Goal: Use online tool/utility: Utilize a website feature to perform a specific function

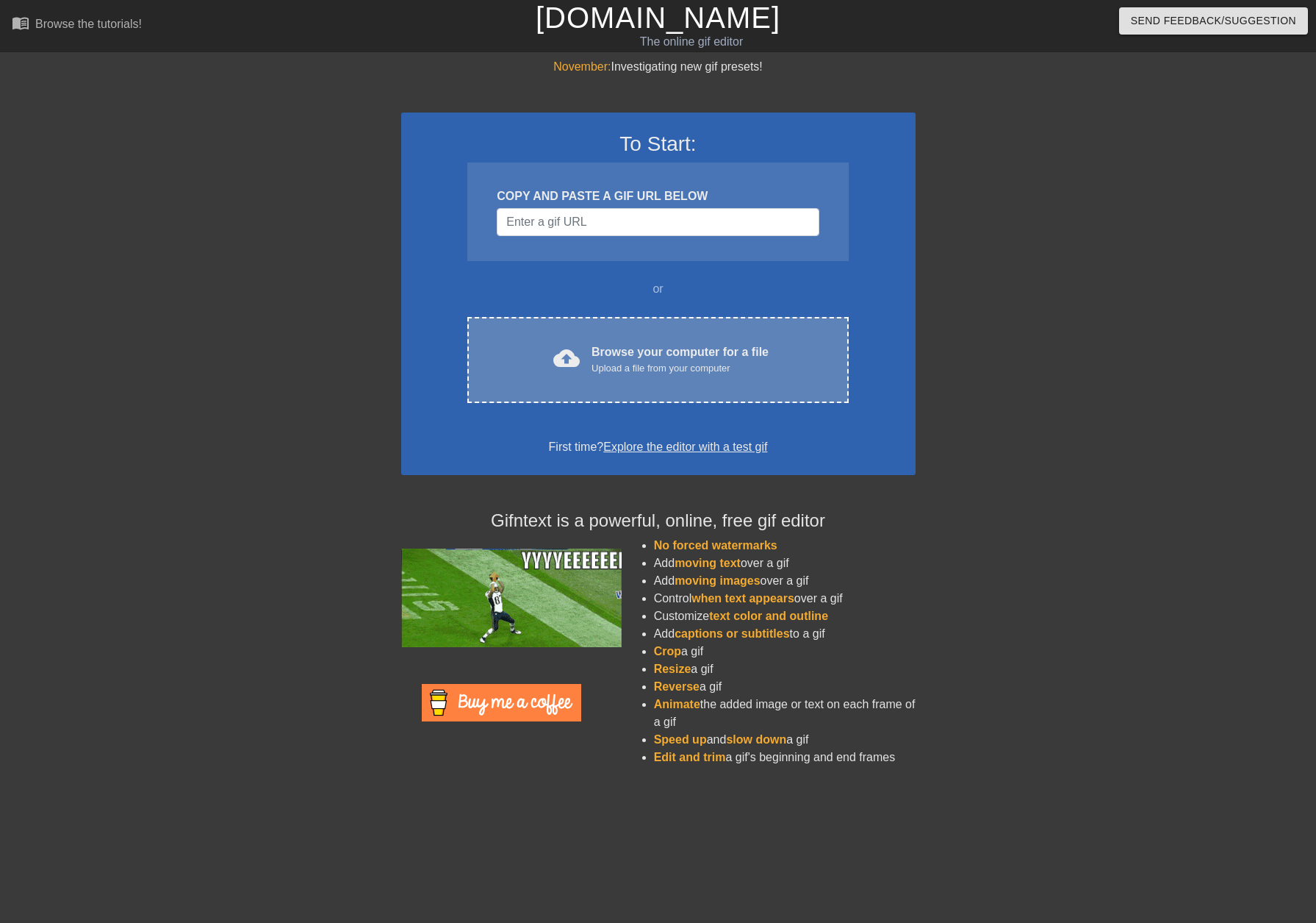
click at [611, 333] on div "cloud_upload Browse your computer for a file Upload a file from your computer C…" at bounding box center [658, 359] width 381 height 86
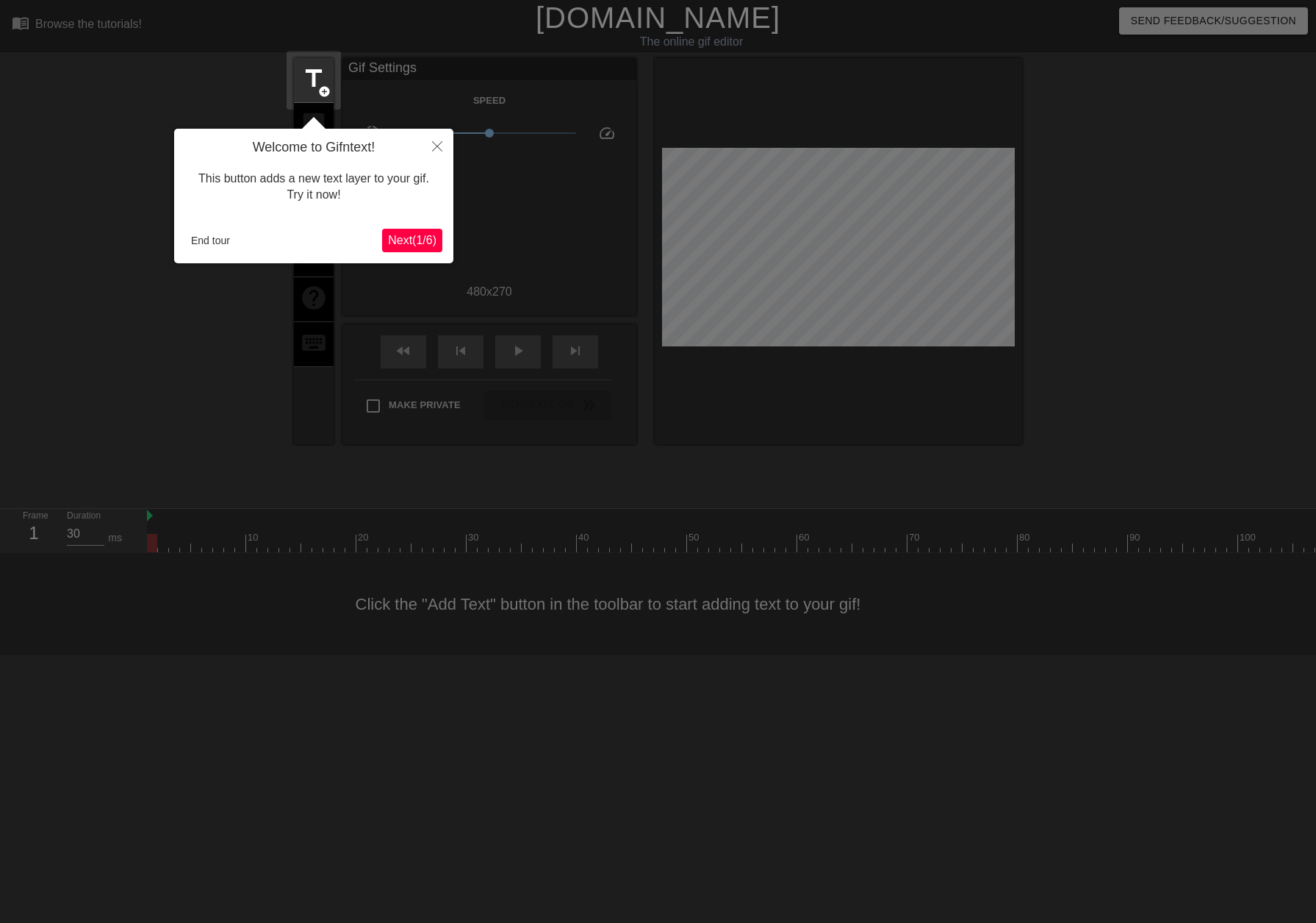
click at [402, 239] on span "Next ( 1 / 6 )" at bounding box center [411, 240] width 48 height 13
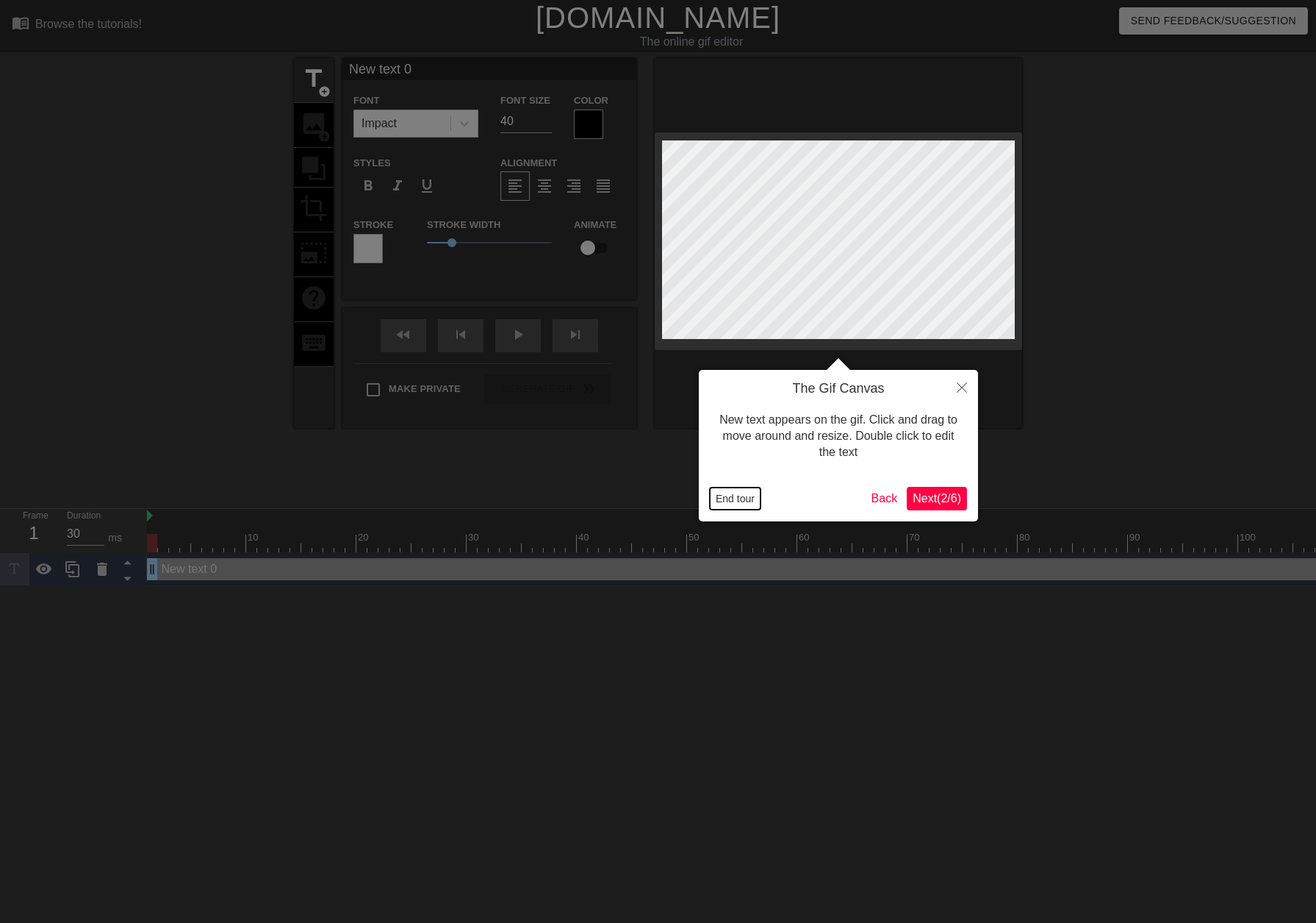
click at [726, 503] on button "End tour" at bounding box center [735, 499] width 51 height 22
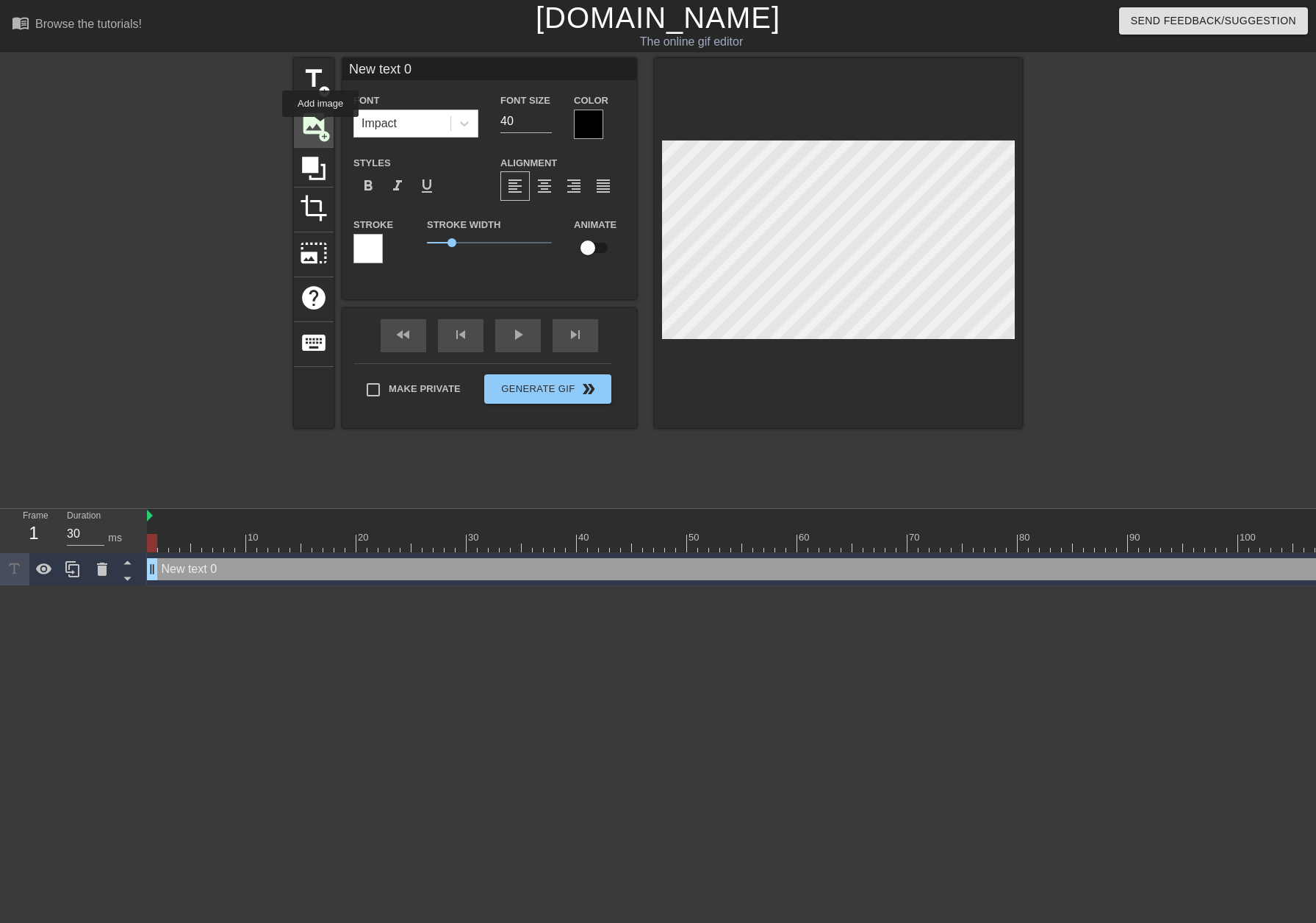
click at [320, 127] on span "image" at bounding box center [313, 123] width 28 height 28
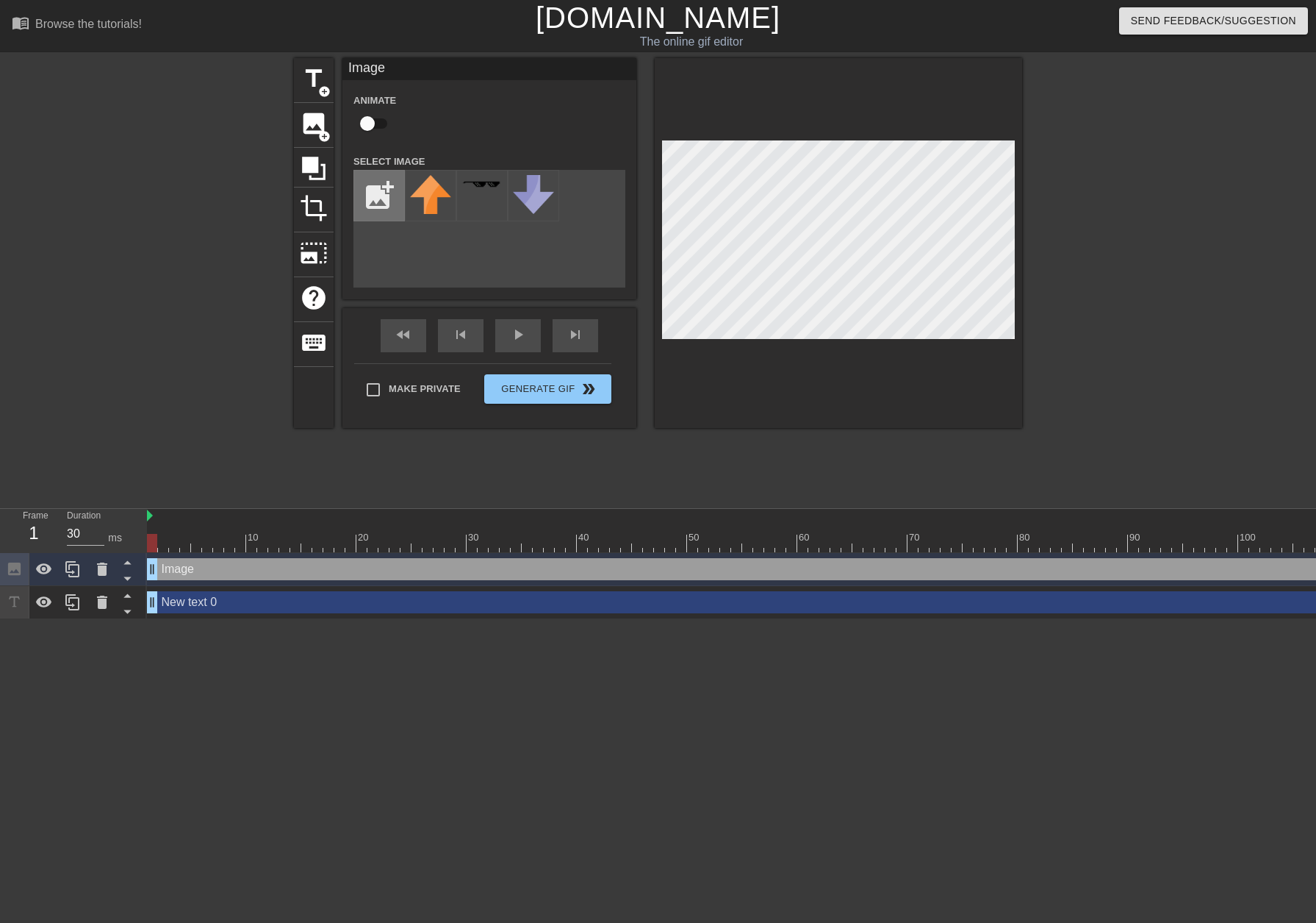
click at [379, 187] on input "file" at bounding box center [379, 195] width 50 height 50
type input "C:\fakepath\Untitled.png"
click at [434, 199] on img at bounding box center [430, 198] width 41 height 47
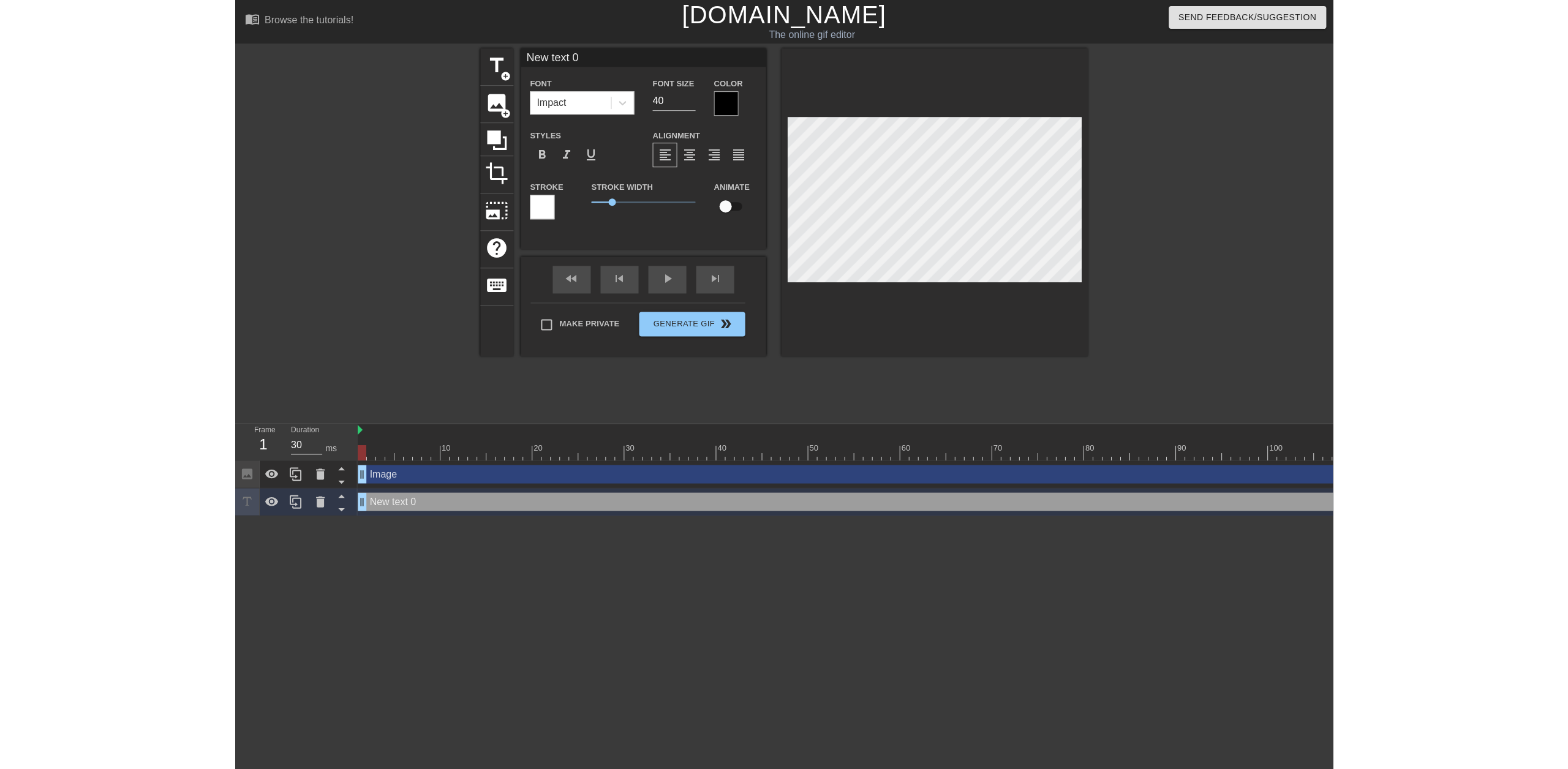
scroll to position [2, 3]
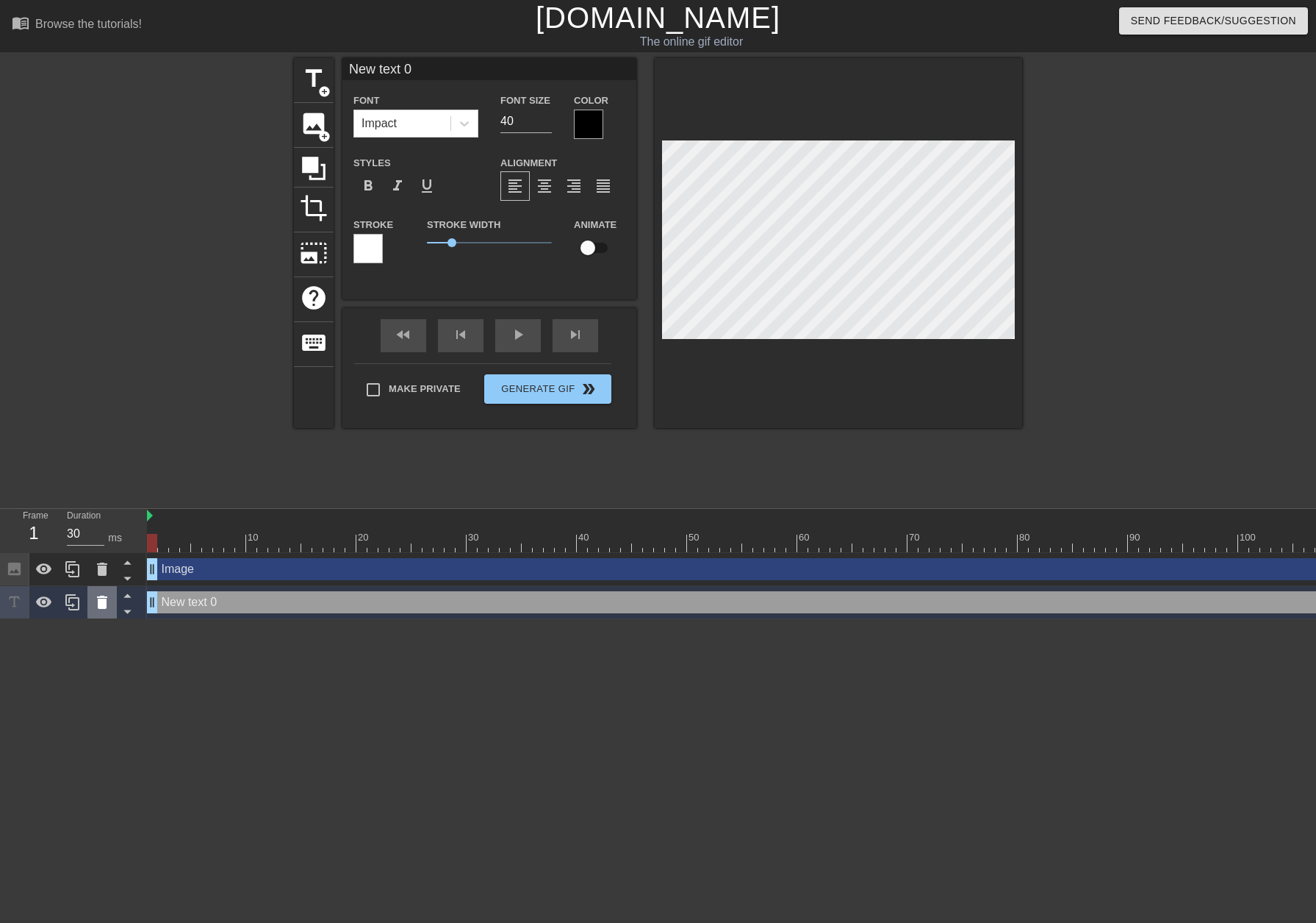
click at [103, 596] on icon at bounding box center [102, 602] width 17 height 17
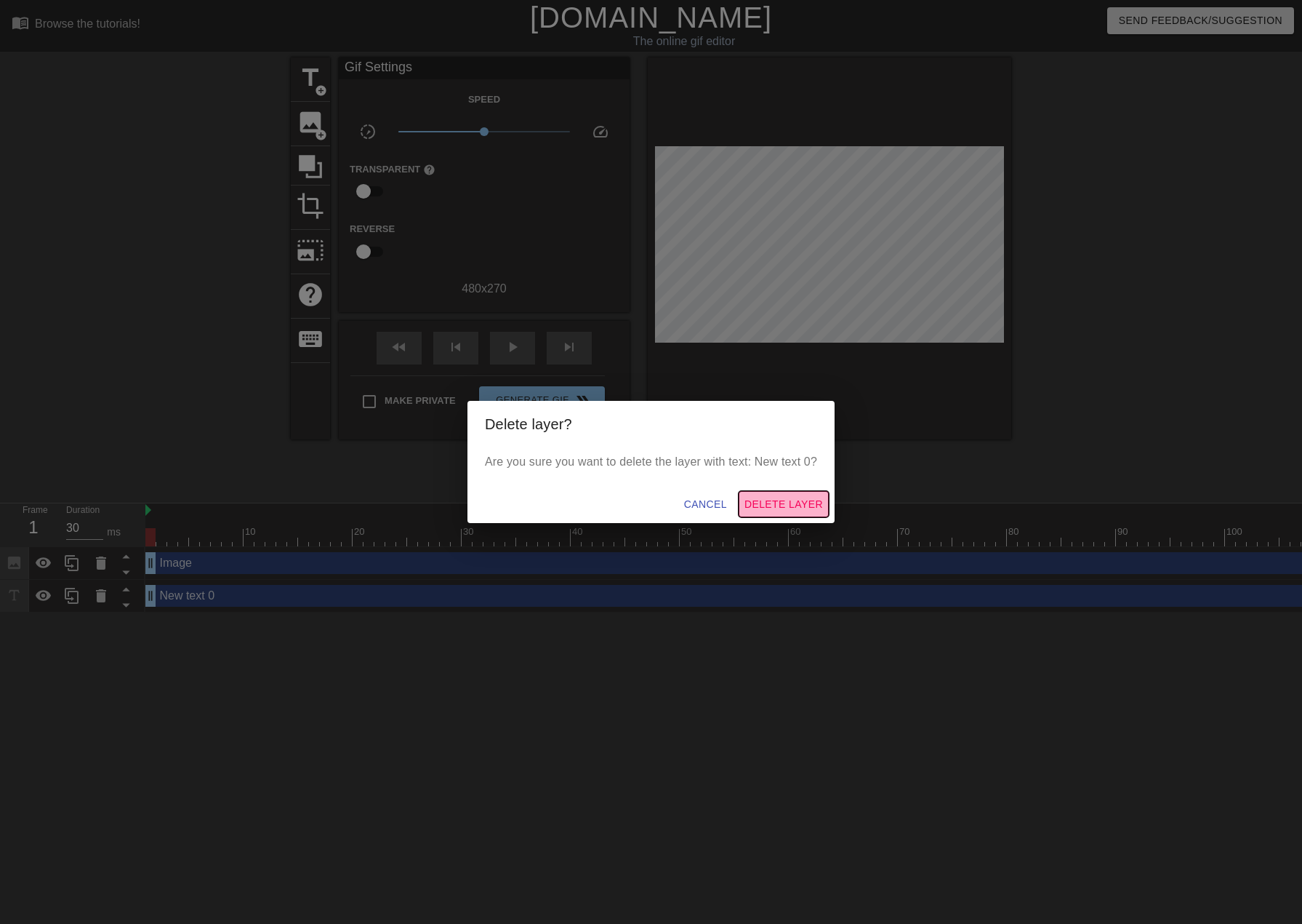
click at [789, 505] on span "Delete Layer" at bounding box center [784, 504] width 78 height 18
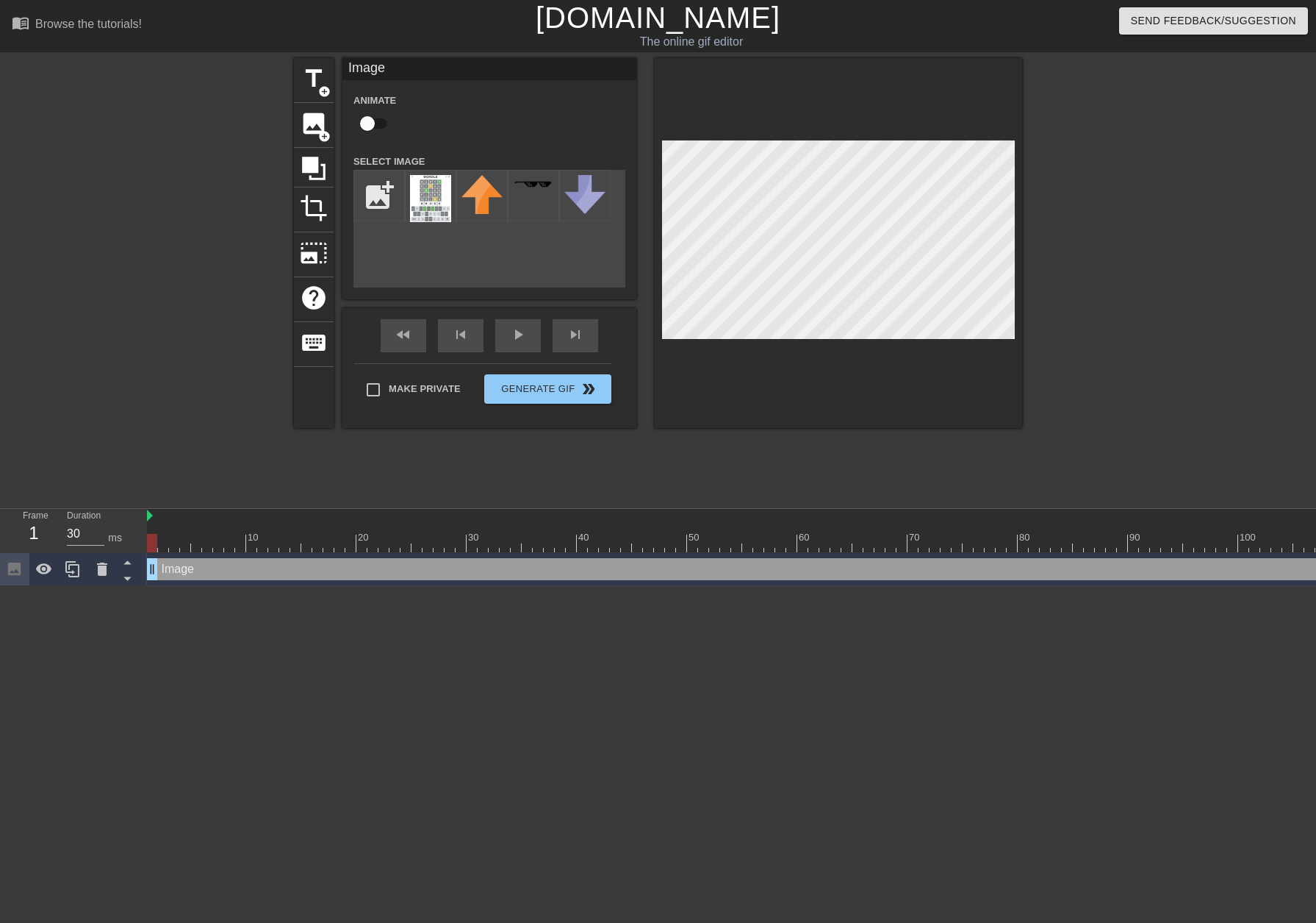
click at [916, 459] on div "title add_circle image add_circle crop photo_size_select_large help keyboard Im…" at bounding box center [658, 278] width 728 height 441
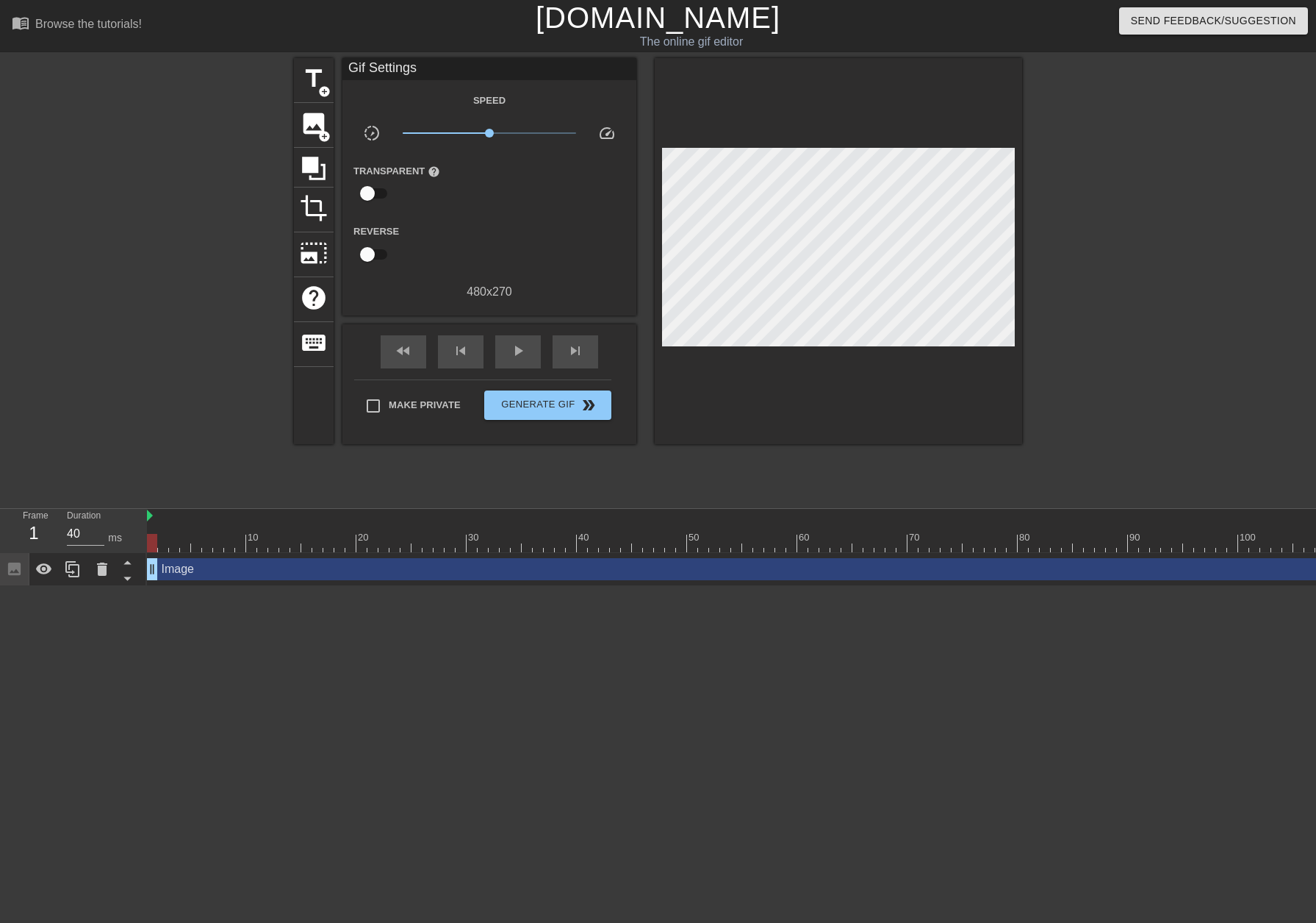
click at [165, 534] on div at bounding box center [1056, 542] width 1819 height 18
type input "30"
click at [173, 535] on div at bounding box center [1056, 542] width 1819 height 18
click at [191, 529] on div at bounding box center [186, 532] width 11 height 18
click at [374, 568] on div "Image drag_handle drag_handle" at bounding box center [1056, 569] width 1819 height 22
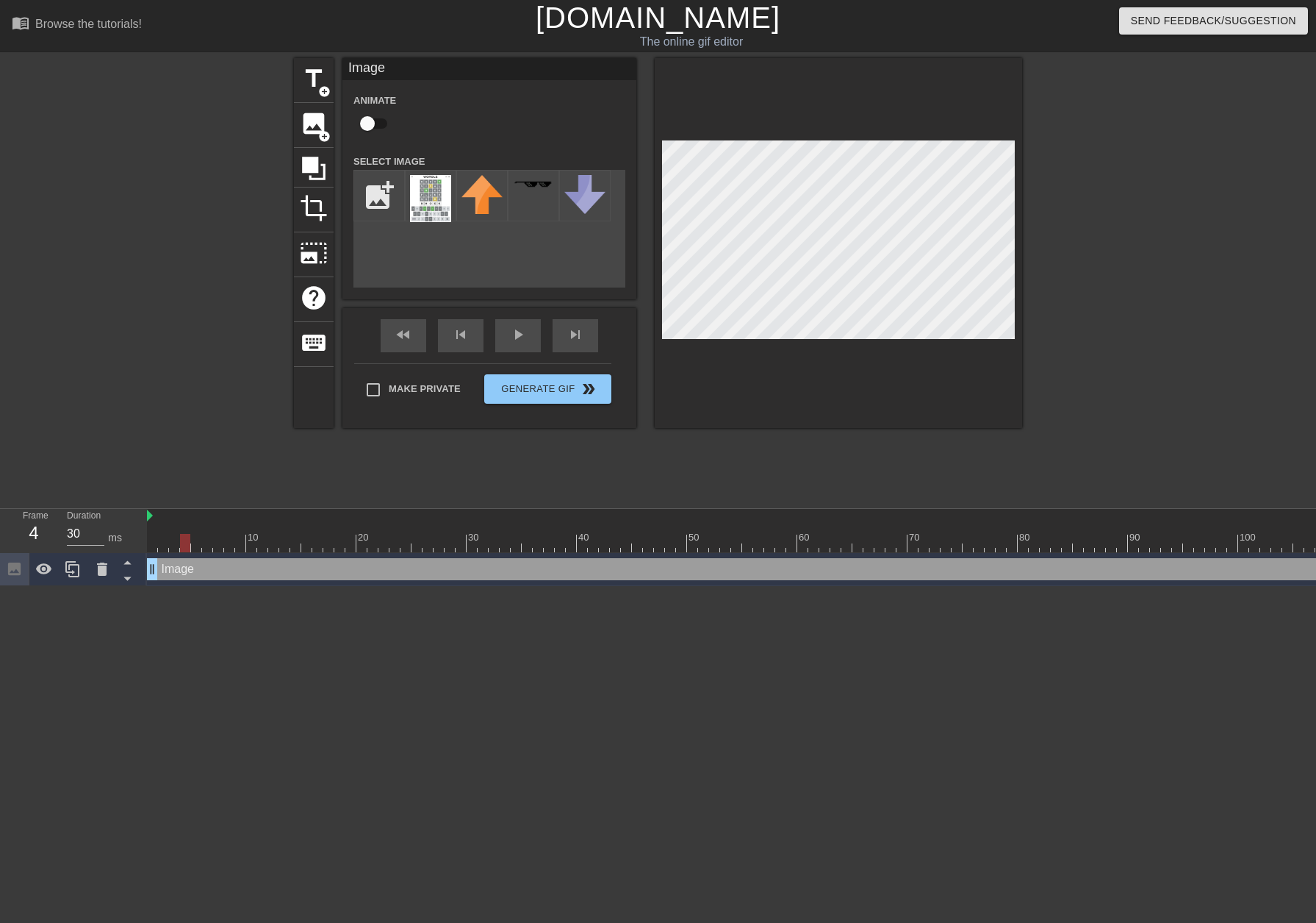
drag, startPoint x: 211, startPoint y: 571, endPoint x: 138, endPoint y: 678, distance: 129.5
click at [140, 586] on html "menu_book Browse the tutorials! [DOMAIN_NAME] The online gif editor Send Feedba…" at bounding box center [658, 293] width 1316 height 586
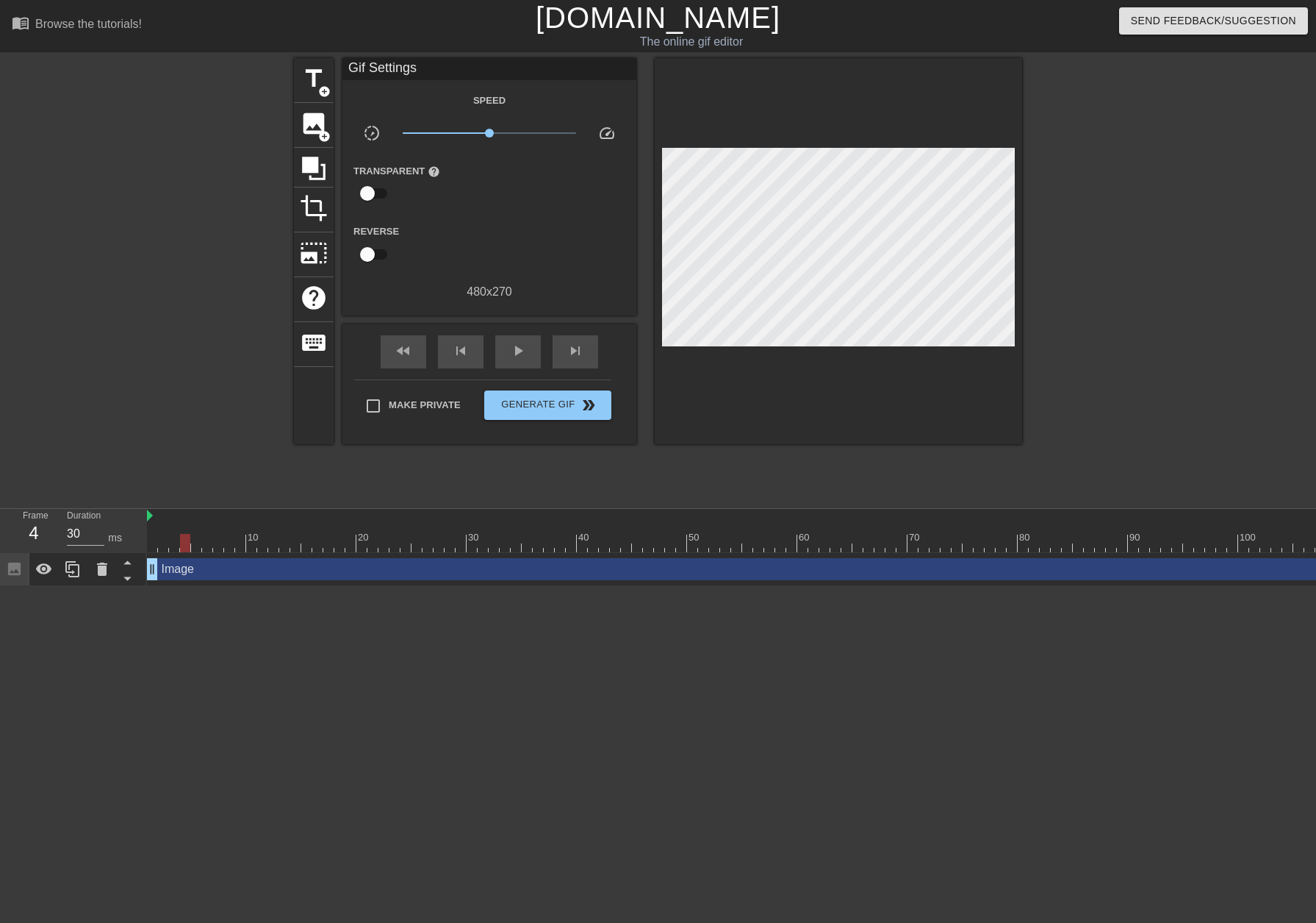
click at [249, 572] on div "Image drag_handle drag_handle" at bounding box center [1056, 569] width 1819 height 22
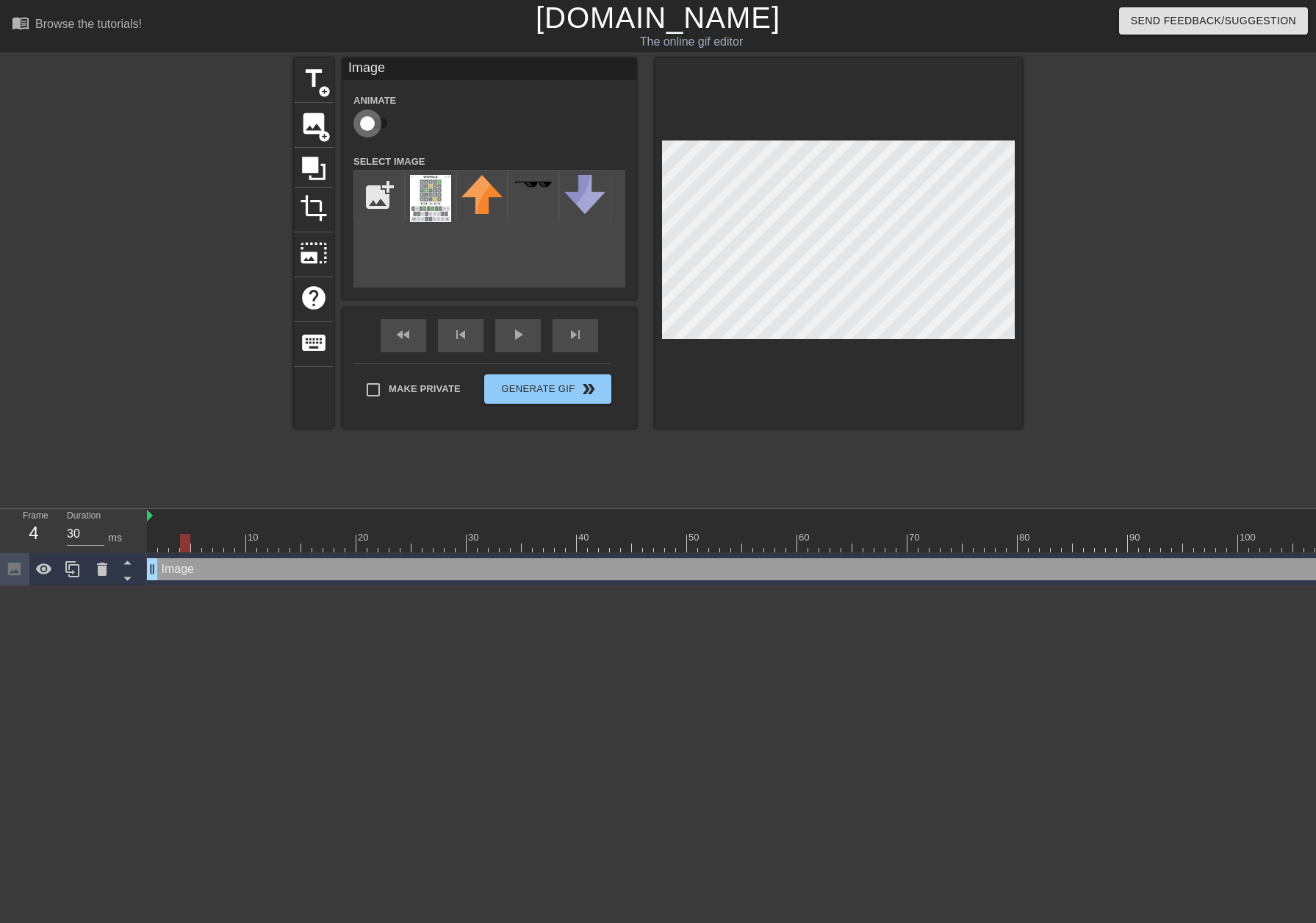
click at [371, 119] on input "checkbox" at bounding box center [367, 123] width 84 height 28
checkbox input "true"
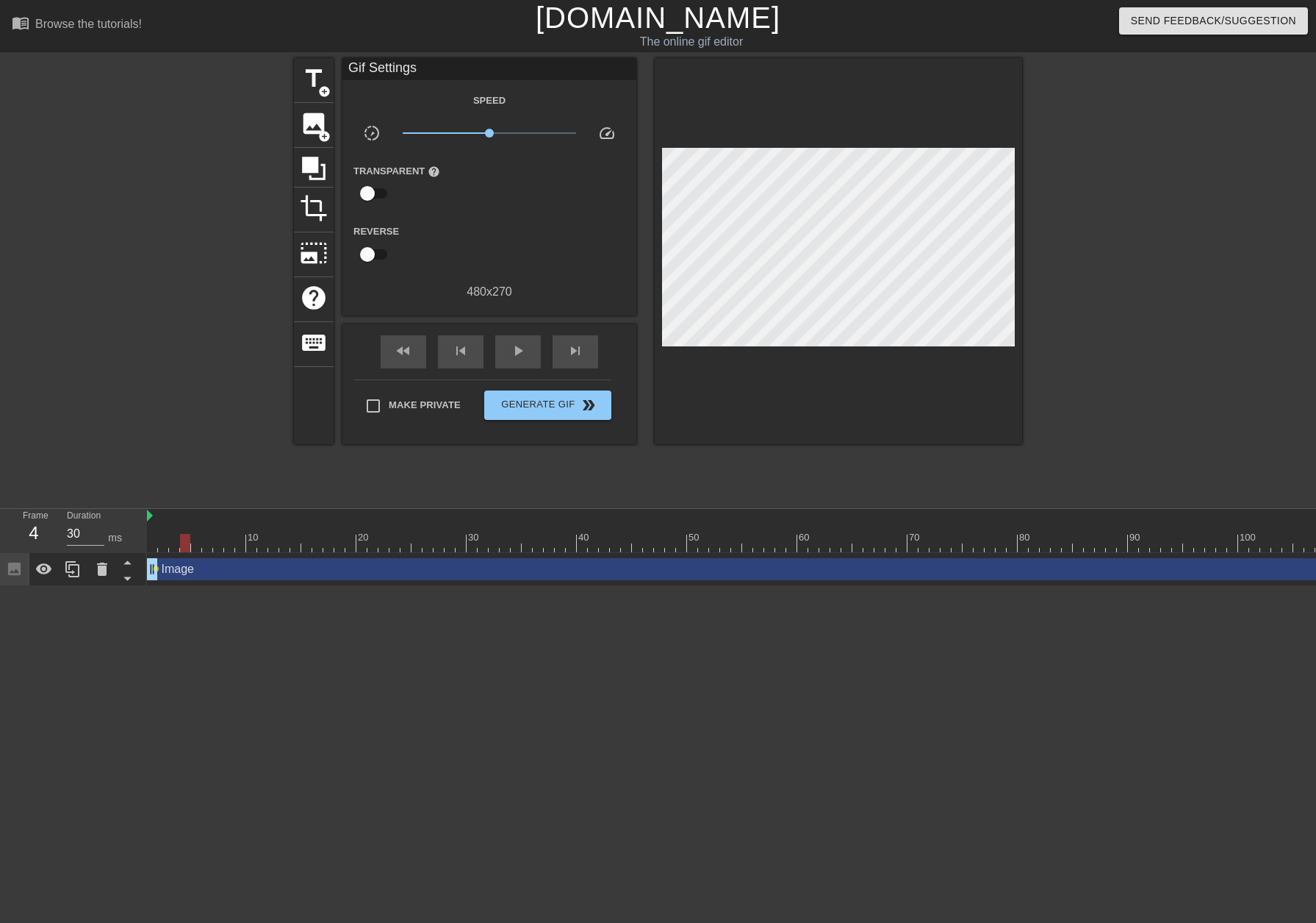
click at [400, 586] on html "menu_book Browse the tutorials! [DOMAIN_NAME] The online gif editor Send Feedba…" at bounding box center [658, 293] width 1316 height 586
click at [173, 543] on div at bounding box center [1056, 542] width 1819 height 18
click at [165, 541] on div at bounding box center [1056, 542] width 1819 height 18
click at [153, 539] on div at bounding box center [1056, 542] width 1819 height 18
click at [165, 534] on div at bounding box center [1056, 542] width 1819 height 18
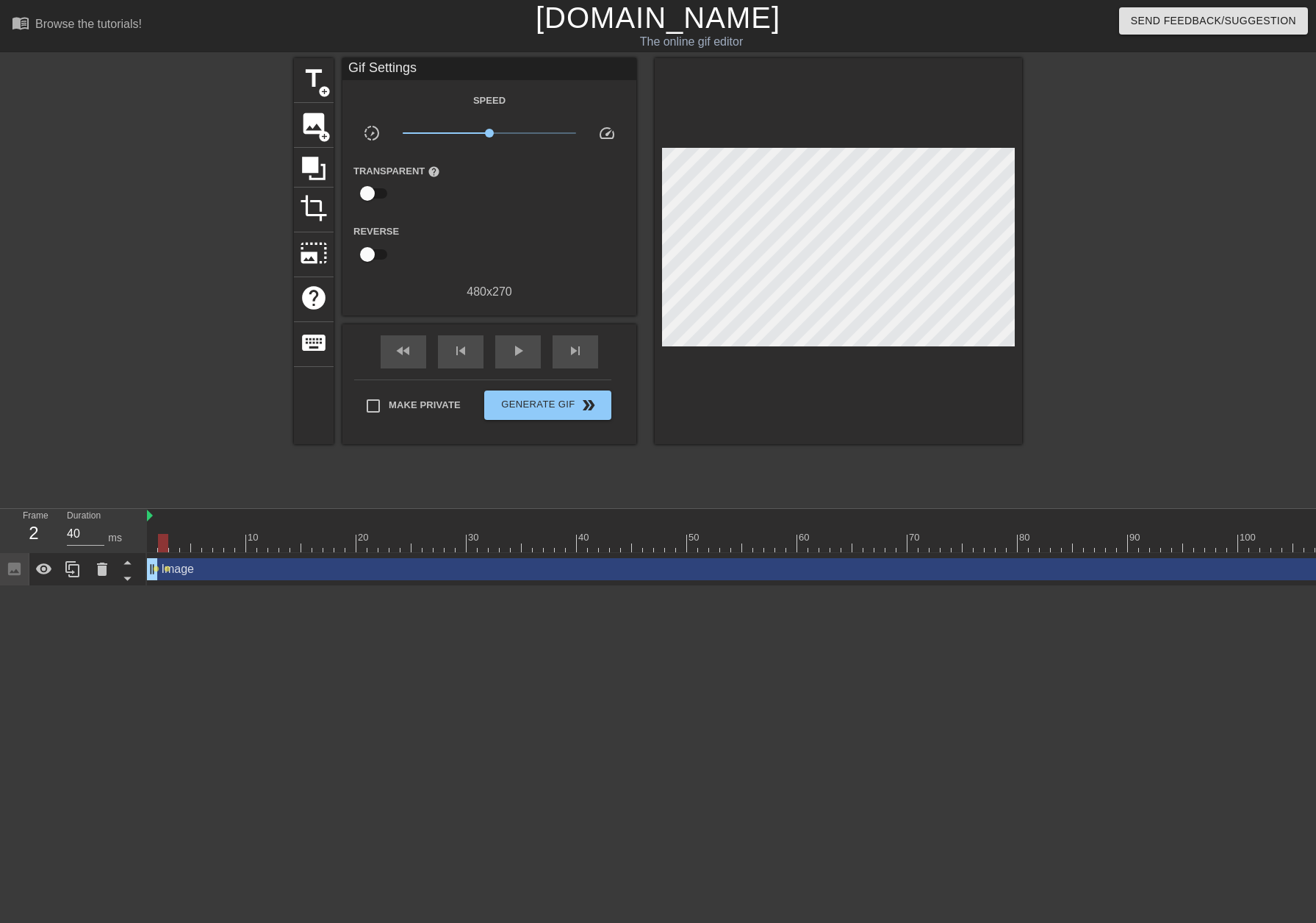
click at [368, 586] on html "menu_book Browse the tutorials! [DOMAIN_NAME] The online gif editor Send Feedba…" at bounding box center [658, 293] width 1316 height 586
click at [173, 533] on div at bounding box center [175, 532] width 11 height 18
click at [185, 538] on div at bounding box center [1056, 542] width 1819 height 18
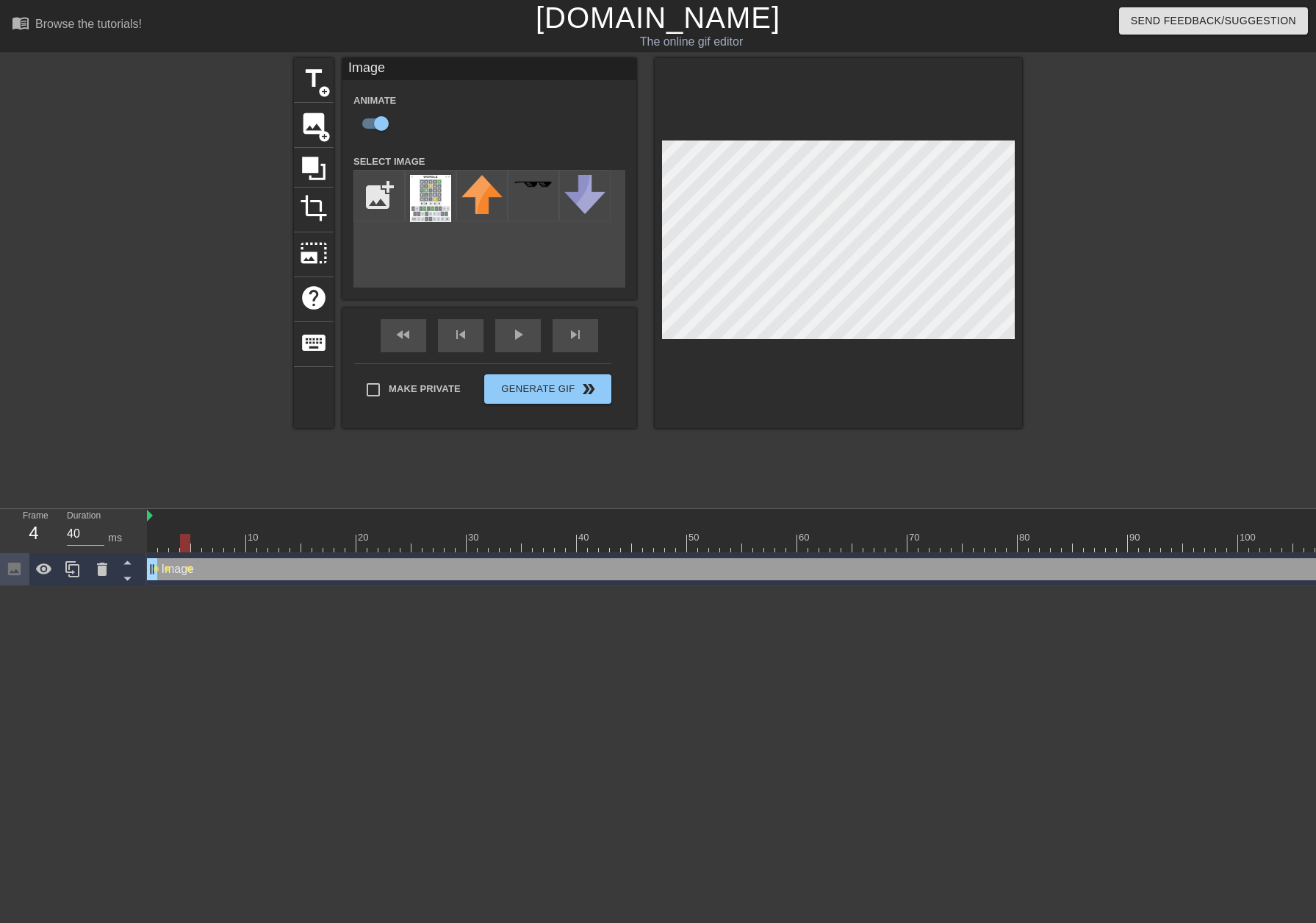
click at [201, 541] on div at bounding box center [1056, 542] width 1819 height 18
click at [209, 546] on div at bounding box center [1056, 542] width 1819 height 18
click at [221, 539] on div at bounding box center [1056, 542] width 1819 height 18
click at [229, 541] on div at bounding box center [1056, 542] width 1819 height 18
click at [240, 534] on div at bounding box center [1056, 542] width 1819 height 18
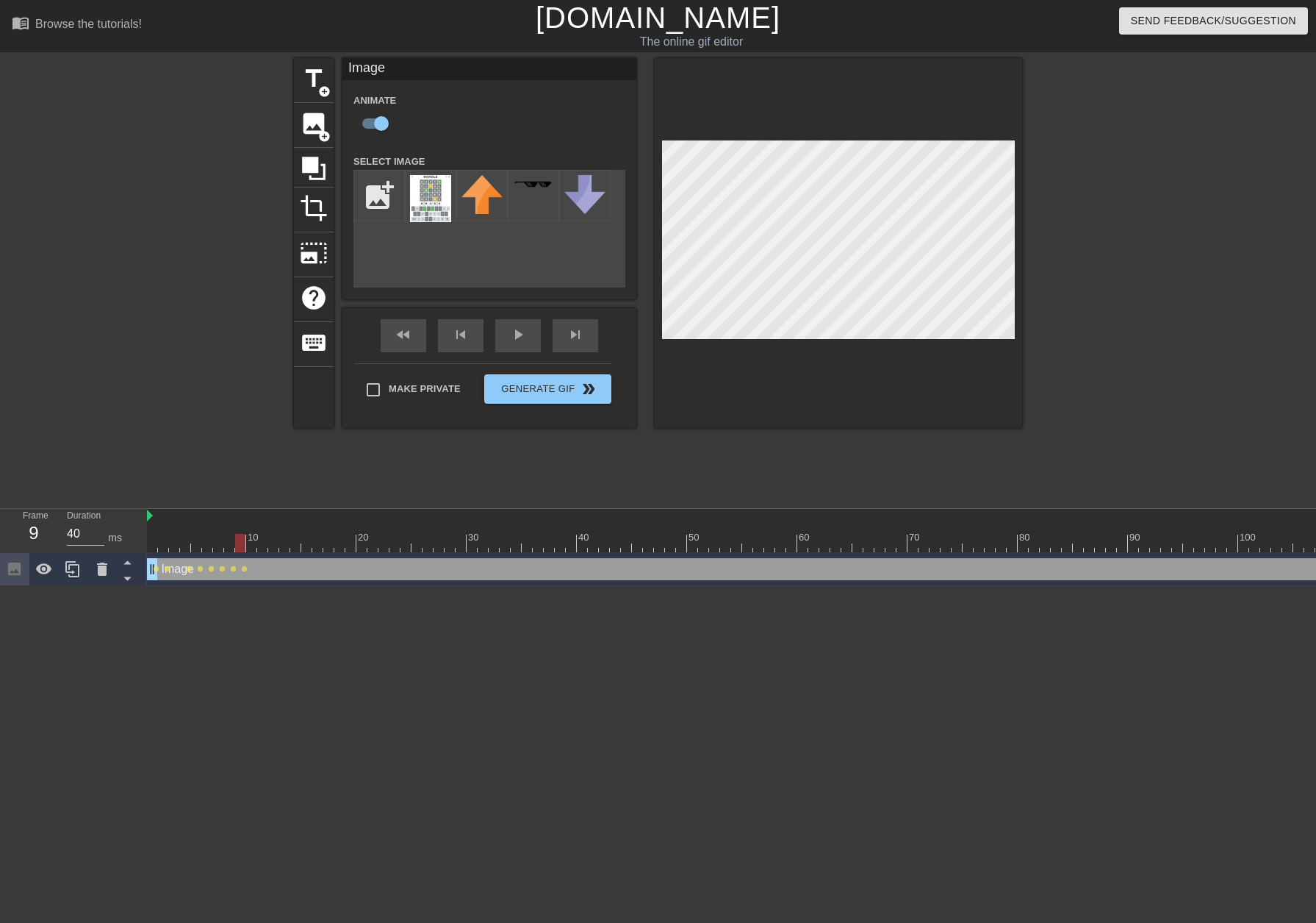
click at [253, 545] on div at bounding box center [1056, 542] width 1819 height 18
click at [262, 549] on div at bounding box center [1056, 542] width 1819 height 18
click at [275, 537] on div at bounding box center [1056, 542] width 1819 height 18
click at [284, 536] on div at bounding box center [1056, 542] width 1819 height 18
click at [298, 533] on div at bounding box center [296, 532] width 11 height 18
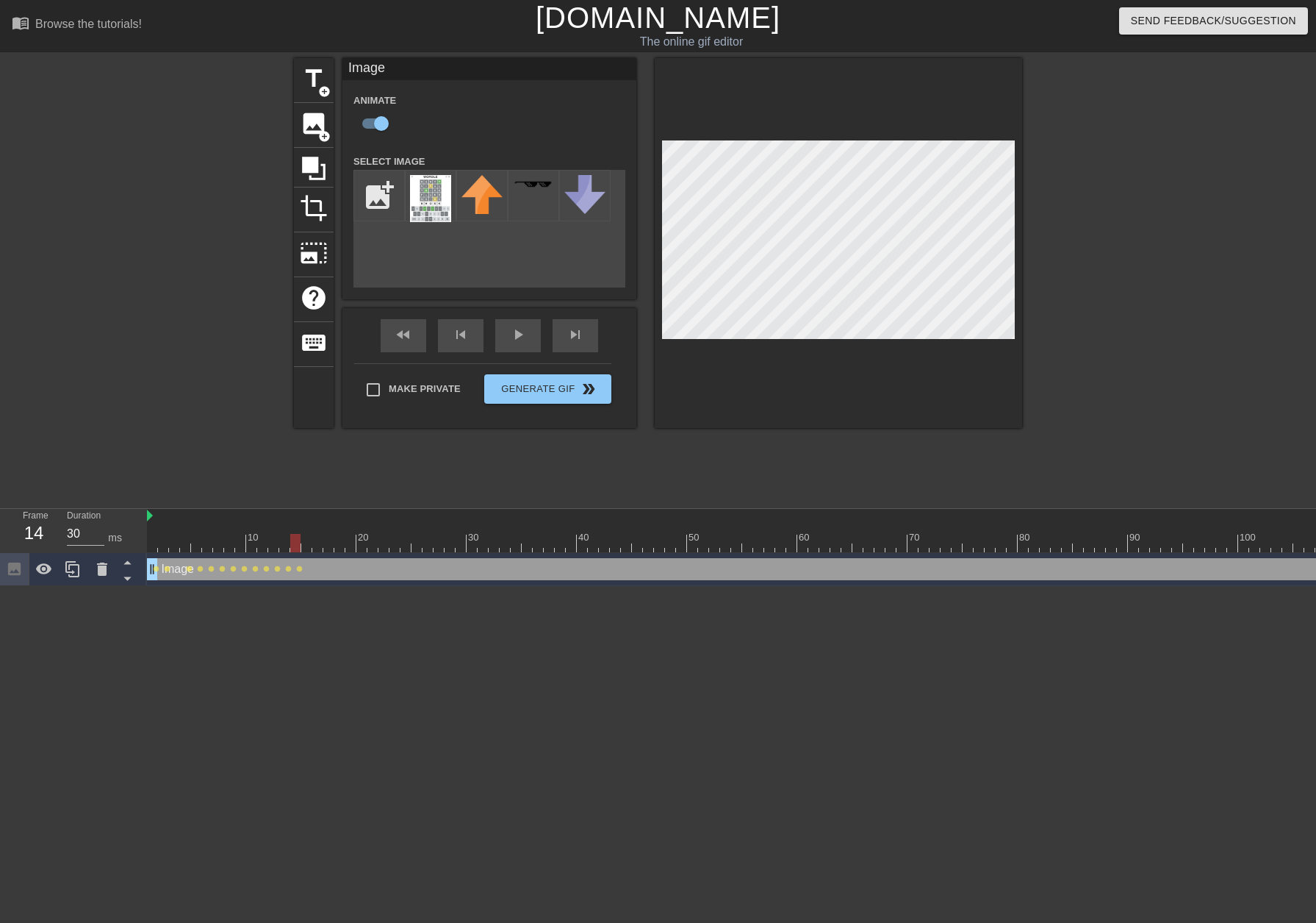
click at [308, 537] on div at bounding box center [1056, 542] width 1819 height 18
click at [317, 533] on div at bounding box center [318, 532] width 11 height 18
click at [333, 535] on div at bounding box center [1056, 542] width 1819 height 18
click at [343, 536] on div at bounding box center [1056, 542] width 1819 height 18
click at [331, 541] on div at bounding box center [1056, 542] width 1819 height 18
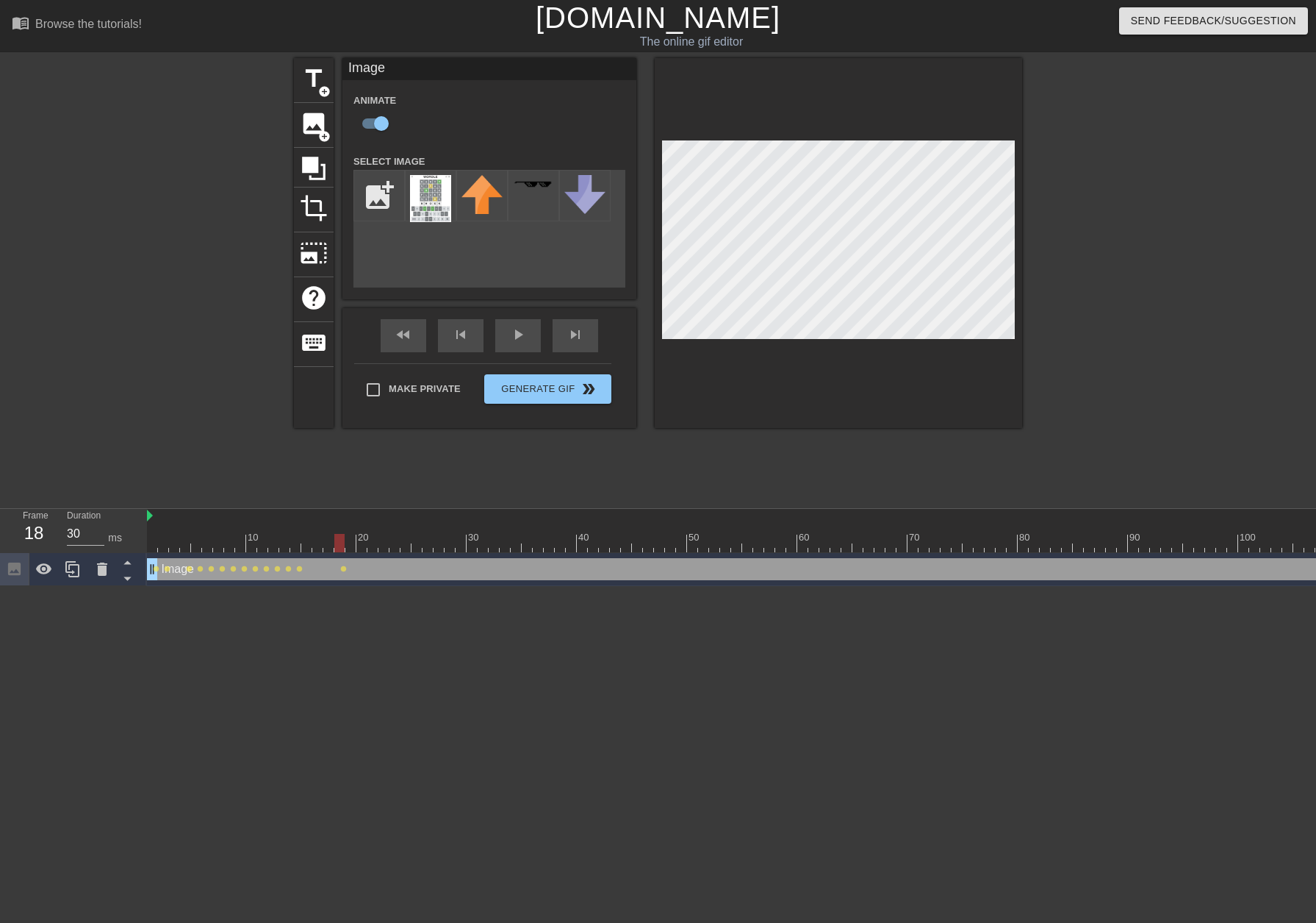
click at [345, 540] on div at bounding box center [1056, 542] width 1819 height 18
click at [355, 540] on div at bounding box center [1056, 542] width 1819 height 18
click at [361, 540] on div at bounding box center [1056, 542] width 1819 height 18
click at [373, 540] on div at bounding box center [1056, 542] width 1819 height 18
click at [381, 539] on div at bounding box center [1056, 542] width 1819 height 18
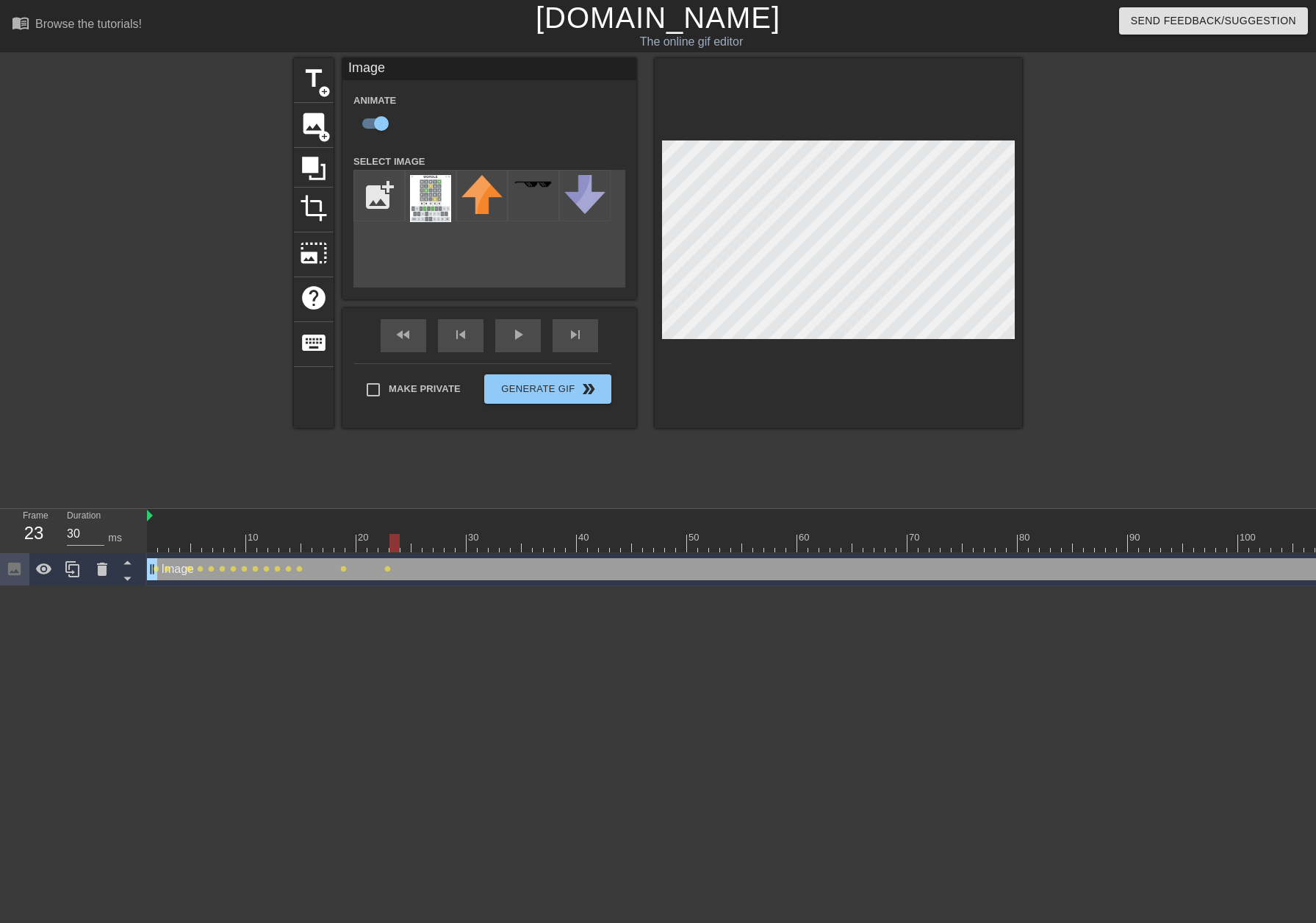
click at [398, 541] on div at bounding box center [1056, 542] width 1819 height 18
click at [406, 539] on div at bounding box center [1056, 542] width 1819 height 18
click at [421, 539] on div at bounding box center [1056, 542] width 1819 height 18
click at [428, 548] on div at bounding box center [1056, 542] width 1819 height 18
click at [439, 537] on div at bounding box center [1056, 542] width 1819 height 18
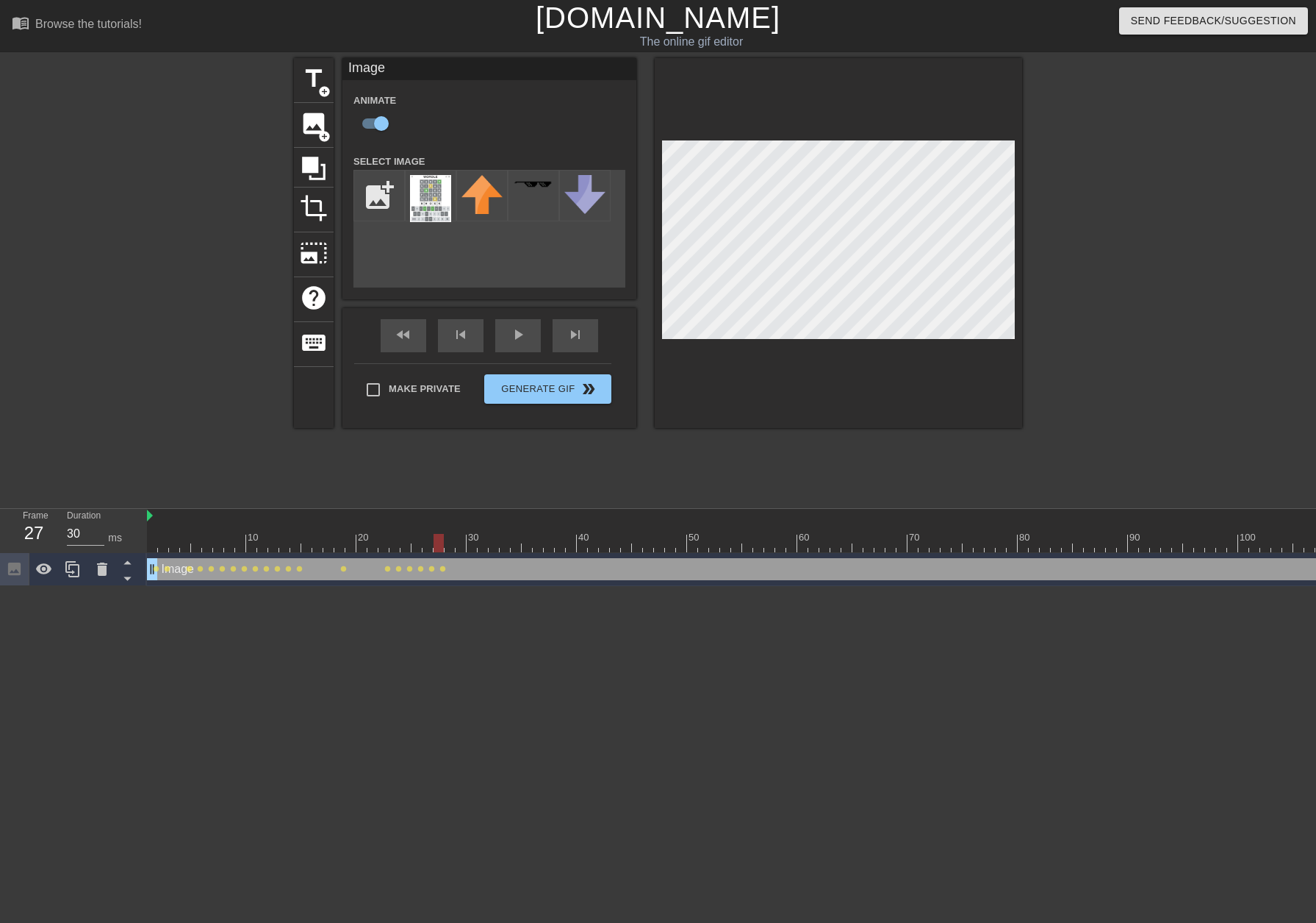
click at [452, 541] on div at bounding box center [1056, 542] width 1819 height 18
click at [462, 537] on div at bounding box center [1056, 542] width 1819 height 18
click at [475, 540] on div at bounding box center [1056, 542] width 1819 height 18
click at [486, 541] on div at bounding box center [1056, 542] width 1819 height 18
click at [492, 539] on div at bounding box center [1056, 542] width 1819 height 18
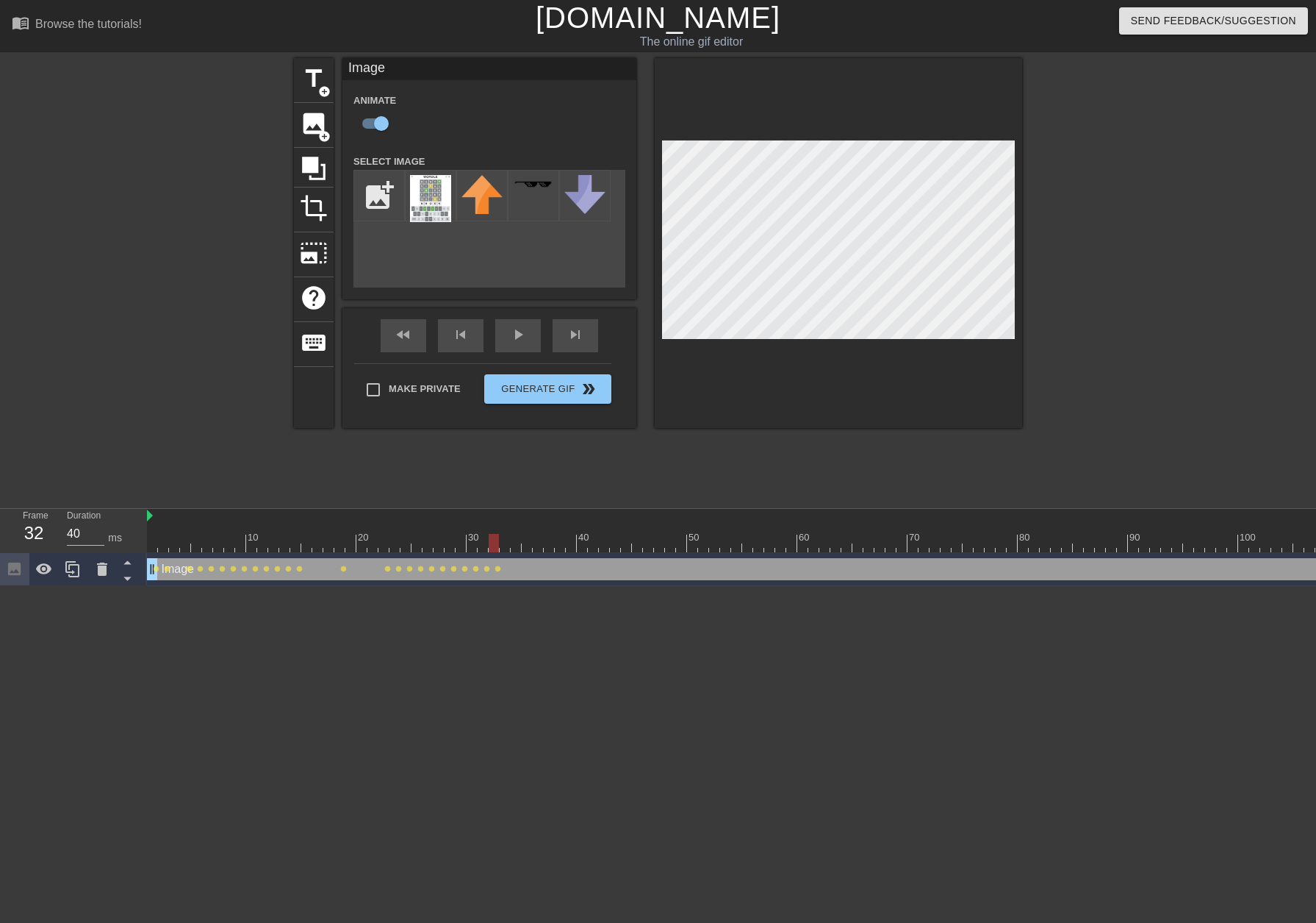
click at [507, 541] on div at bounding box center [1056, 542] width 1819 height 18
click at [515, 541] on div at bounding box center [1056, 542] width 1819 height 18
click at [529, 544] on div at bounding box center [1056, 542] width 1819 height 18
click at [538, 545] on div at bounding box center [1056, 542] width 1819 height 18
click at [552, 545] on div at bounding box center [1056, 542] width 1819 height 18
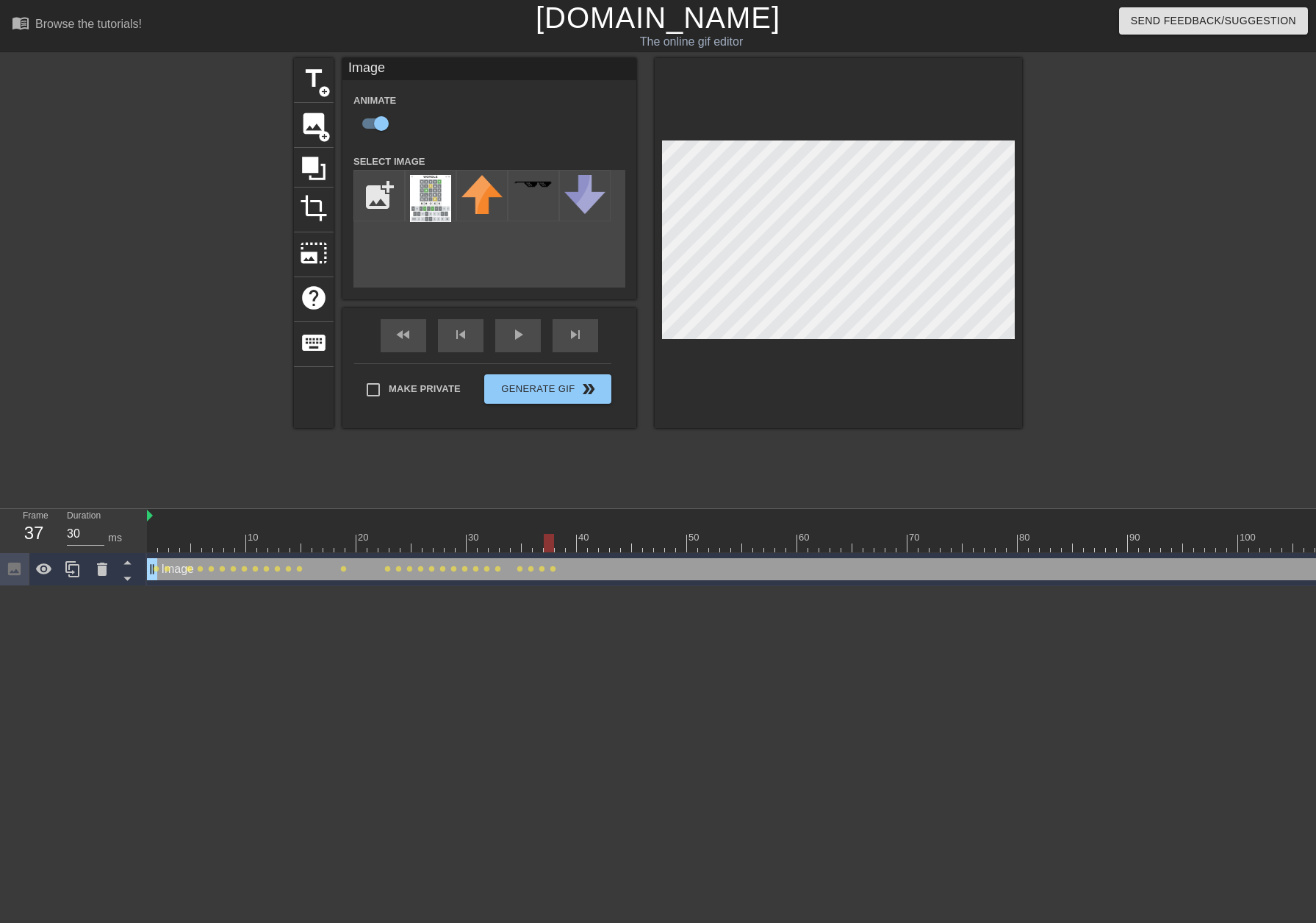
click at [562, 545] on div at bounding box center [1056, 542] width 1819 height 18
click at [571, 546] on div at bounding box center [1056, 542] width 1819 height 18
click at [582, 547] on div at bounding box center [1056, 542] width 1819 height 18
click at [591, 549] on div at bounding box center [1056, 542] width 1819 height 18
click at [603, 548] on div at bounding box center [1056, 542] width 1819 height 18
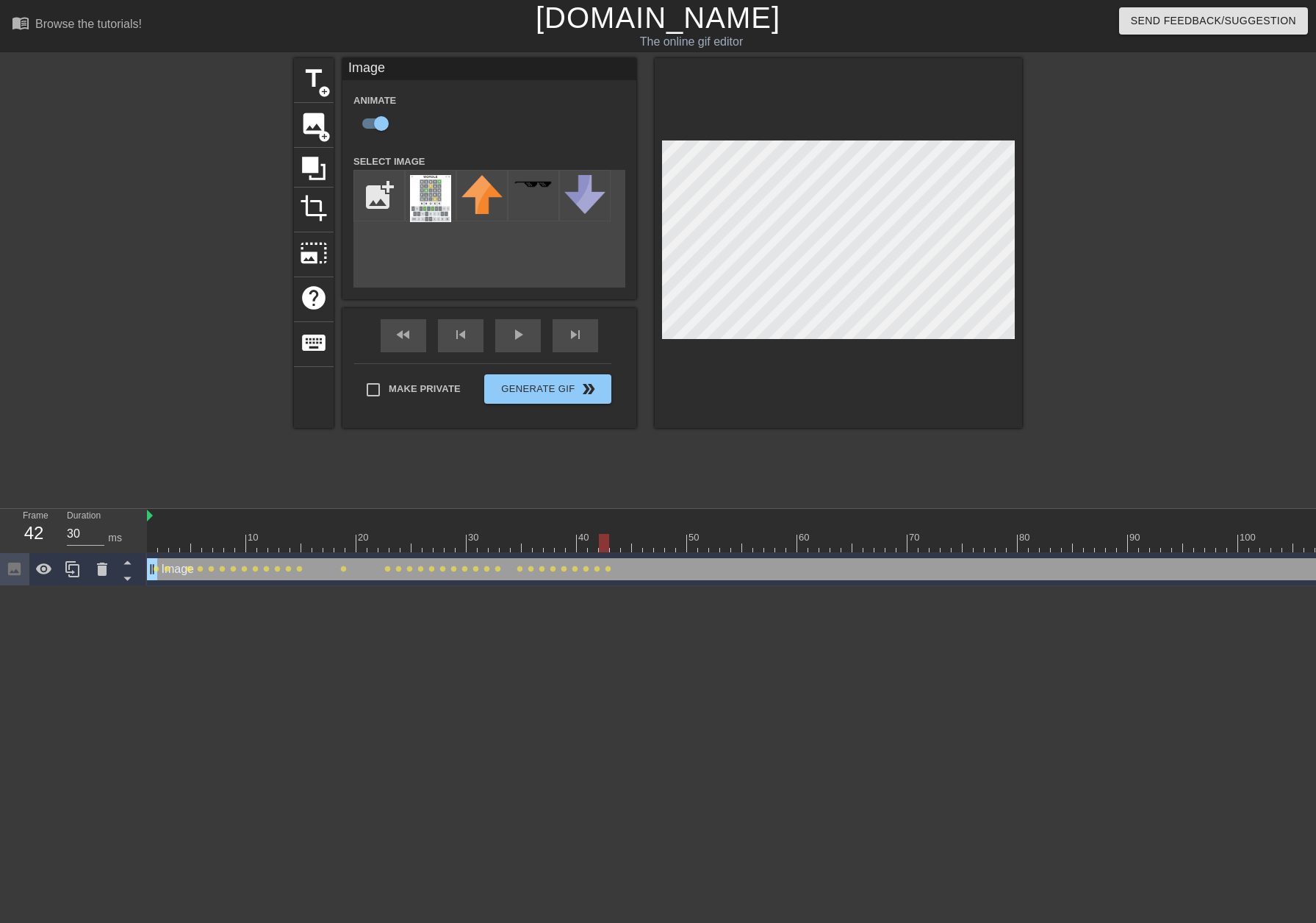
click at [615, 547] on div at bounding box center [1056, 542] width 1819 height 18
click at [626, 547] on div at bounding box center [1056, 542] width 1819 height 18
click at [636, 550] on div at bounding box center [1056, 542] width 1819 height 18
click at [649, 549] on div at bounding box center [1056, 542] width 1819 height 18
click at [664, 548] on div at bounding box center [1056, 542] width 1819 height 18
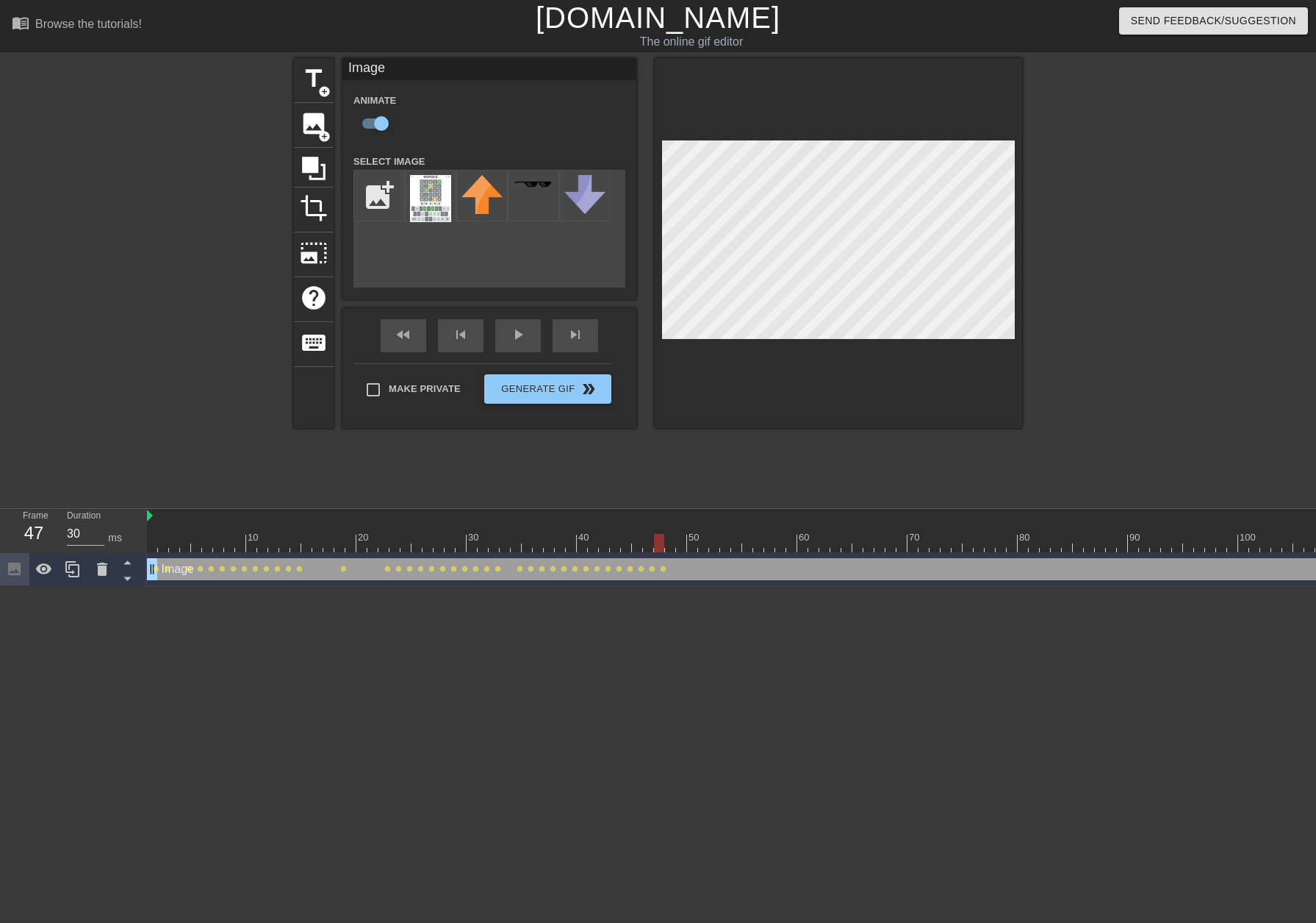
click at [667, 547] on div at bounding box center [1056, 542] width 1819 height 18
click at [679, 549] on div at bounding box center [1056, 542] width 1819 height 18
click at [695, 547] on div at bounding box center [1056, 542] width 1819 height 18
click at [701, 550] on div at bounding box center [1056, 542] width 1819 height 18
click at [715, 552] on div at bounding box center [1056, 542] width 1819 height 18
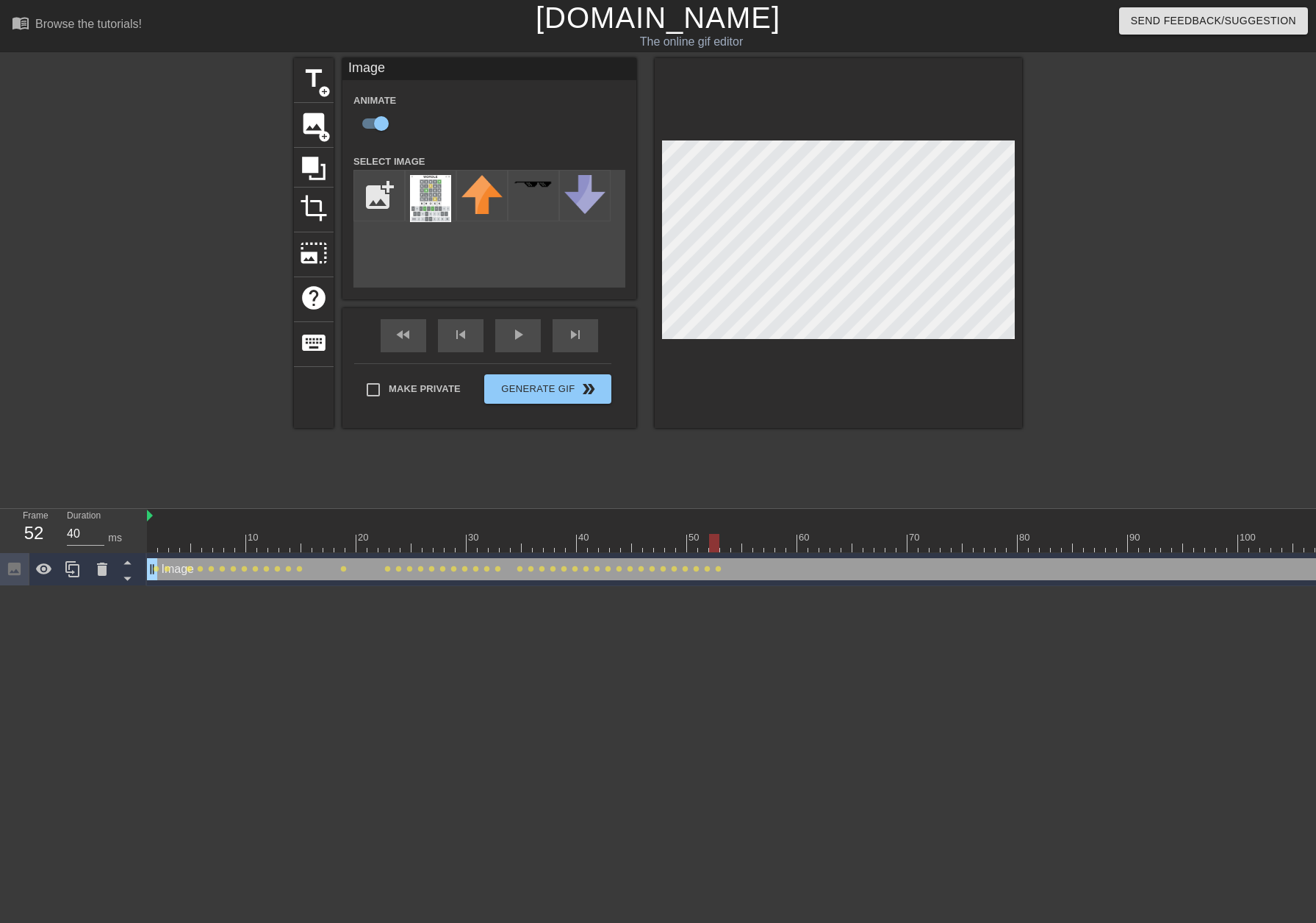
click at [726, 552] on div at bounding box center [1056, 542] width 1819 height 18
click at [736, 549] on div at bounding box center [1056, 542] width 1819 height 18
click at [751, 546] on div at bounding box center [1056, 542] width 1819 height 18
click at [758, 546] on div at bounding box center [1056, 542] width 1819 height 18
click at [770, 545] on div at bounding box center [1056, 542] width 1819 height 18
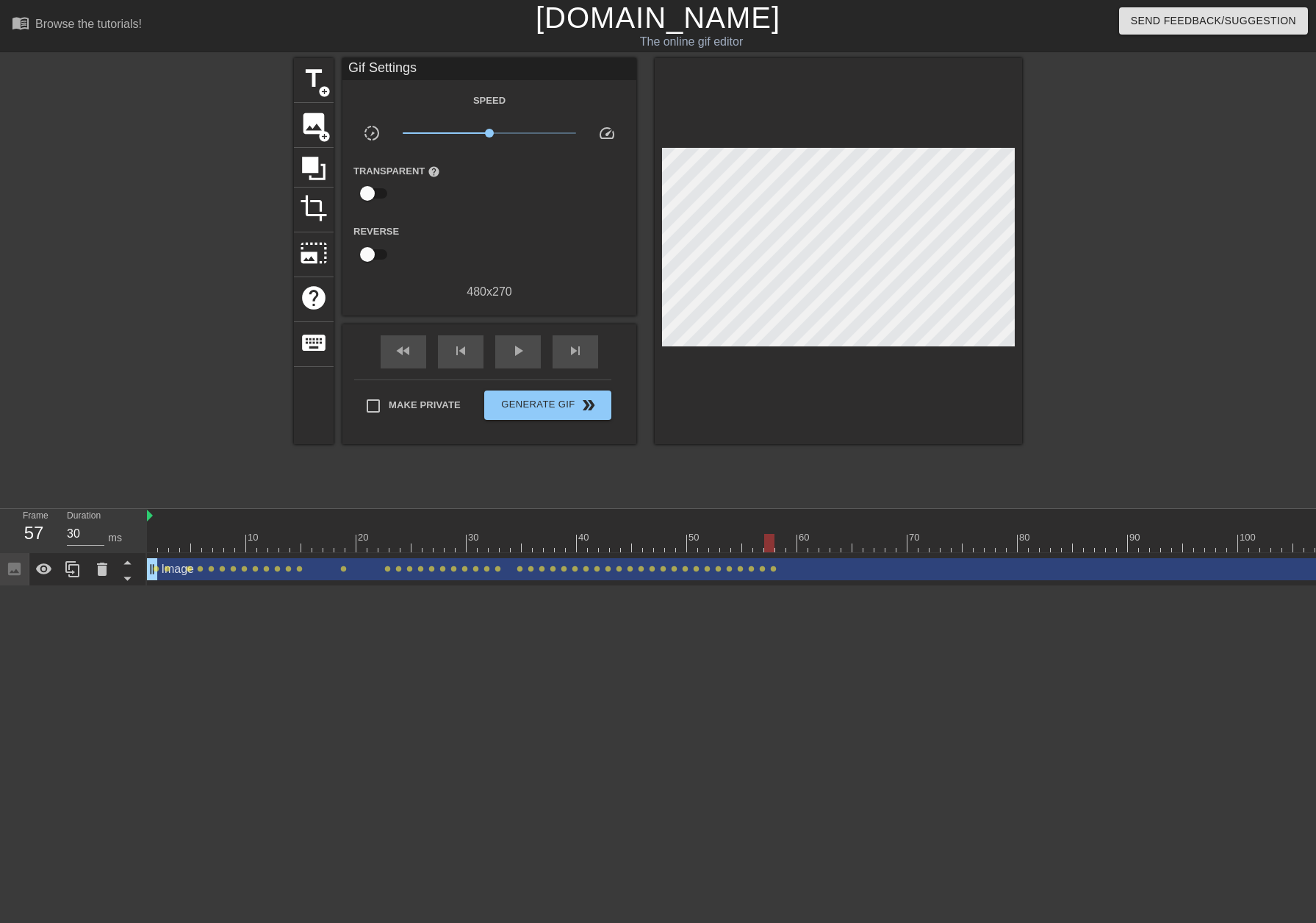
click at [875, 133] on div at bounding box center [839, 251] width 367 height 386
click at [877, 142] on div at bounding box center [839, 251] width 367 height 386
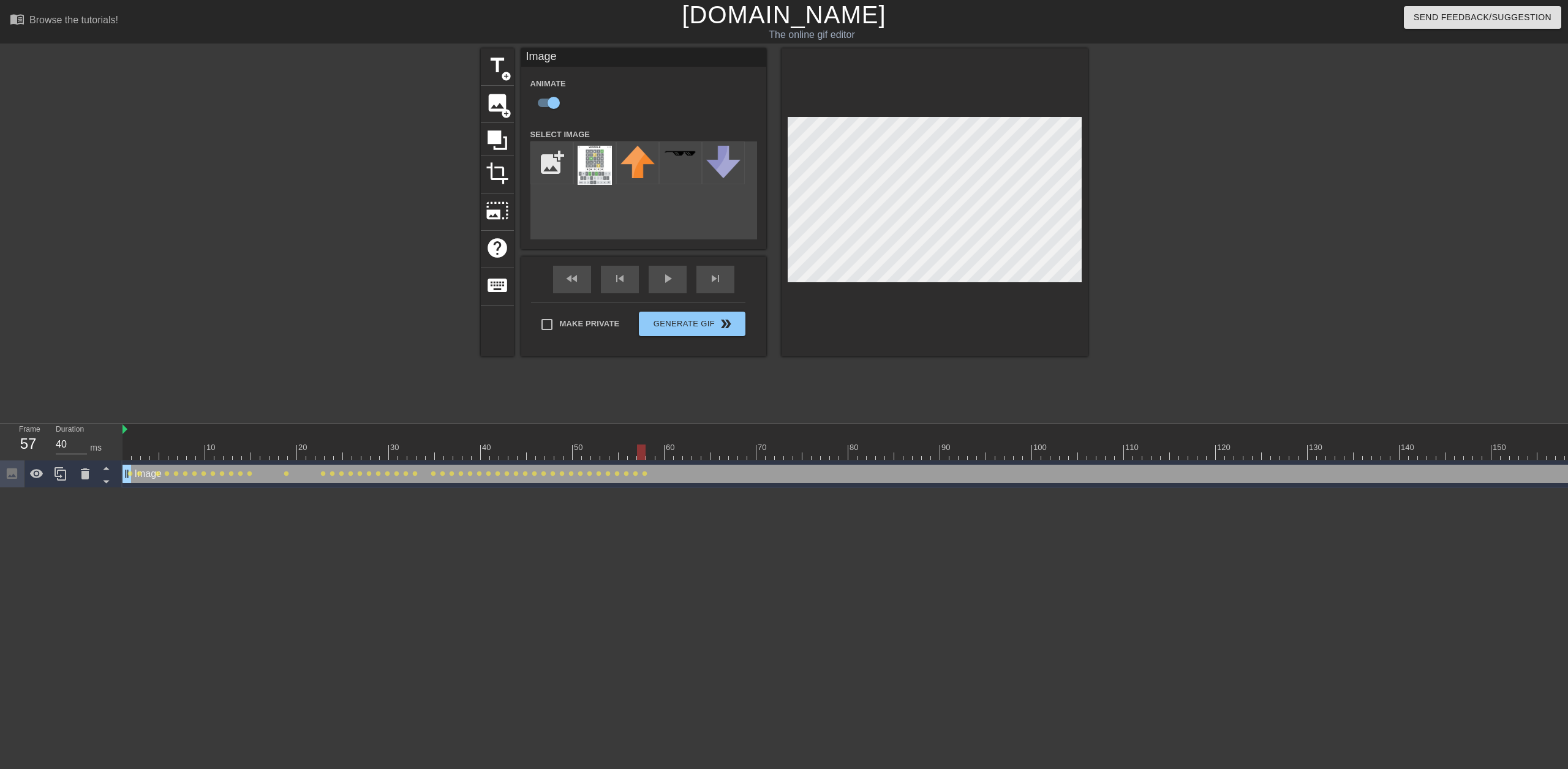
click at [633, 452] on div at bounding box center [880, 452] width 1516 height 15
click at [622, 451] on div at bounding box center [880, 452] width 1516 height 15
click at [597, 448] on div at bounding box center [880, 452] width 1516 height 15
click at [555, 449] on div at bounding box center [880, 452] width 1516 height 15
click at [569, 445] on div at bounding box center [880, 452] width 1516 height 15
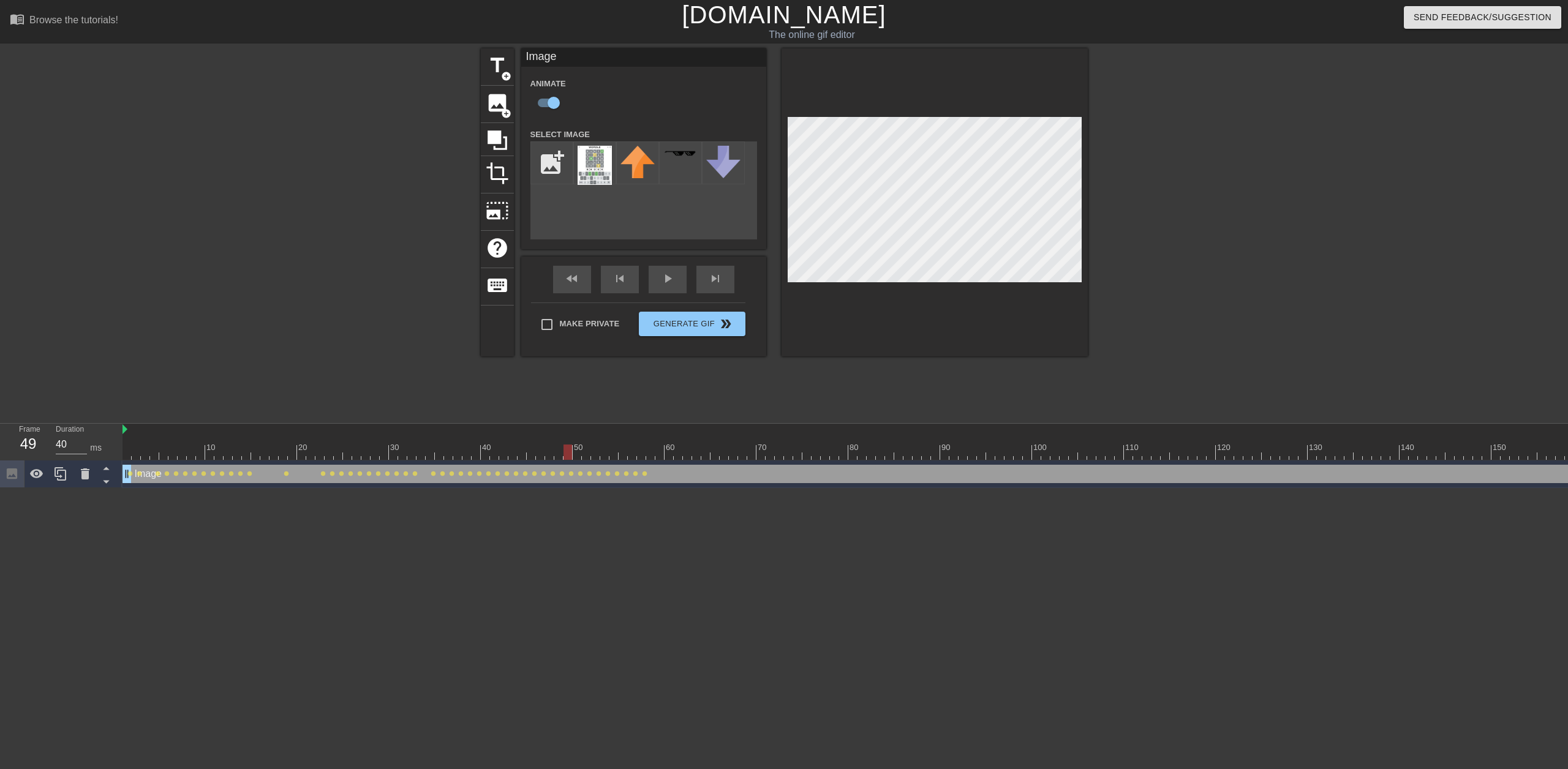
click at [577, 455] on div at bounding box center [880, 452] width 1516 height 15
click at [588, 447] on div at bounding box center [880, 452] width 1516 height 15
click at [598, 448] on div at bounding box center [880, 452] width 1516 height 15
click at [606, 457] on div at bounding box center [880, 452] width 1516 height 15
click at [614, 443] on div at bounding box center [614, 443] width 9 height 15
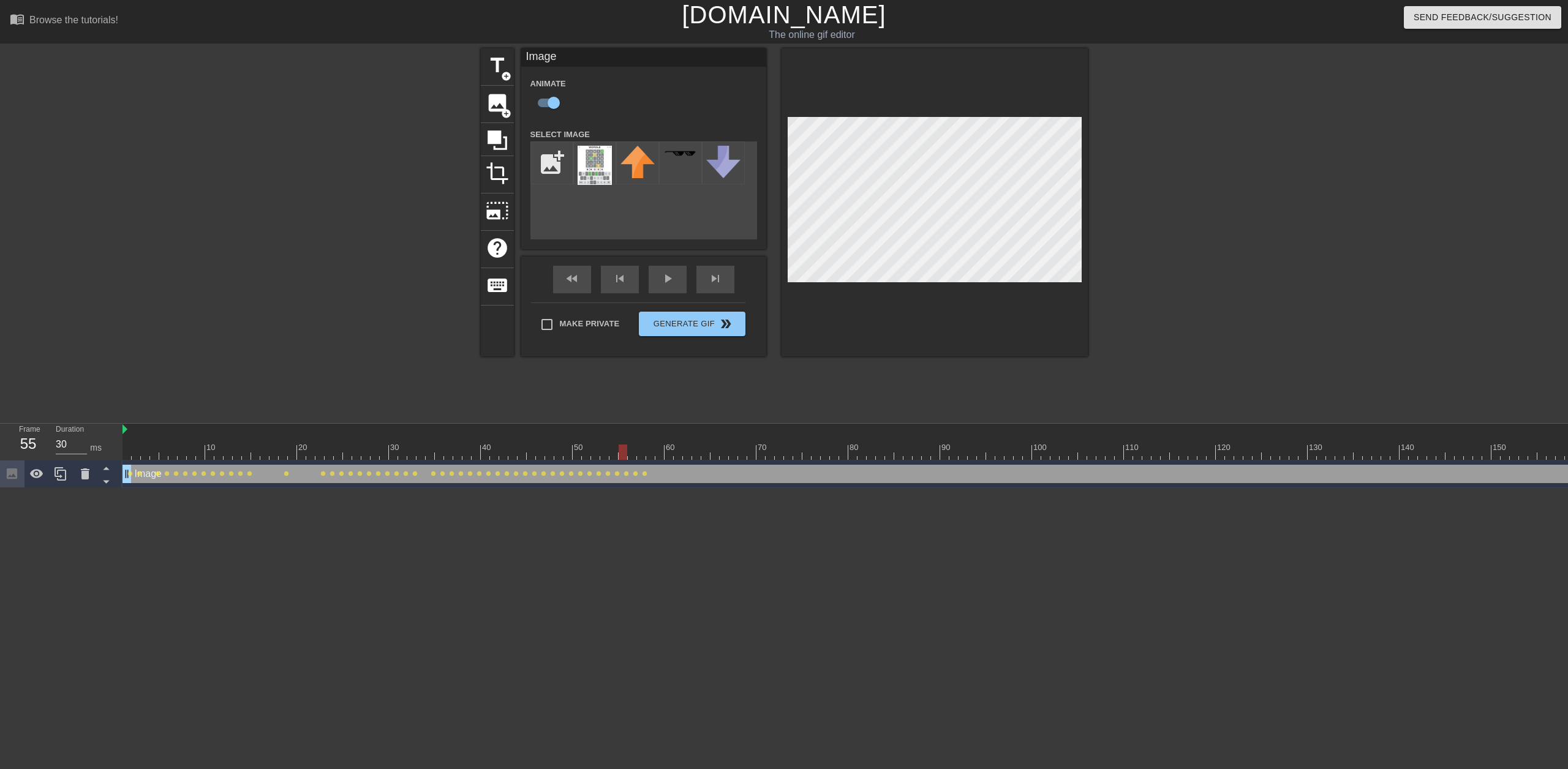
click at [624, 448] on div at bounding box center [880, 452] width 1516 height 15
click at [634, 454] on div at bounding box center [880, 452] width 1516 height 15
click at [642, 450] on div at bounding box center [880, 452] width 1516 height 15
click at [652, 445] on div at bounding box center [880, 452] width 1516 height 15
click at [658, 446] on div at bounding box center [880, 452] width 1516 height 15
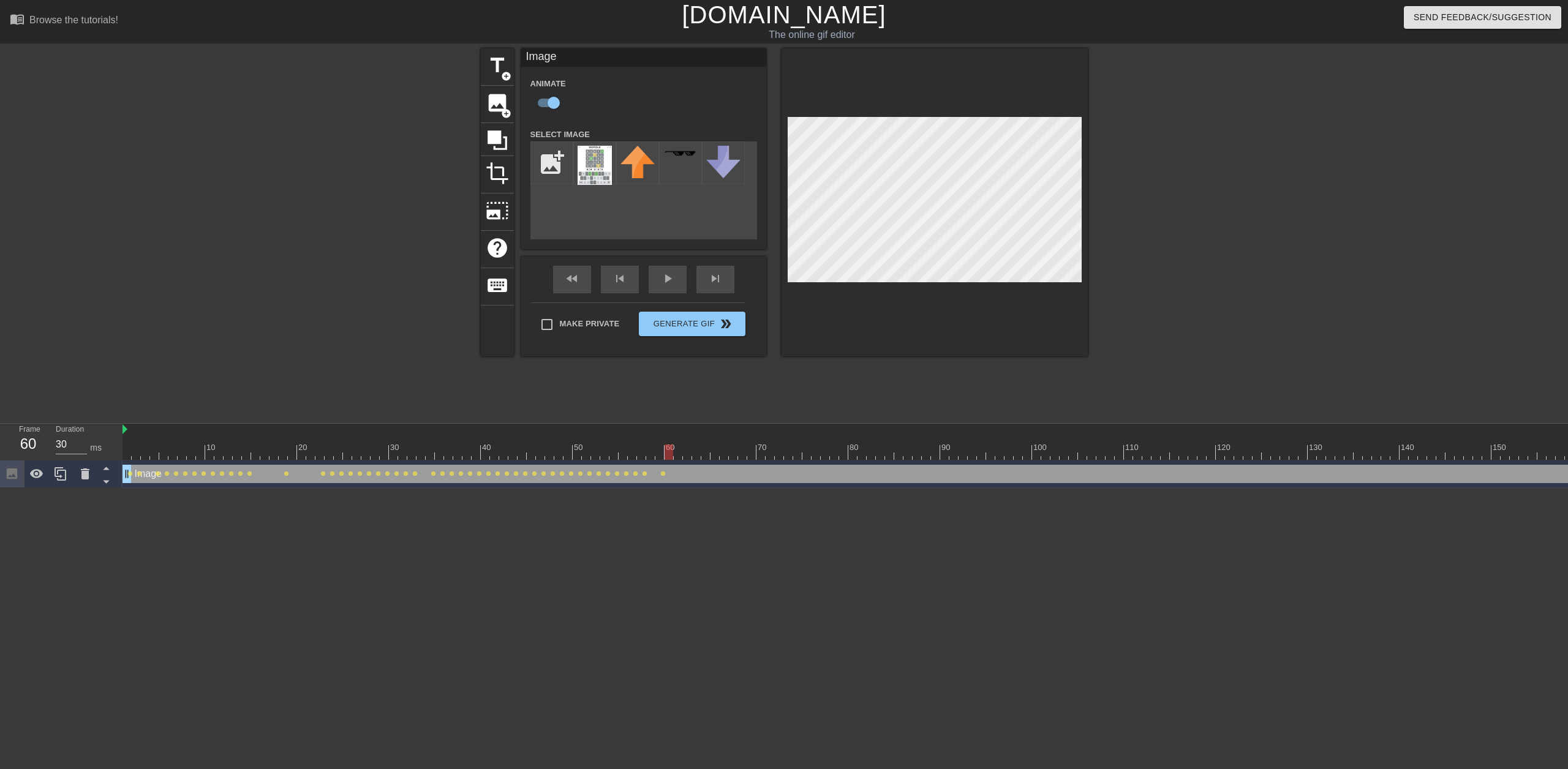
click at [671, 456] on div at bounding box center [880, 452] width 1516 height 15
click at [680, 454] on div at bounding box center [880, 452] width 1516 height 15
click at [692, 453] on div at bounding box center [880, 452] width 1516 height 15
click at [708, 451] on div at bounding box center [880, 452] width 1516 height 15
click at [718, 443] on div at bounding box center [715, 443] width 9 height 15
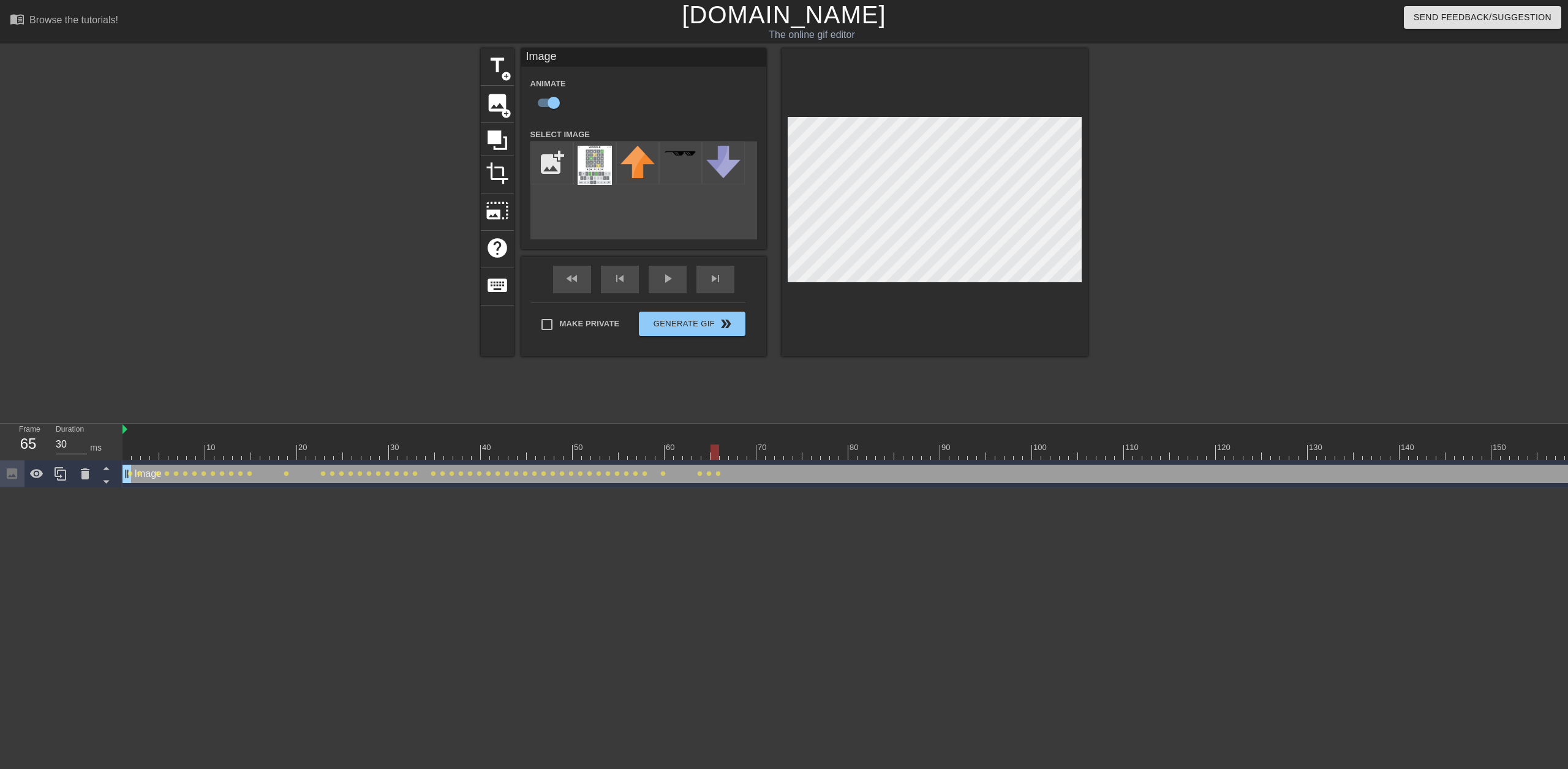
click at [725, 450] on div at bounding box center [880, 452] width 1516 height 15
click at [733, 452] on div at bounding box center [880, 452] width 1516 height 15
click at [743, 452] on div at bounding box center [880, 452] width 1516 height 15
click at [753, 450] on div at bounding box center [880, 452] width 1516 height 15
click at [764, 448] on div at bounding box center [880, 452] width 1516 height 15
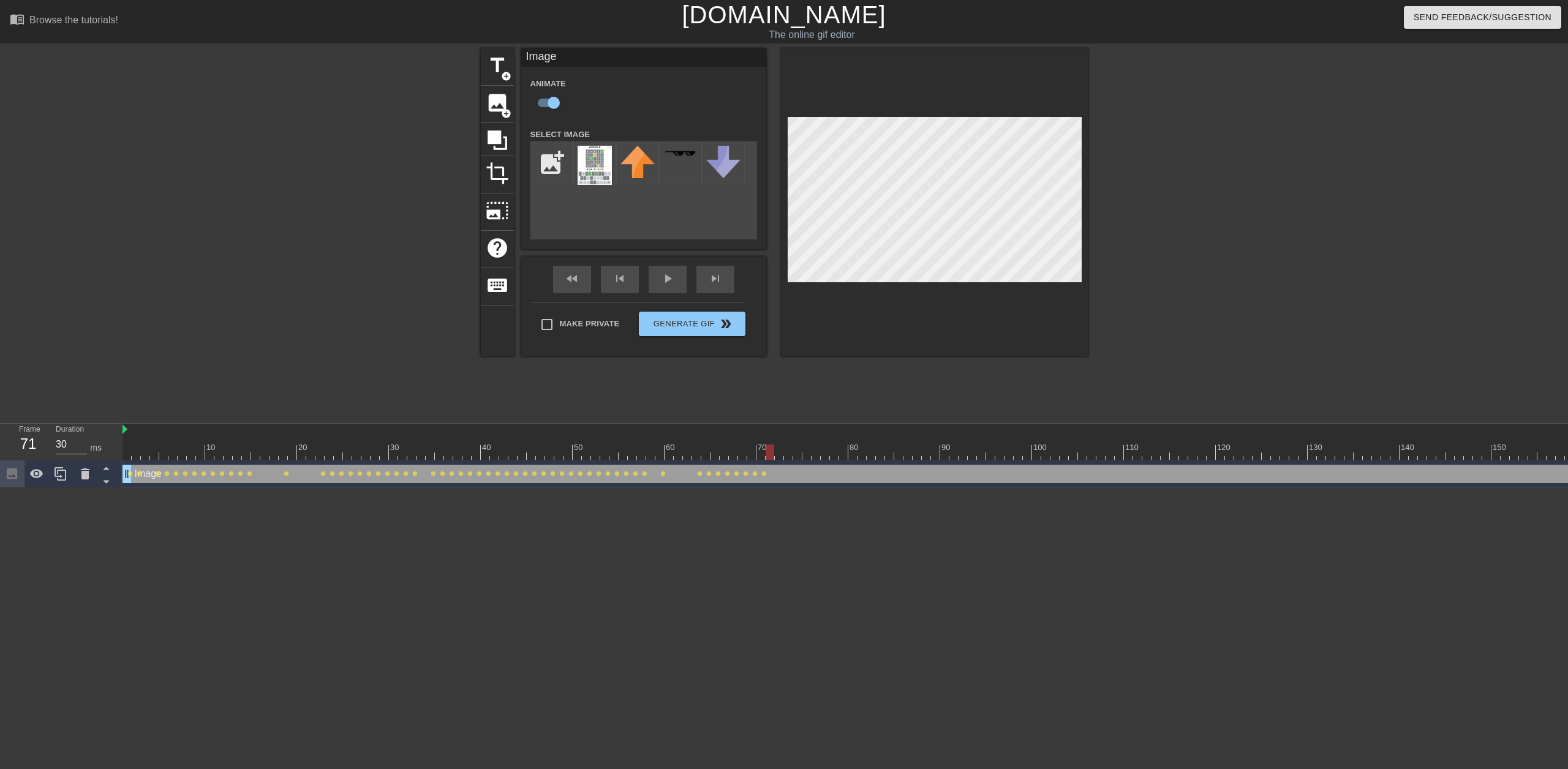
click at [772, 450] on div at bounding box center [880, 452] width 1516 height 15
click at [779, 448] on div at bounding box center [880, 452] width 1516 height 15
click at [787, 449] on div at bounding box center [880, 452] width 1516 height 15
click at [802, 450] on div at bounding box center [880, 452] width 1516 height 15
click at [810, 451] on div at bounding box center [880, 452] width 1516 height 15
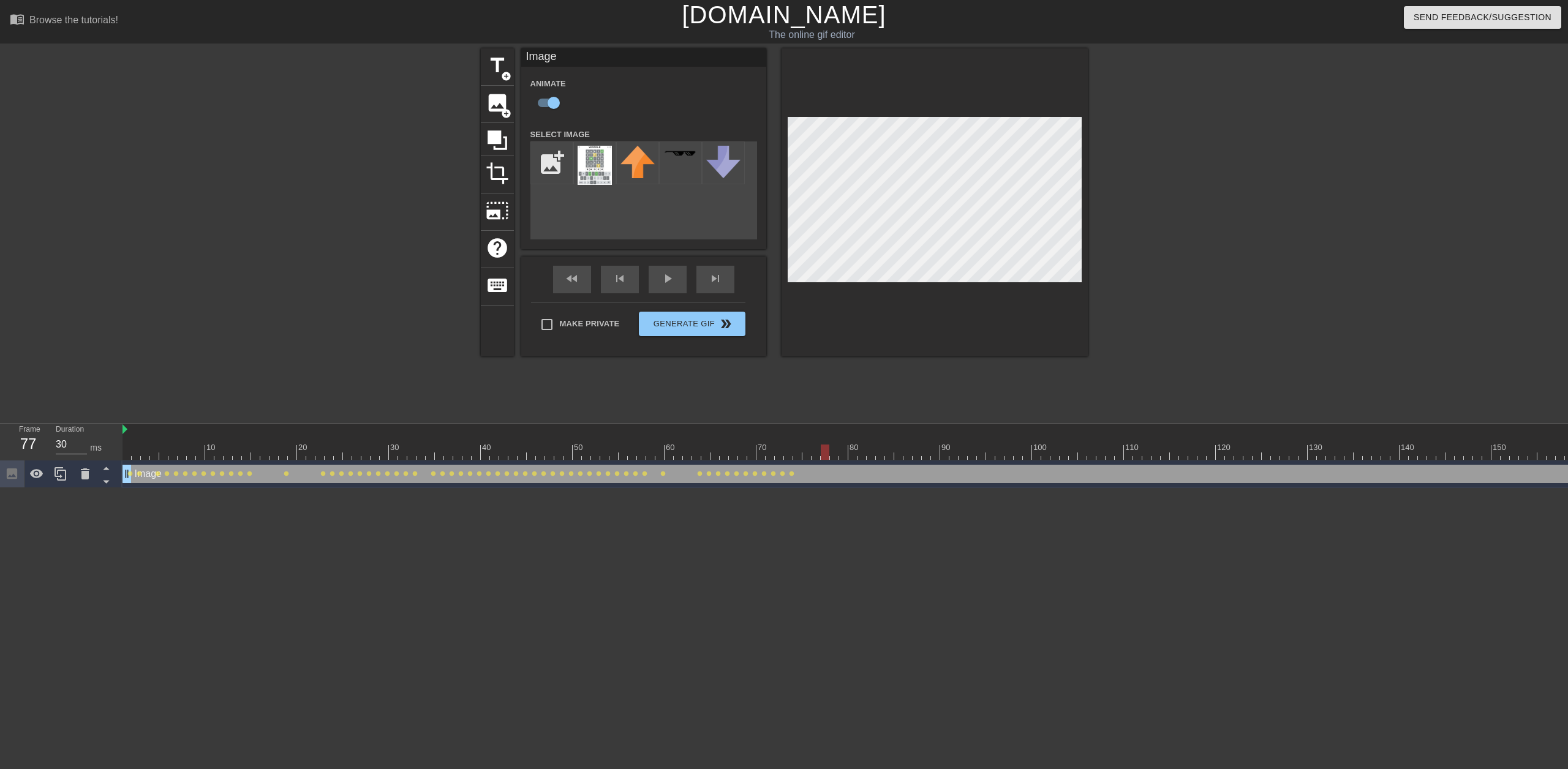
click at [825, 452] on div at bounding box center [880, 452] width 1516 height 15
click at [834, 452] on div at bounding box center [880, 452] width 1516 height 15
click at [826, 450] on div at bounding box center [880, 452] width 1516 height 15
click at [835, 451] on div at bounding box center [880, 452] width 1516 height 15
click at [841, 453] on div at bounding box center [880, 452] width 1516 height 15
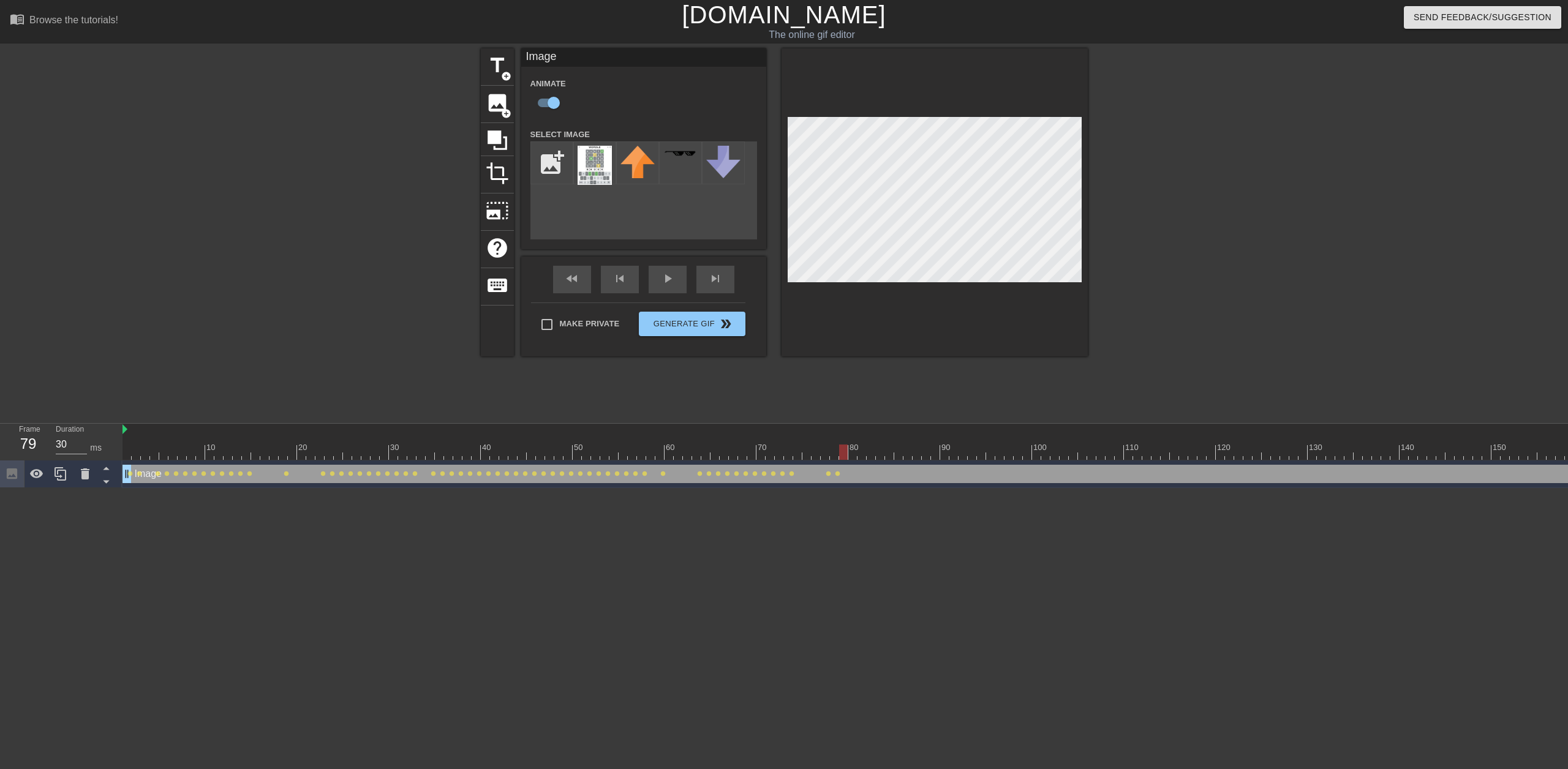
click at [855, 453] on div at bounding box center [880, 452] width 1516 height 15
click at [865, 453] on div at bounding box center [880, 452] width 1516 height 15
click at [873, 452] on div at bounding box center [880, 452] width 1516 height 15
click at [883, 452] on div at bounding box center [880, 452] width 1516 height 15
click at [889, 452] on div at bounding box center [880, 452] width 1516 height 15
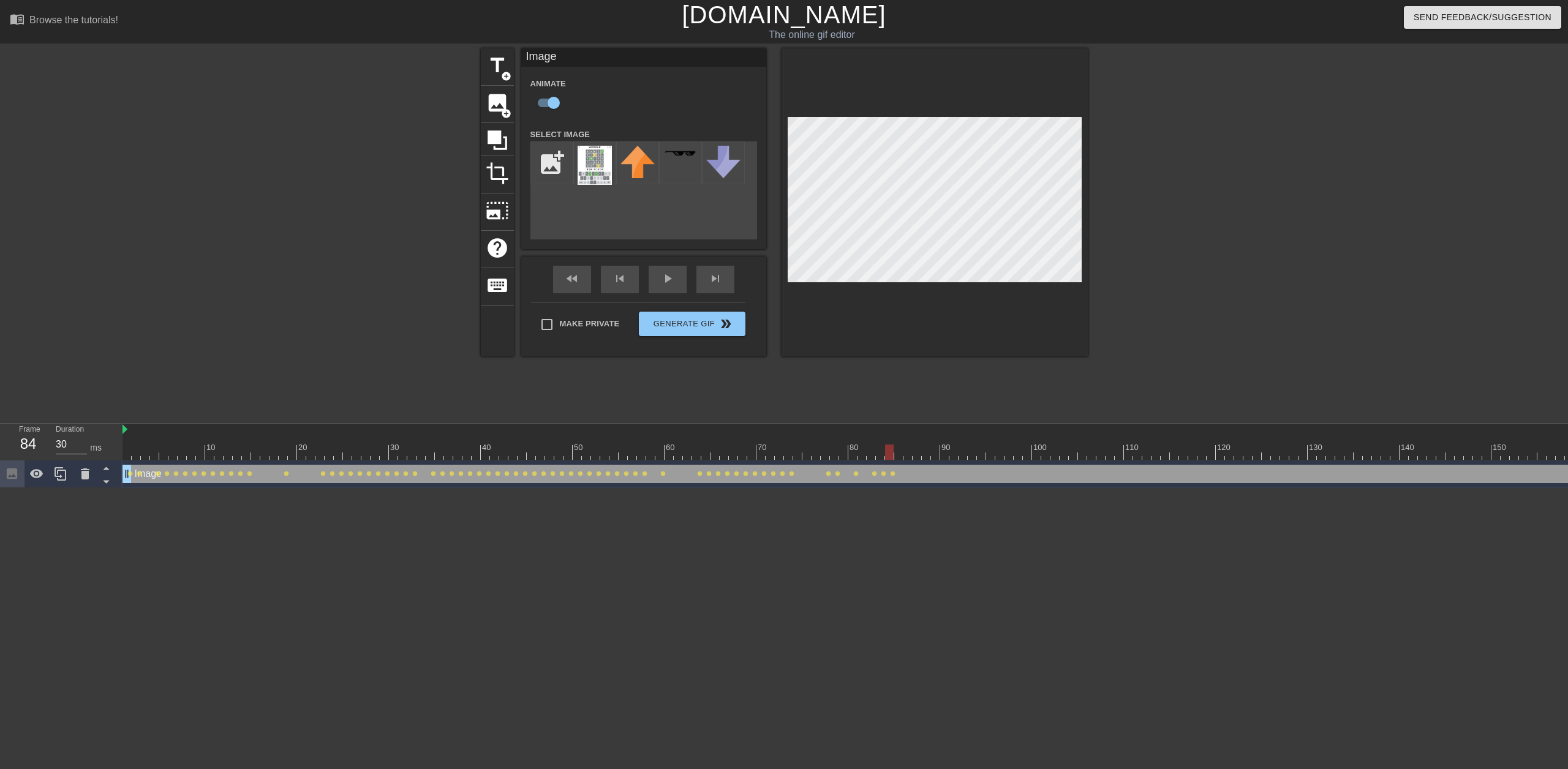
click at [881, 453] on div at bounding box center [880, 452] width 1516 height 15
click at [892, 454] on div at bounding box center [880, 452] width 1516 height 15
click at [902, 453] on div at bounding box center [880, 452] width 1516 height 15
click at [908, 453] on div at bounding box center [880, 452] width 1516 height 15
click at [918, 452] on div at bounding box center [880, 452] width 1516 height 15
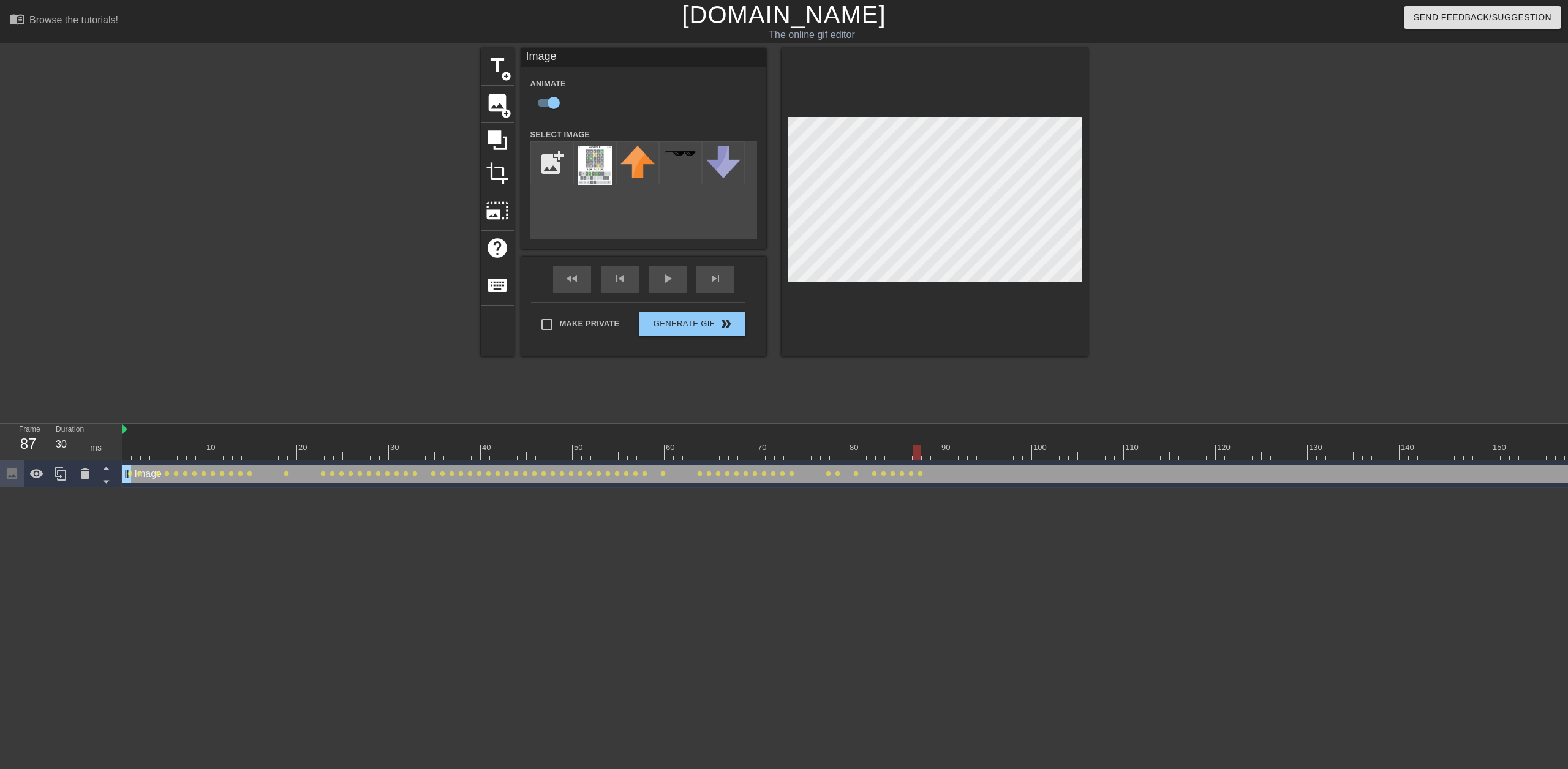
click at [924, 452] on div at bounding box center [880, 452] width 1516 height 15
click at [934, 452] on div at bounding box center [880, 452] width 1516 height 15
click at [948, 452] on div at bounding box center [880, 452] width 1516 height 15
click at [954, 452] on div at bounding box center [880, 452] width 1516 height 15
click at [961, 452] on div at bounding box center [880, 452] width 1516 height 15
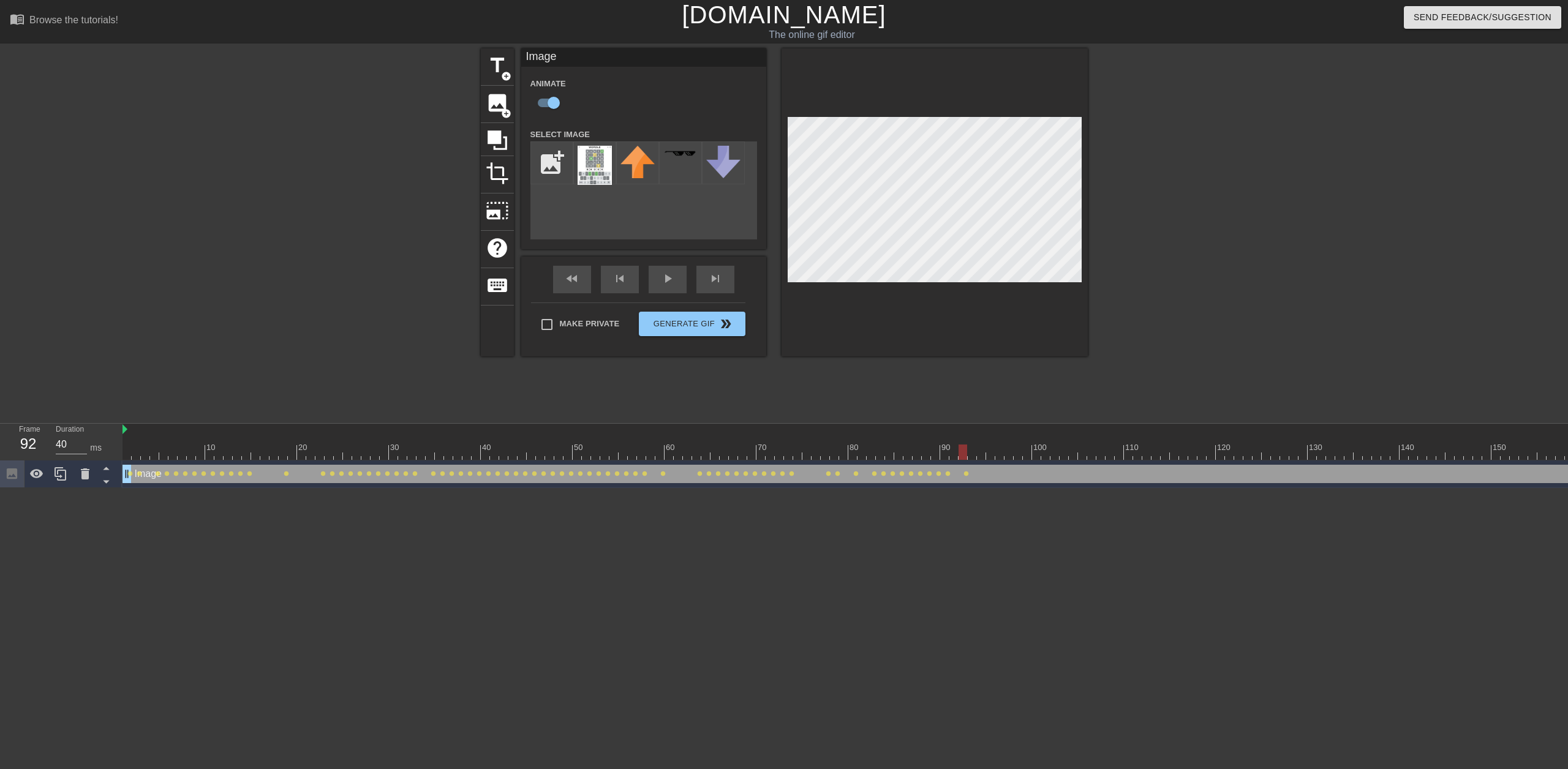
click at [969, 452] on div at bounding box center [880, 452] width 1516 height 15
click at [983, 452] on div at bounding box center [880, 452] width 1516 height 15
click at [991, 452] on div at bounding box center [880, 452] width 1516 height 15
click at [1001, 452] on div at bounding box center [880, 452] width 1516 height 15
click at [1019, 452] on div at bounding box center [880, 452] width 1516 height 15
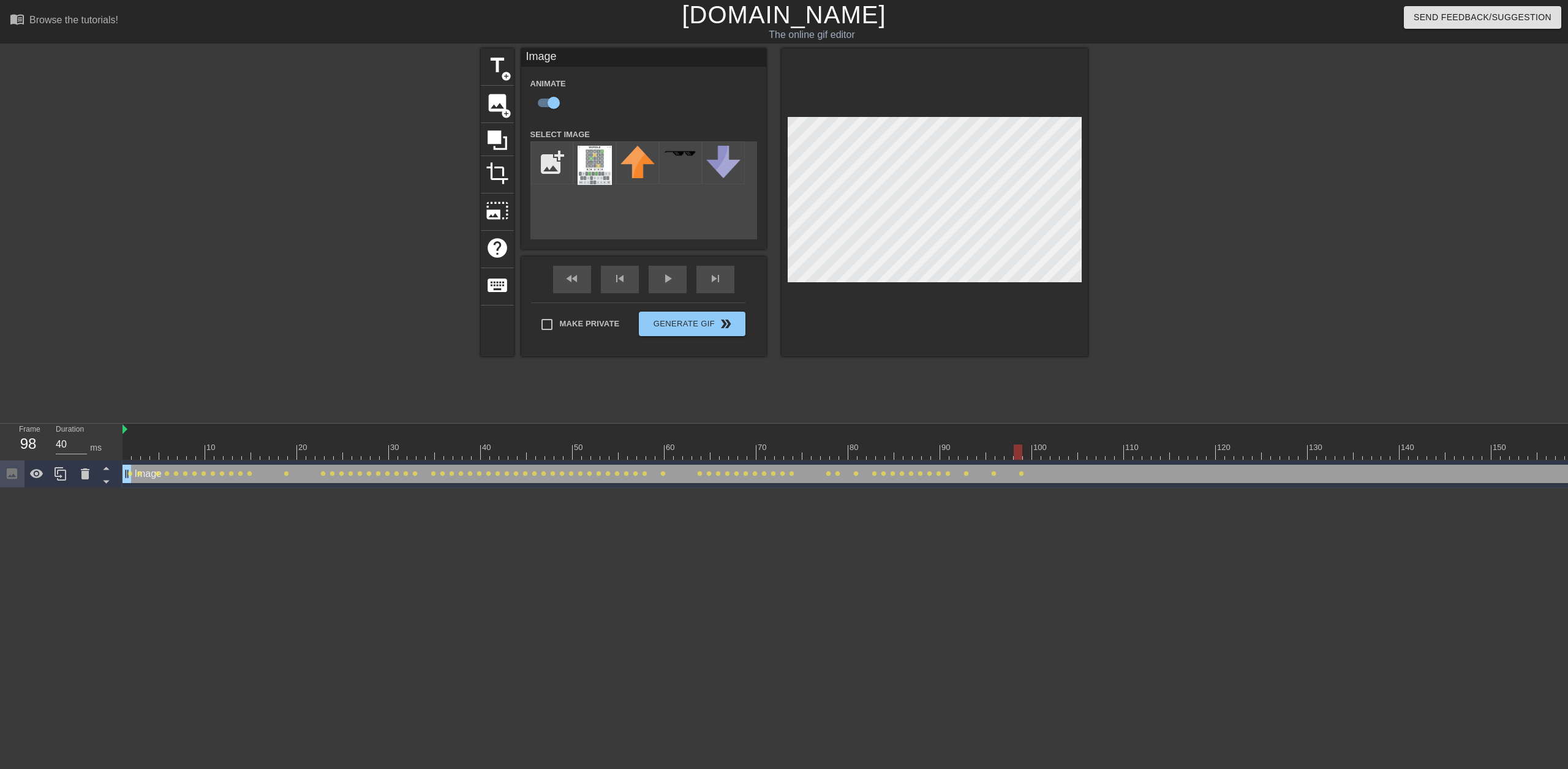
click at [1031, 453] on div at bounding box center [880, 452] width 1516 height 15
click at [1038, 454] on div at bounding box center [880, 452] width 1516 height 15
click at [1048, 454] on div at bounding box center [880, 452] width 1516 height 15
click at [1058, 453] on div at bounding box center [880, 452] width 1516 height 15
click at [1068, 452] on div at bounding box center [880, 452] width 1516 height 15
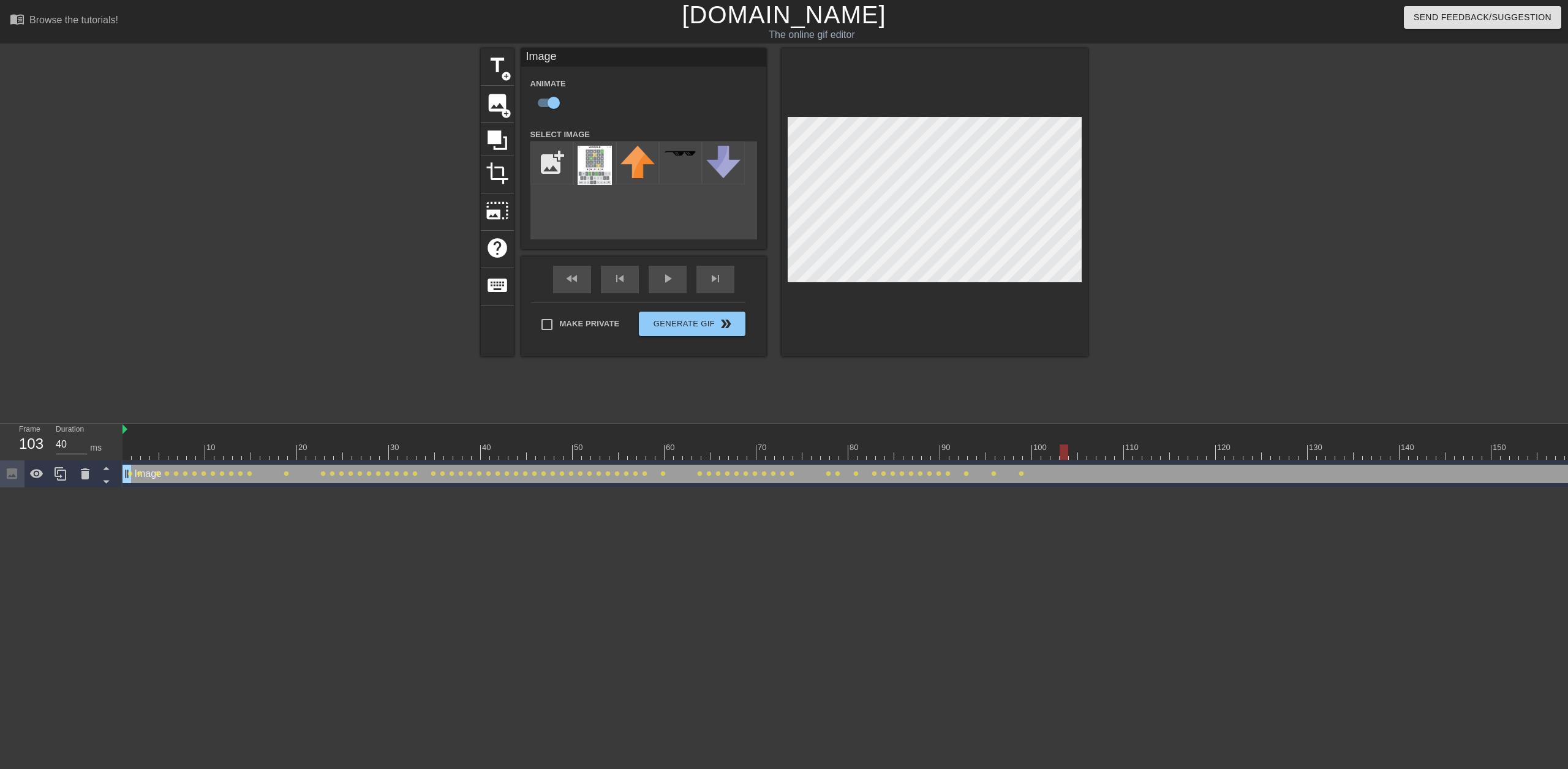
click at [1071, 452] on div at bounding box center [880, 452] width 1516 height 15
click at [1079, 452] on div at bounding box center [880, 452] width 1516 height 15
click at [1096, 452] on div at bounding box center [880, 452] width 1516 height 15
click at [1096, 451] on div at bounding box center [880, 452] width 1516 height 15
click at [1090, 452] on div at bounding box center [880, 452] width 1516 height 15
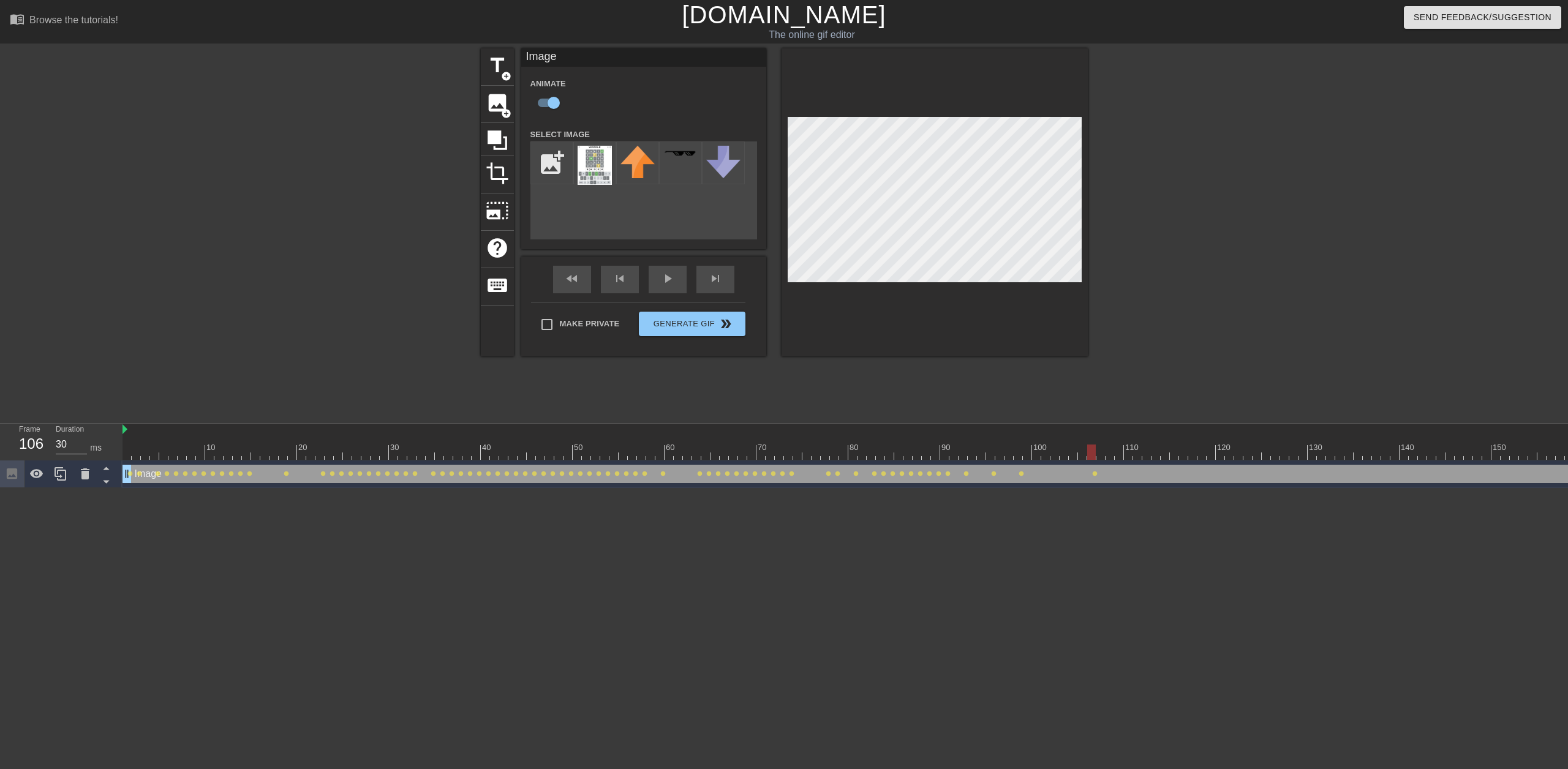
click at [1096, 452] on div at bounding box center [880, 452] width 1516 height 15
click at [1096, 448] on div at bounding box center [880, 452] width 1516 height 15
click at [1096, 447] on div at bounding box center [880, 452] width 1516 height 15
click at [1096, 445] on div at bounding box center [880, 452] width 1516 height 15
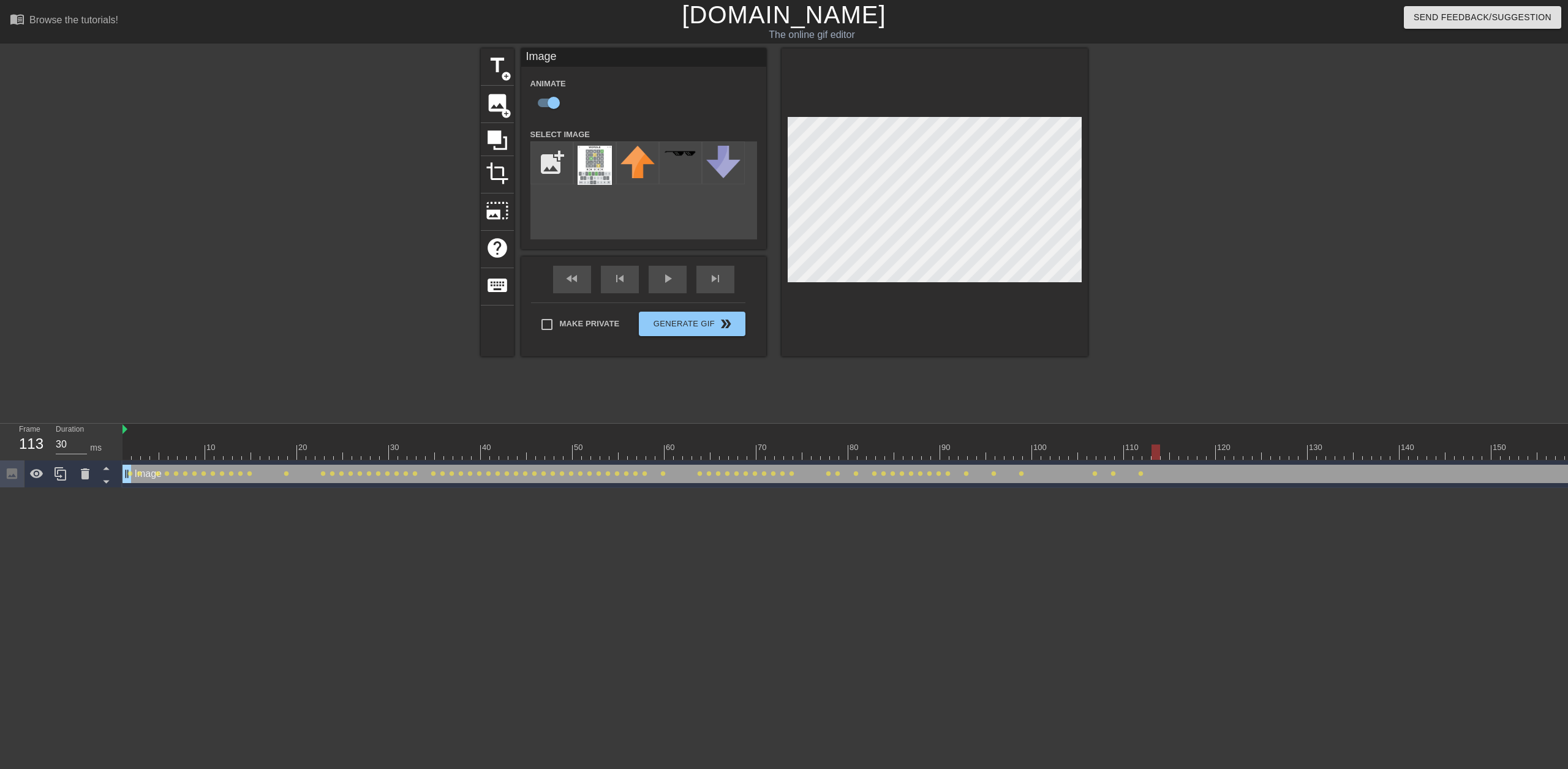
click at [1096, 445] on div at bounding box center [880, 452] width 1516 height 15
click at [1096, 444] on div at bounding box center [1193, 443] width 9 height 15
click at [1096, 444] on div at bounding box center [1202, 443] width 9 height 15
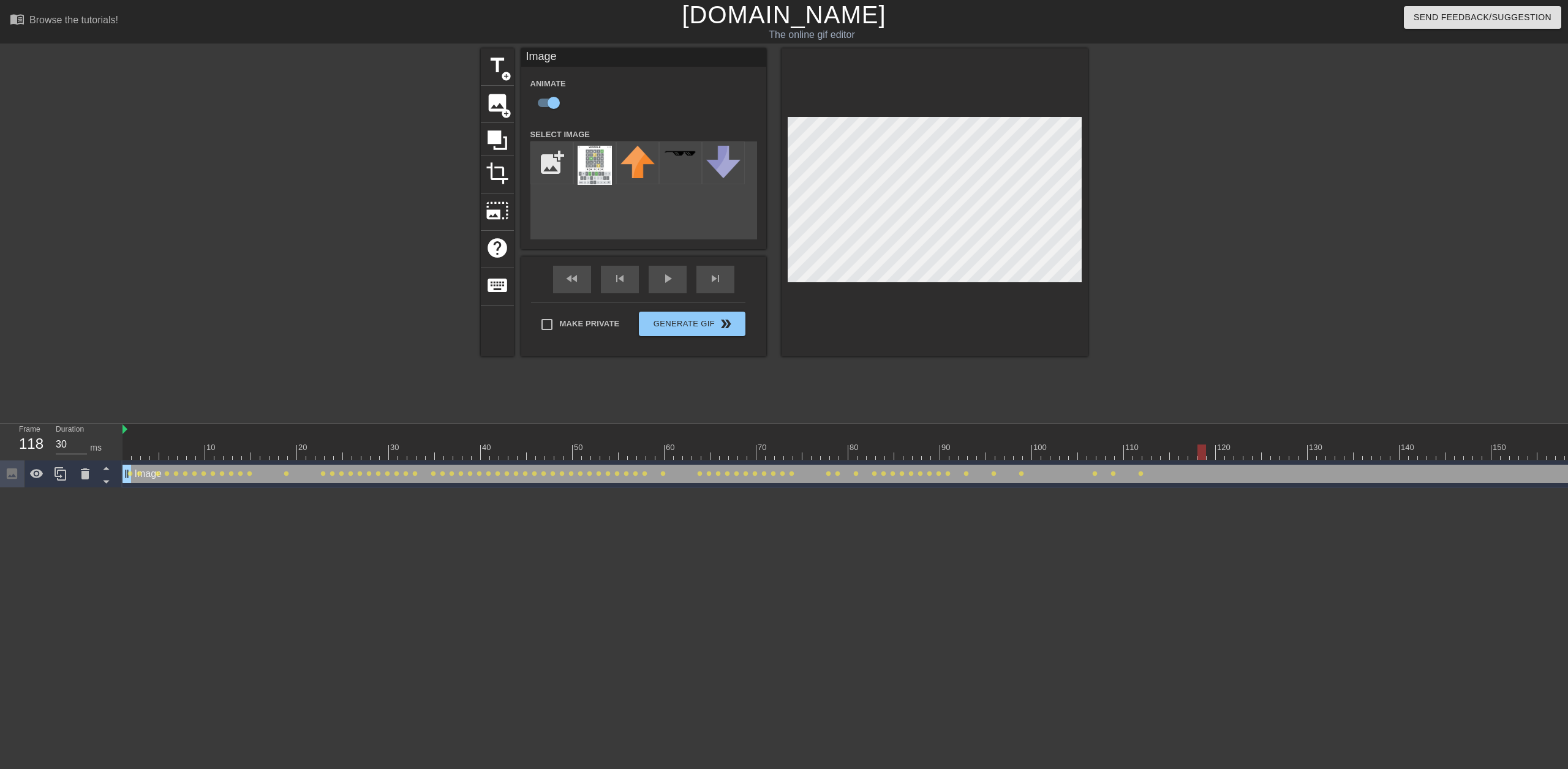
click at [1096, 443] on div "120" at bounding box center [1221, 443] width 9 height 15
click at [1096, 446] on div at bounding box center [880, 452] width 1516 height 15
click at [1096, 449] on div at bounding box center [880, 452] width 1516 height 15
click at [1096, 454] on div at bounding box center [880, 452] width 1516 height 15
click div
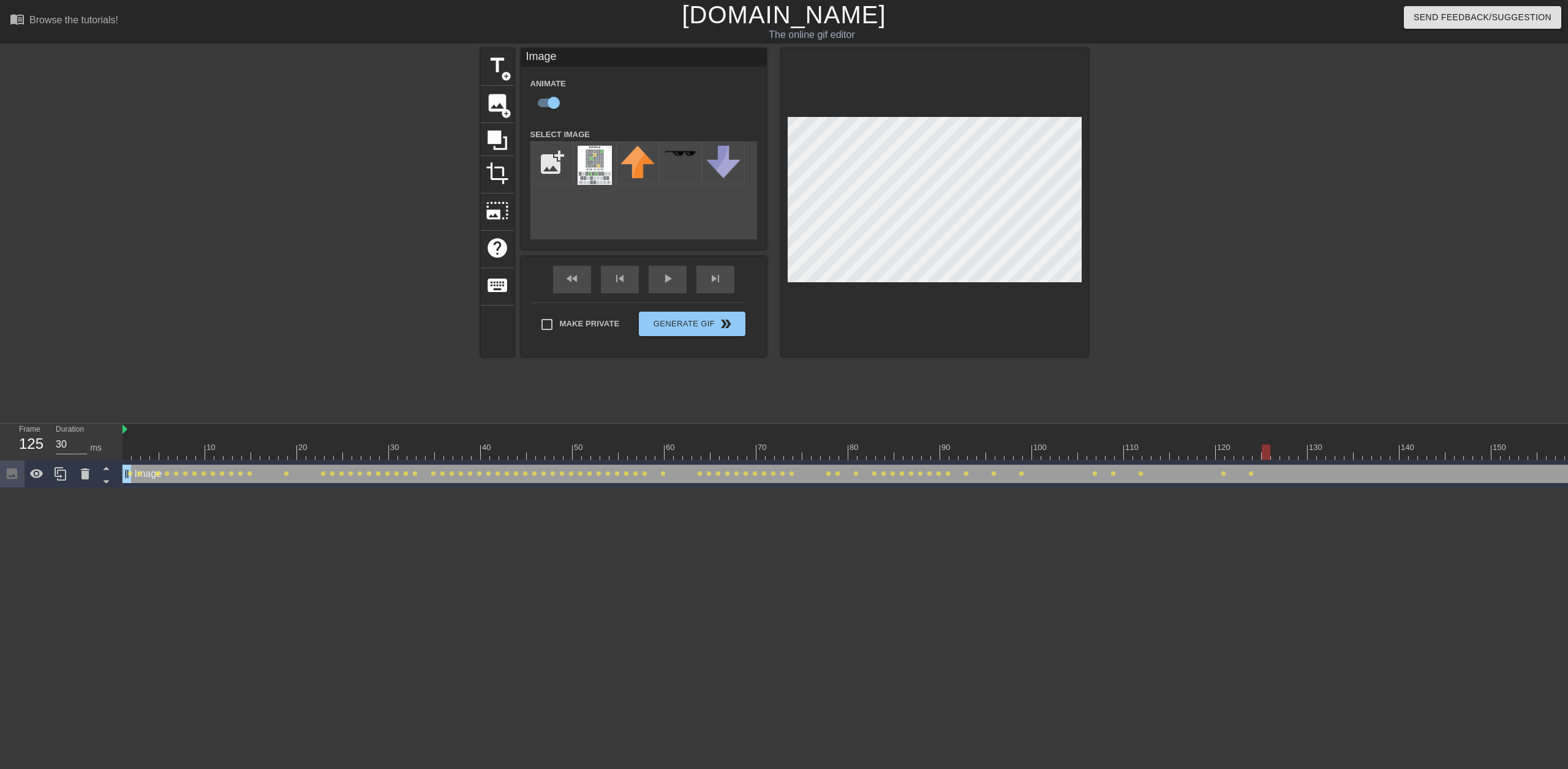
click div
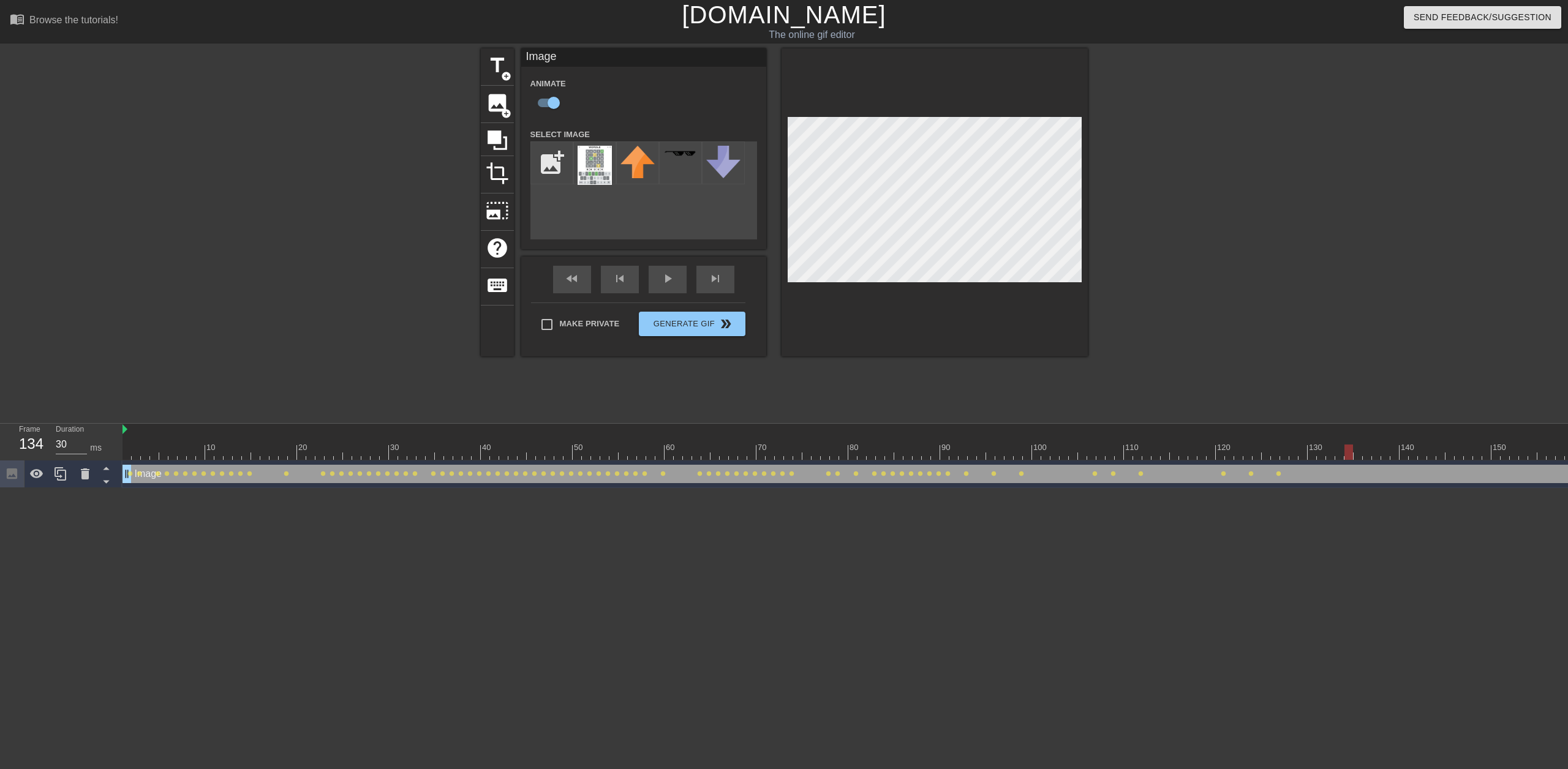
click div
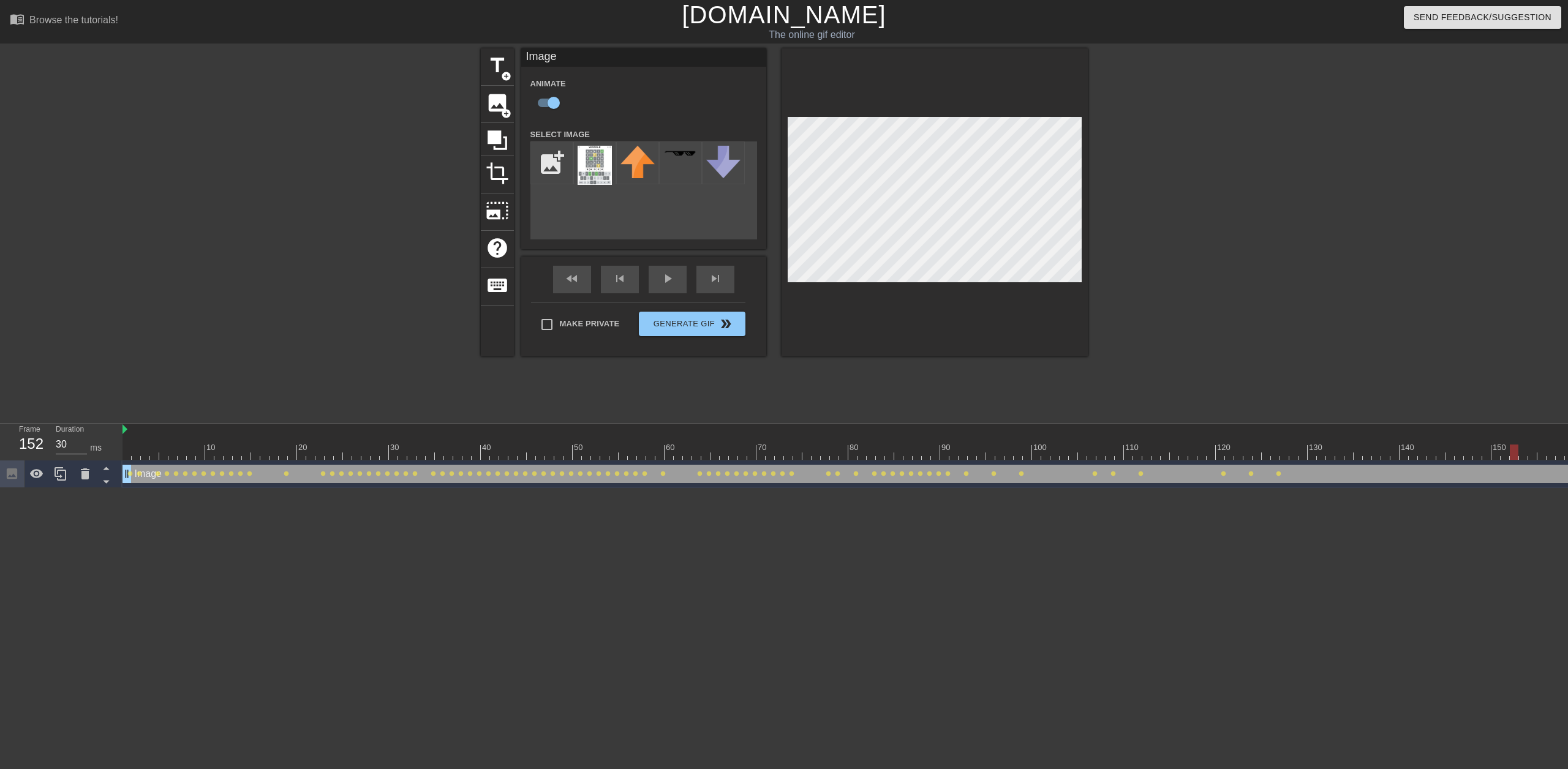
click div
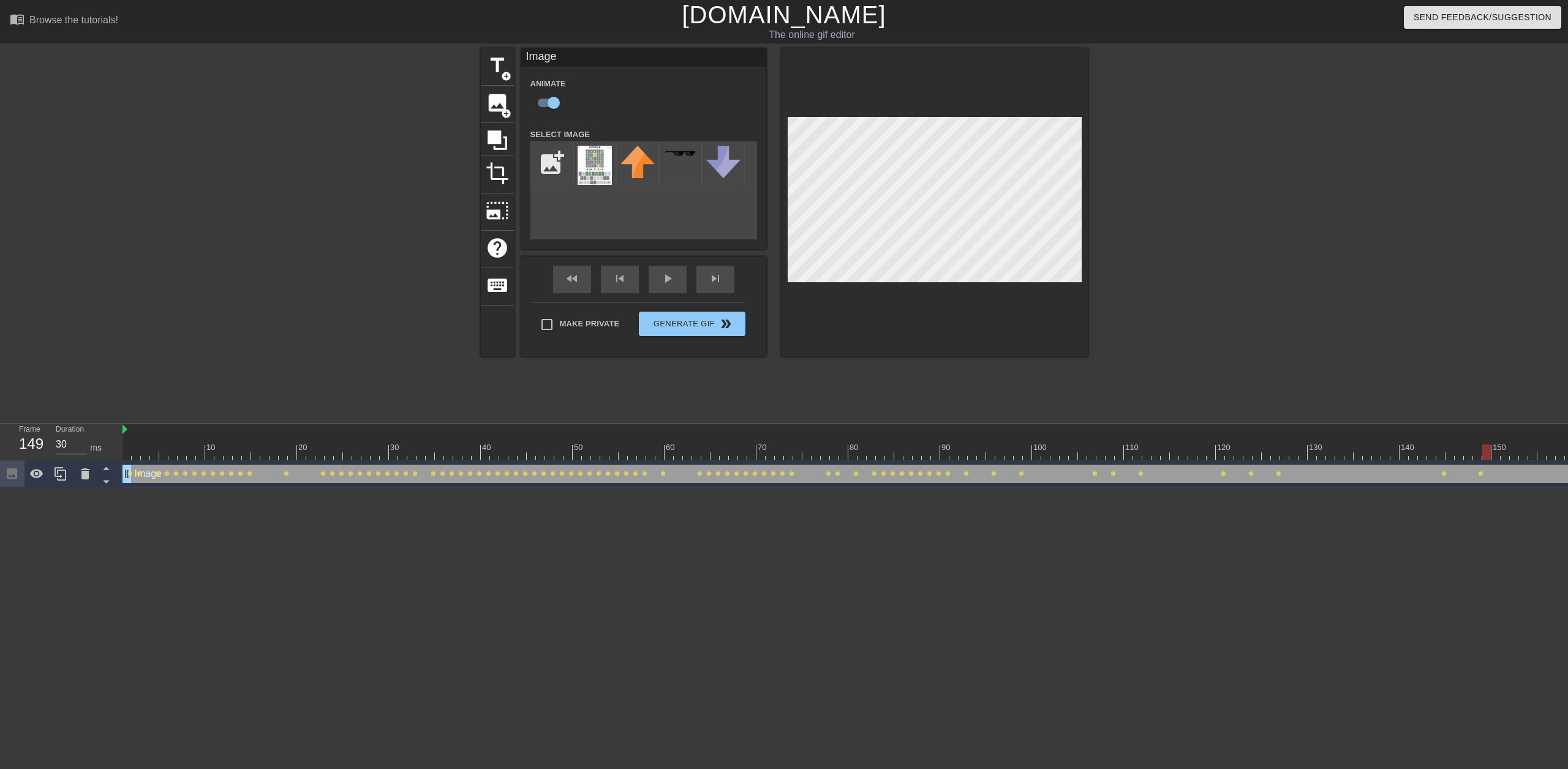
click div
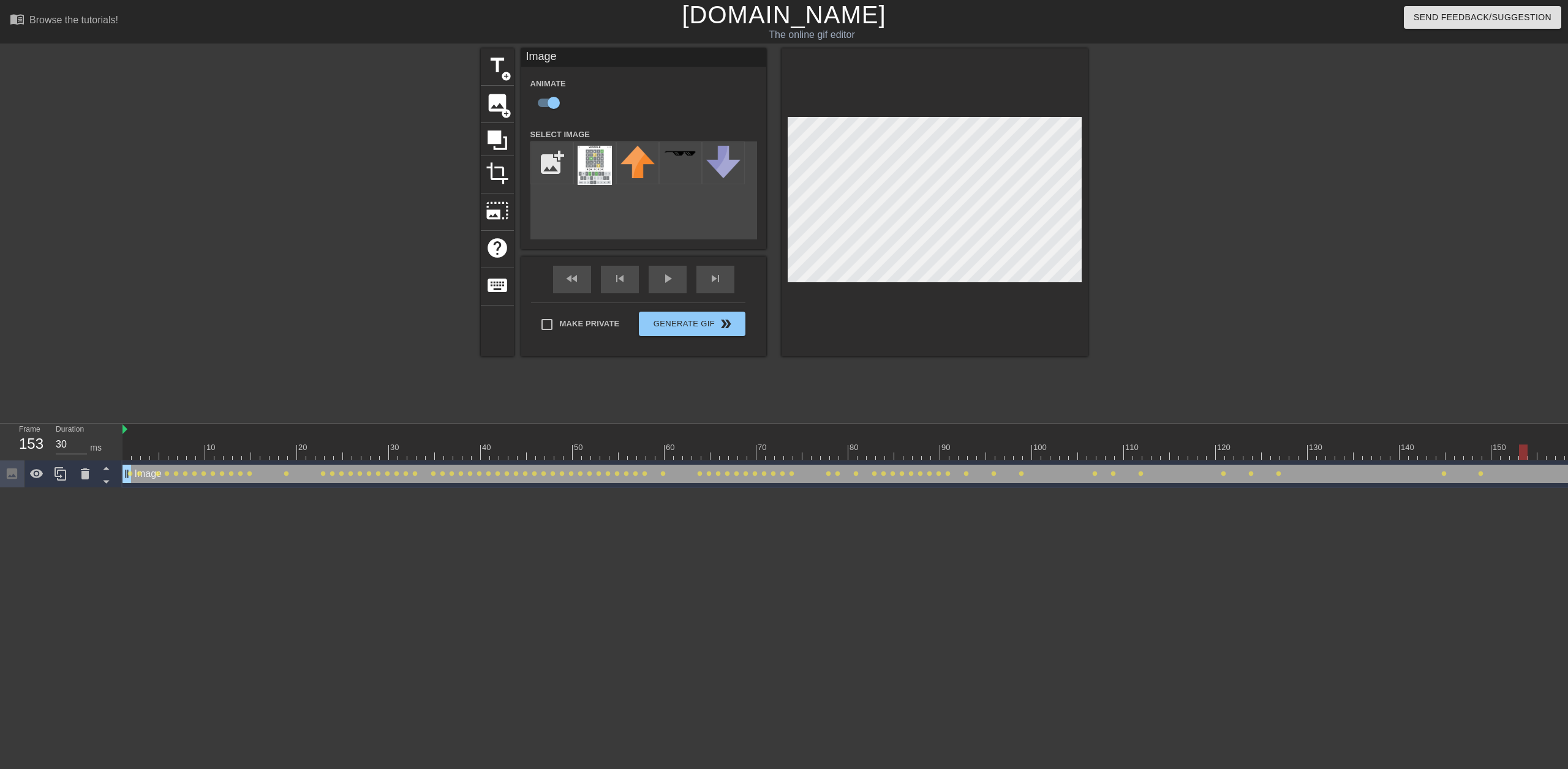
click div
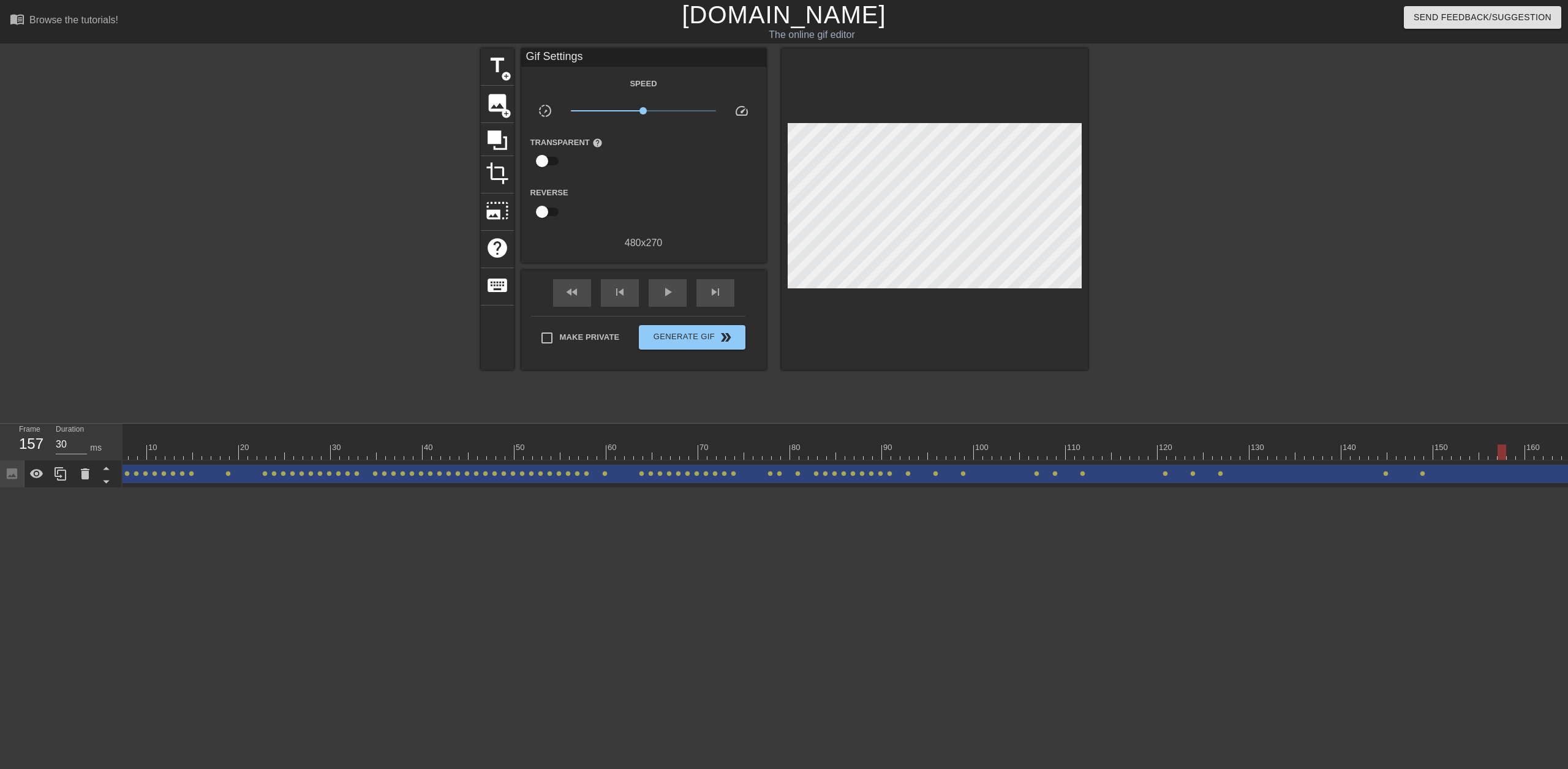
scroll to position [0, 73]
click div
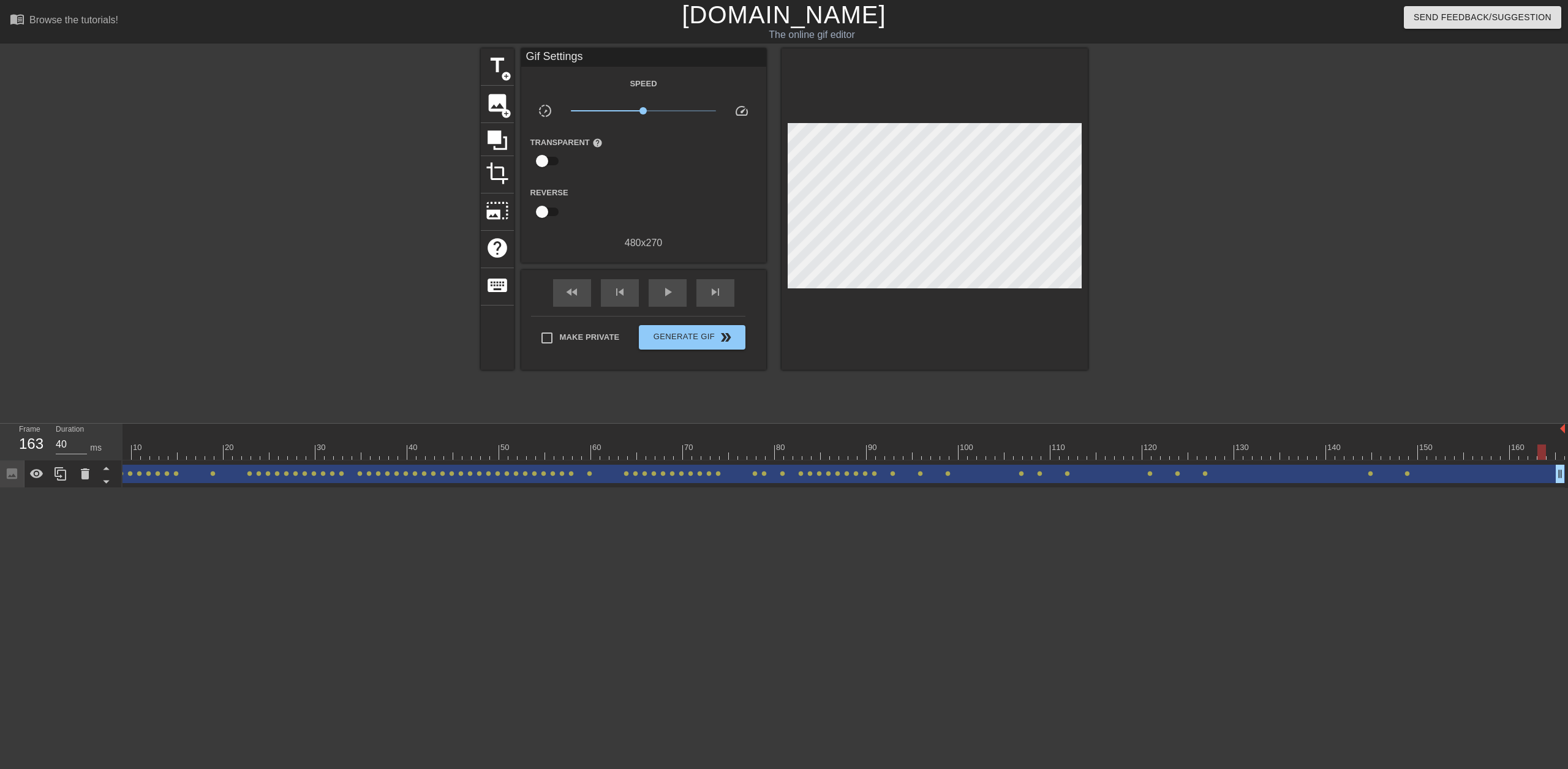
click div
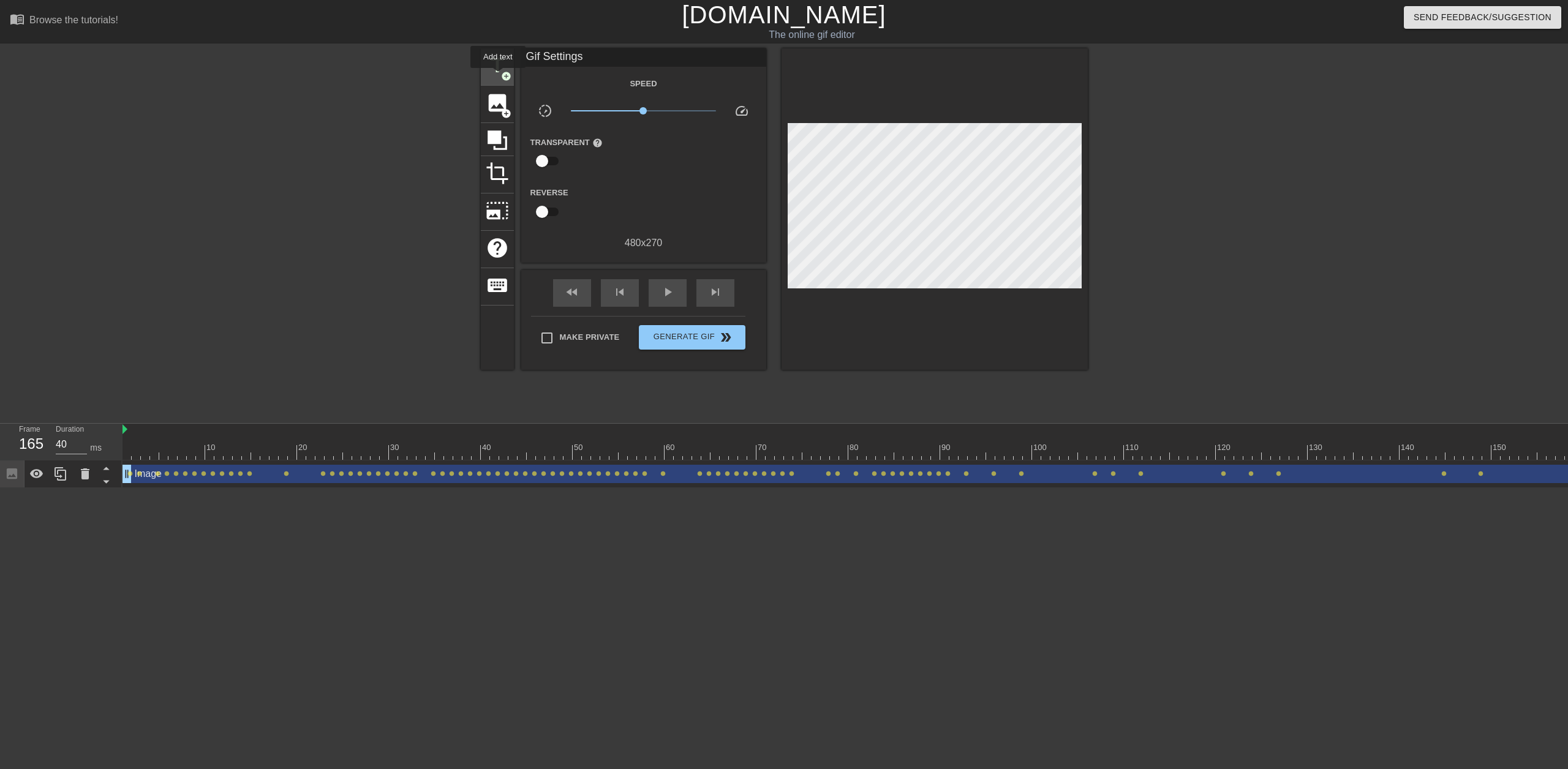
click span "title"
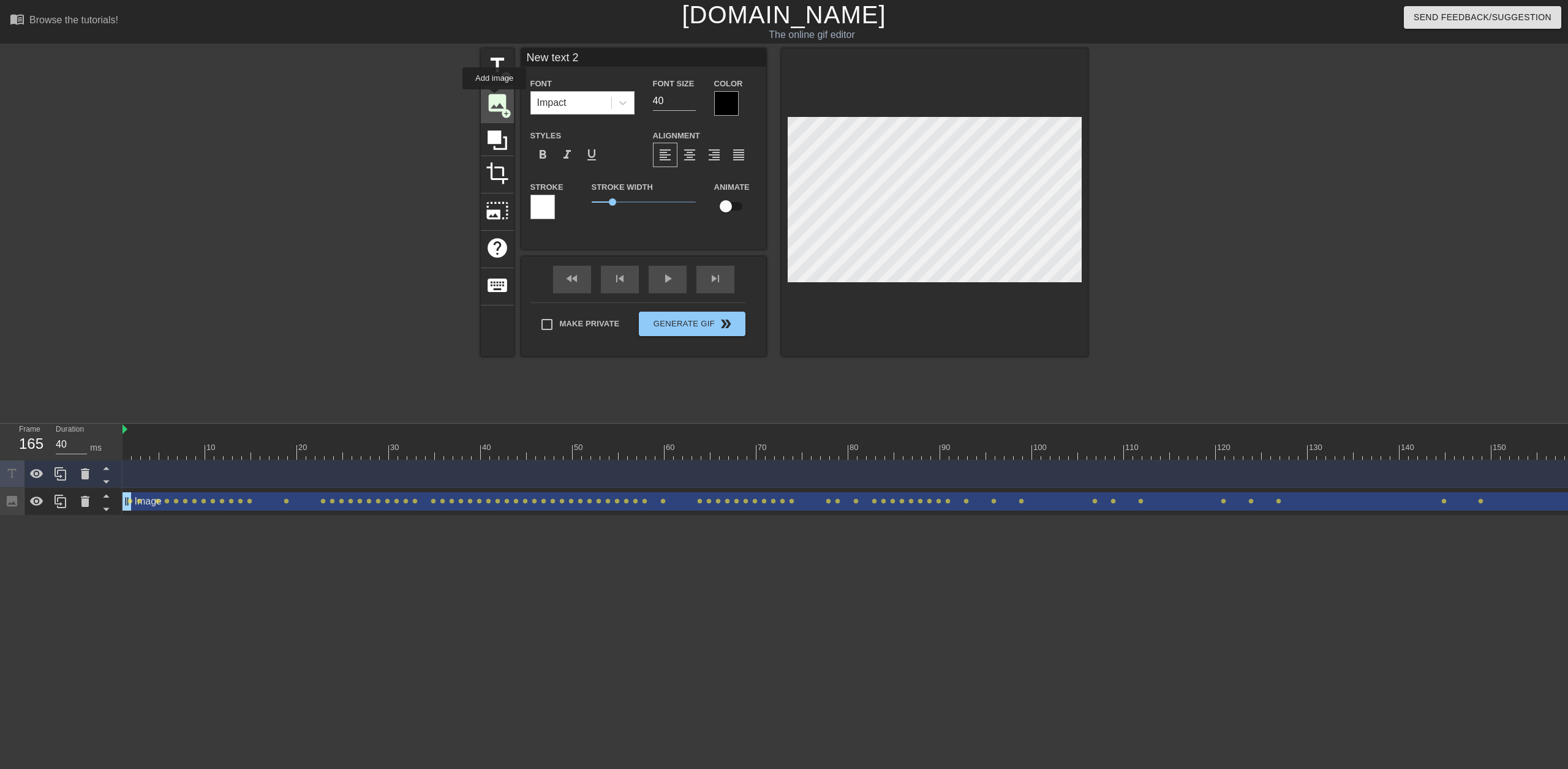
click span "image"
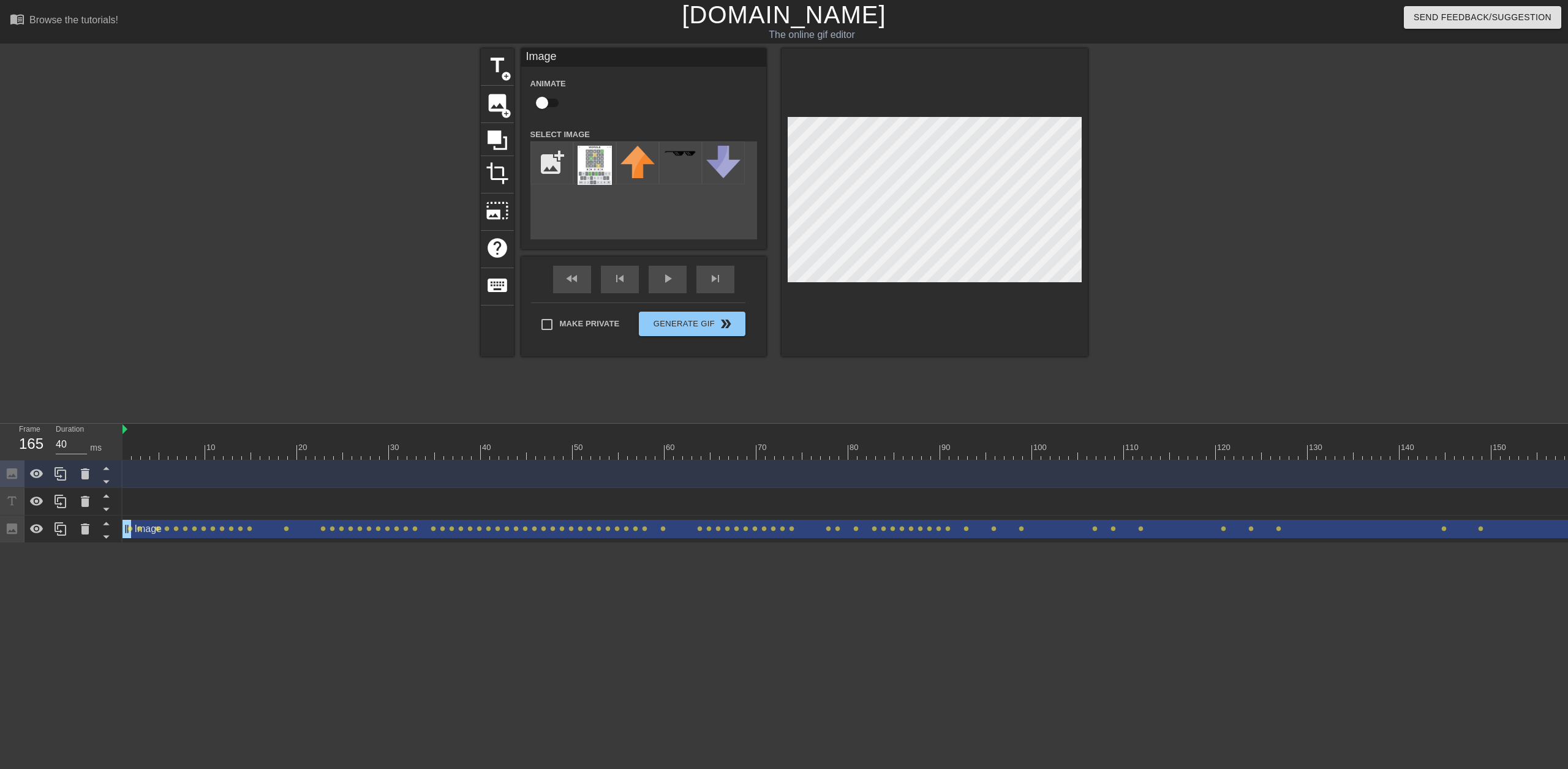
click div "Image drag_handle drag_handle"
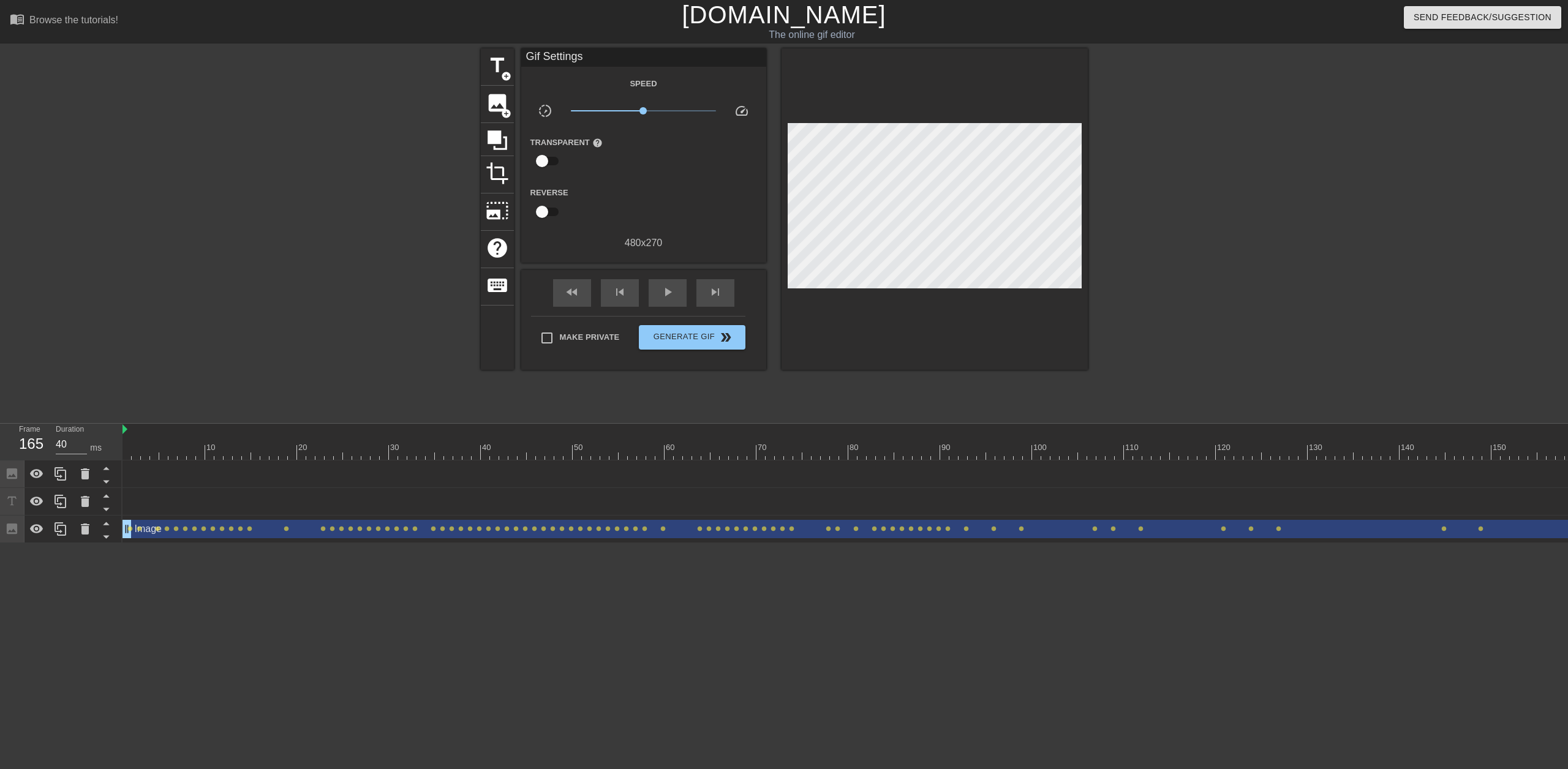
click div "Image drag_handle drag_handle"
click icon
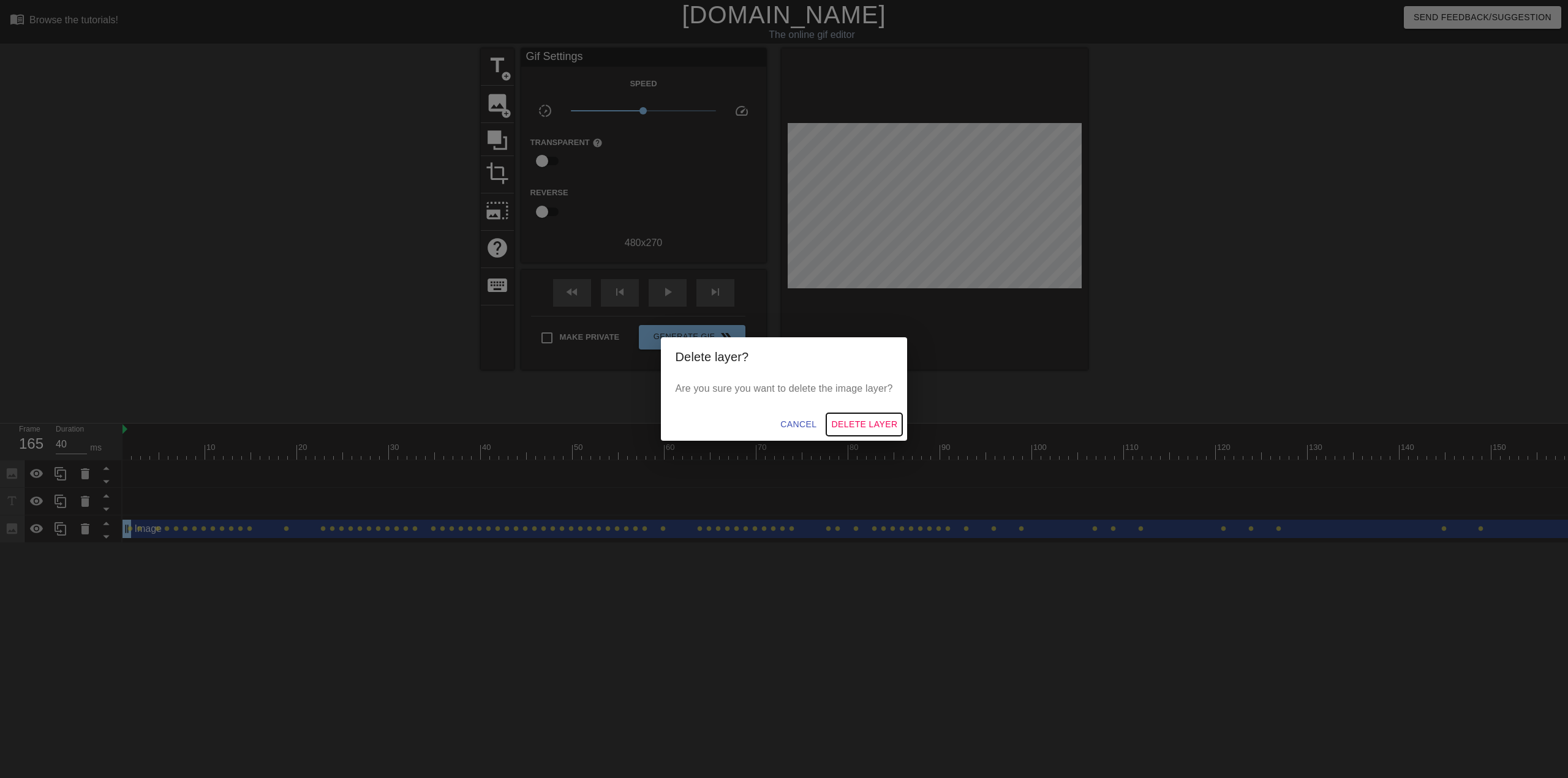
click span "Delete Layer"
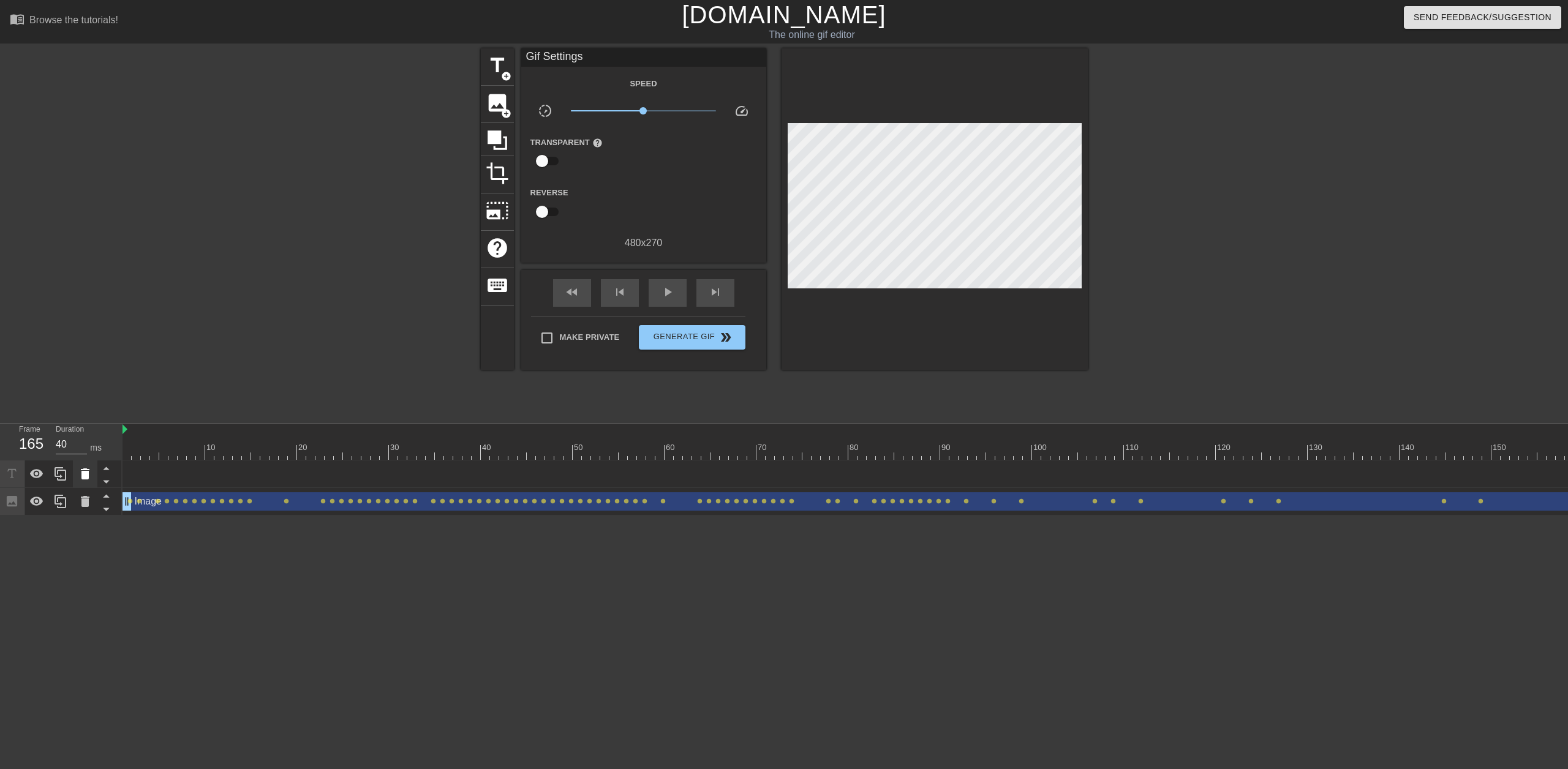
click icon
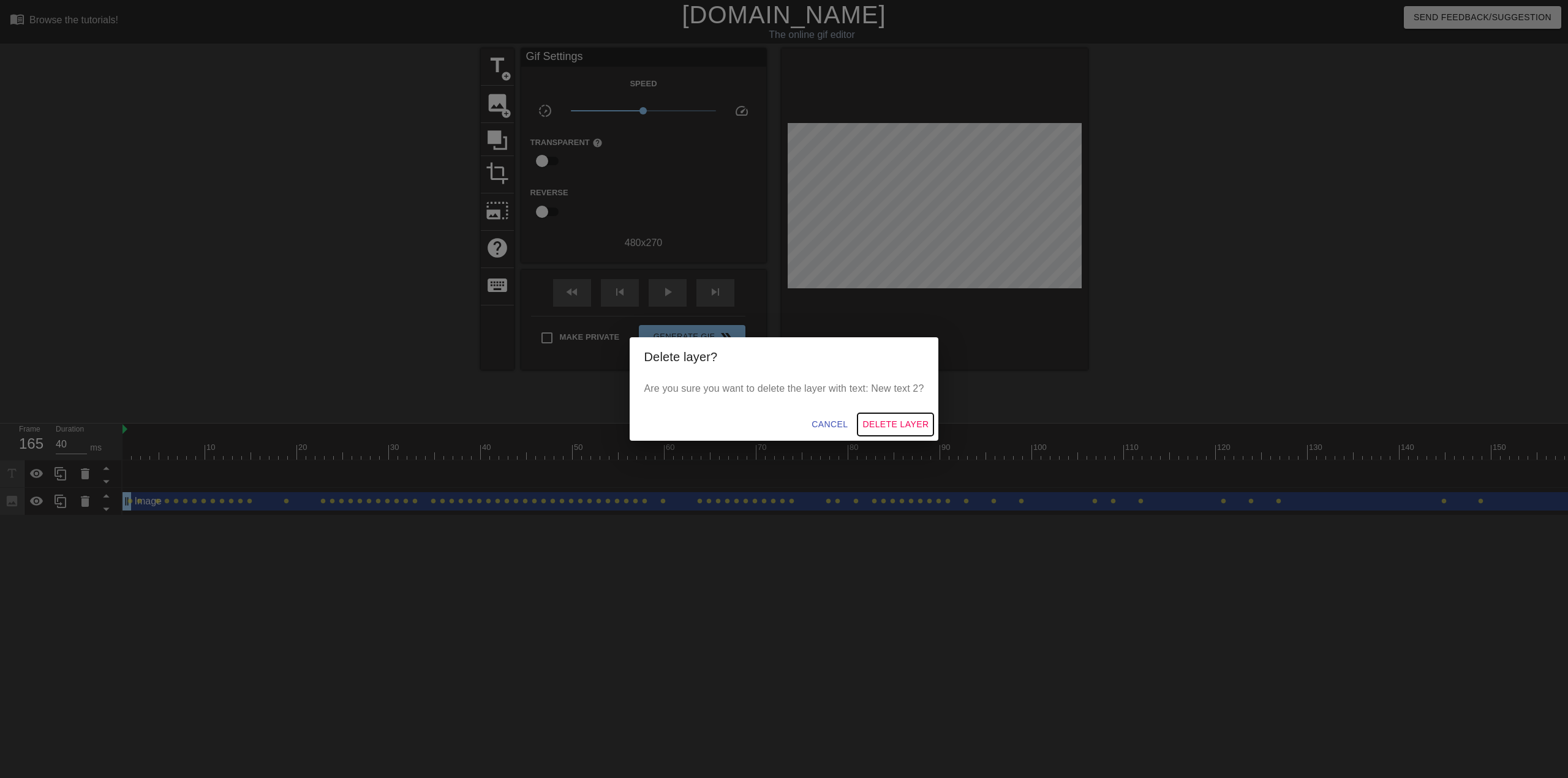
click span "Delete Layer"
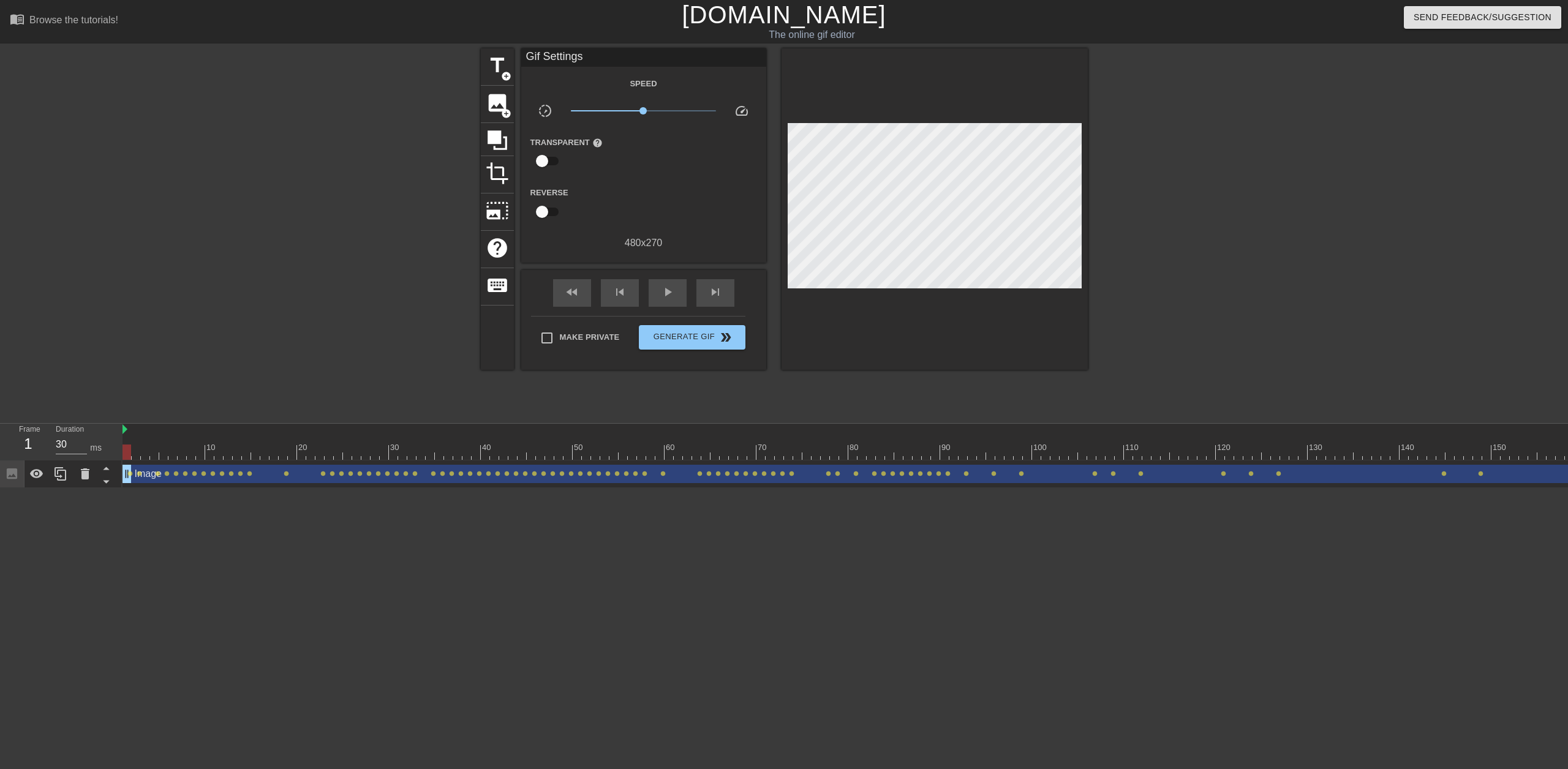
click div
click img
click icon
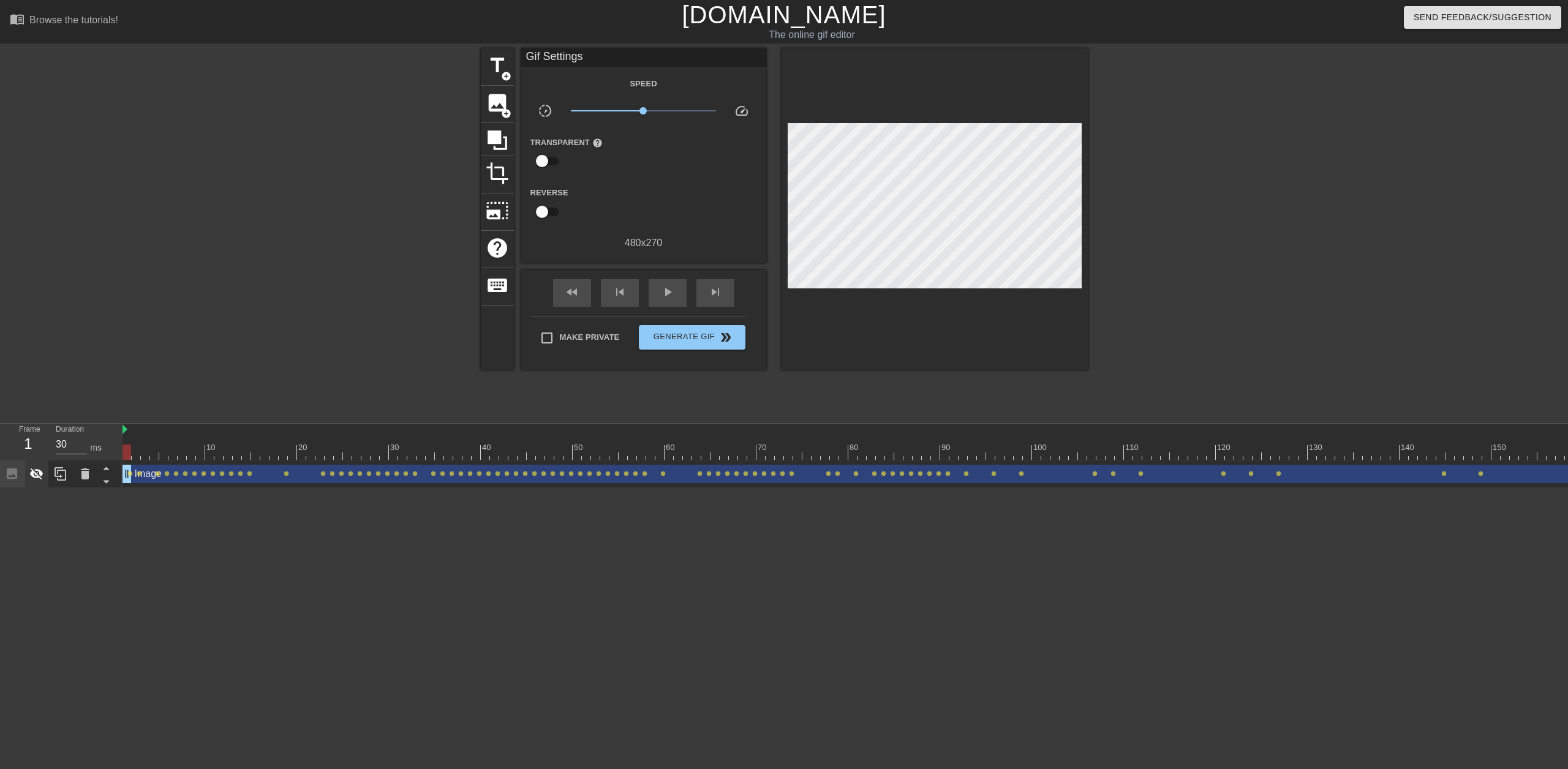
click icon
drag, startPoint x: 645, startPoint y: 106, endPoint x: 632, endPoint y: 124, distance: 22.2
click div "Speed slow_motion_video x0.684 speed Transparent help Reverse 480 x 270"
drag, startPoint x: 634, startPoint y: 111, endPoint x: 644, endPoint y: 109, distance: 10.2
click span "x1.01"
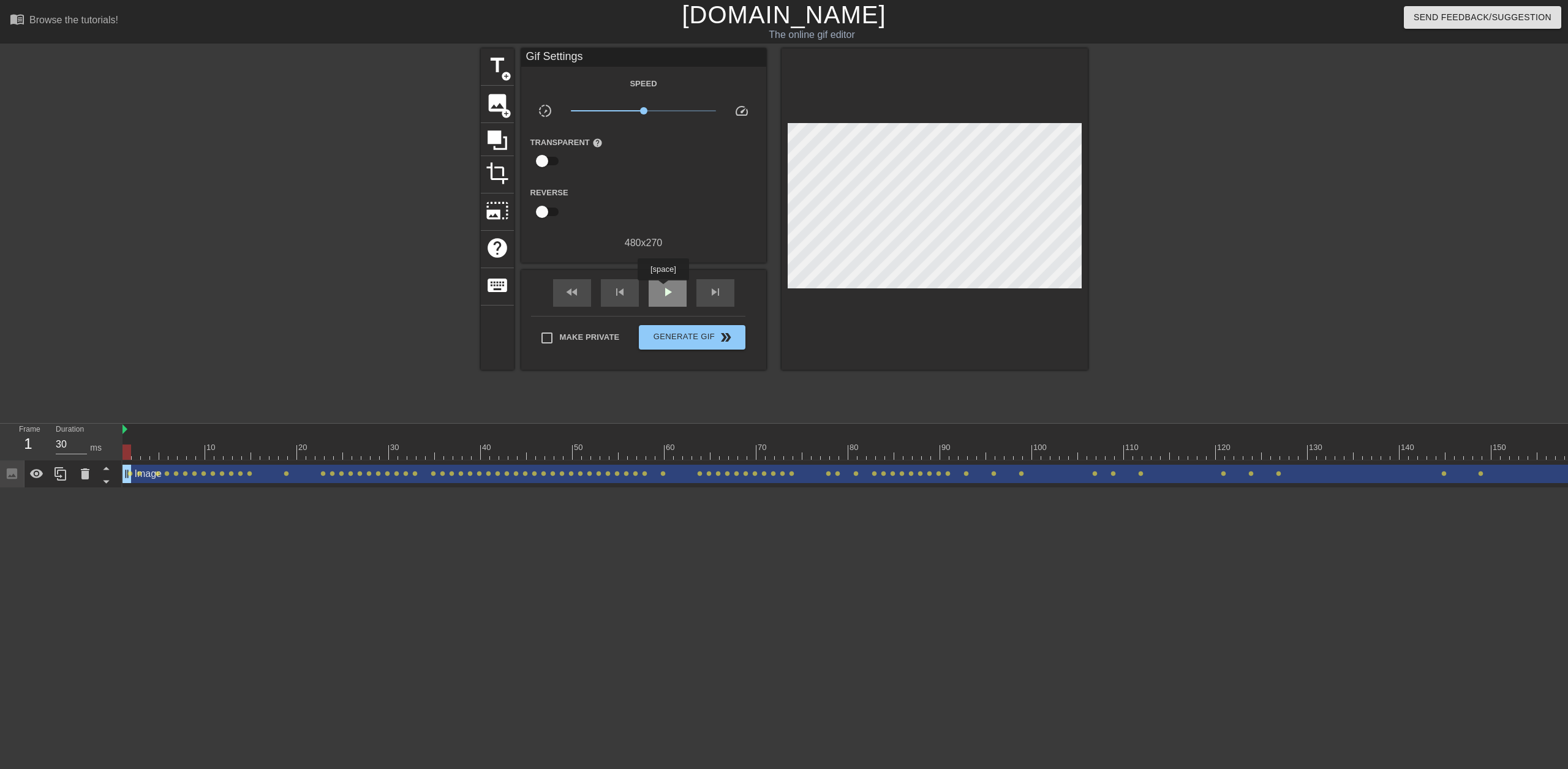
click span "play_arrow"
click span "pause"
click div
click div "play_arrow"
click div "pause"
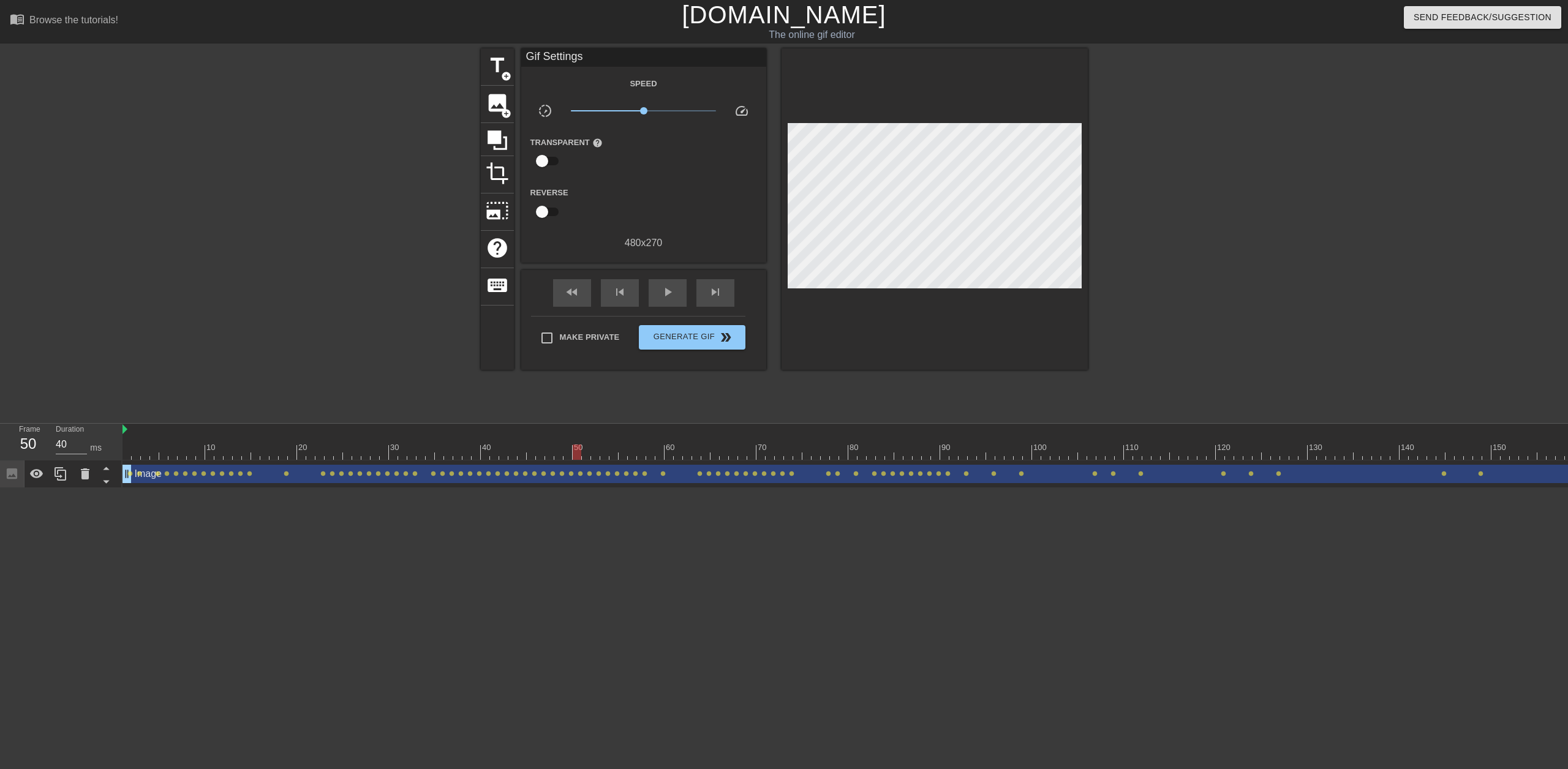
click div
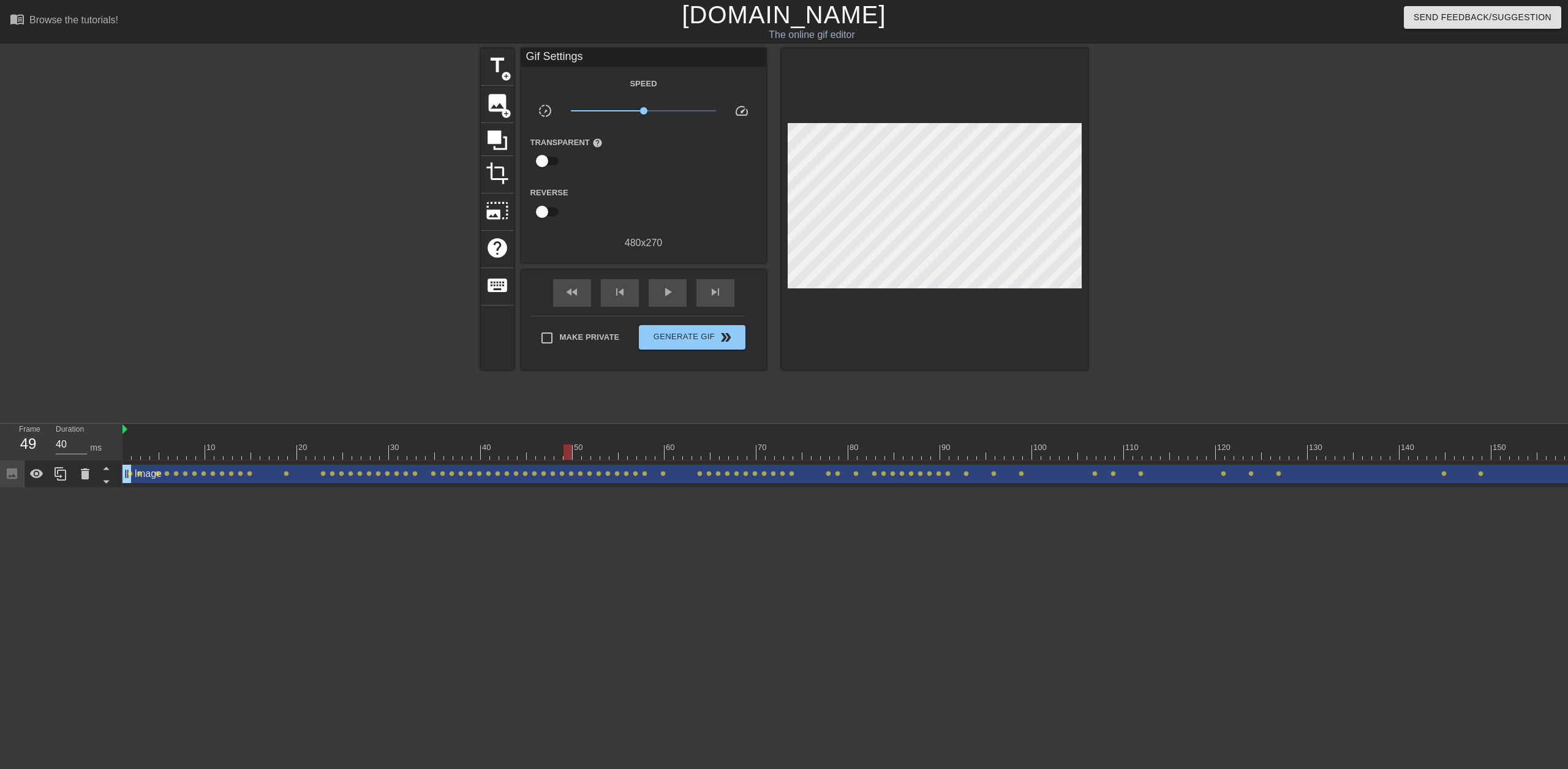
click div "50"
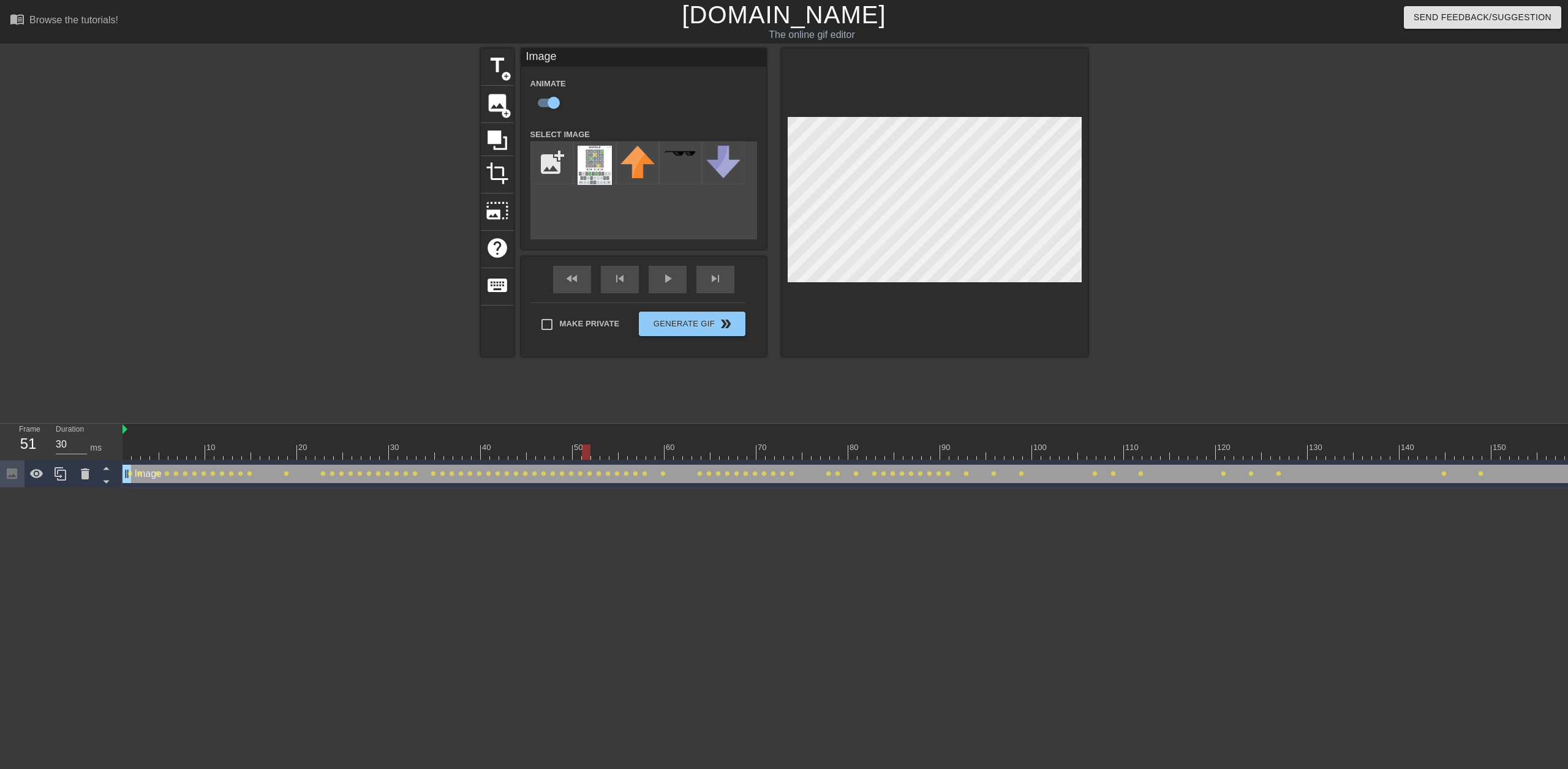
click div
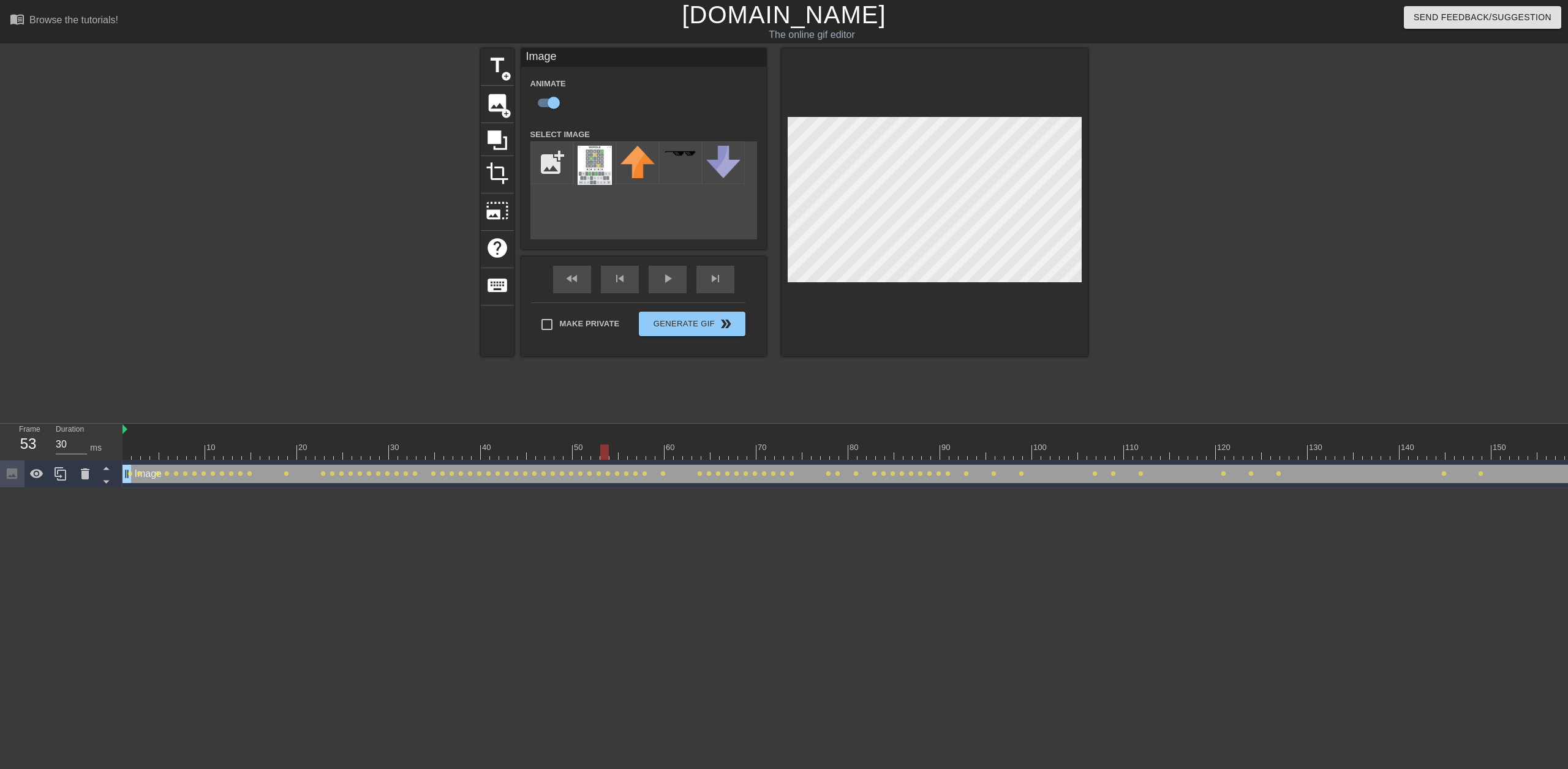
click div
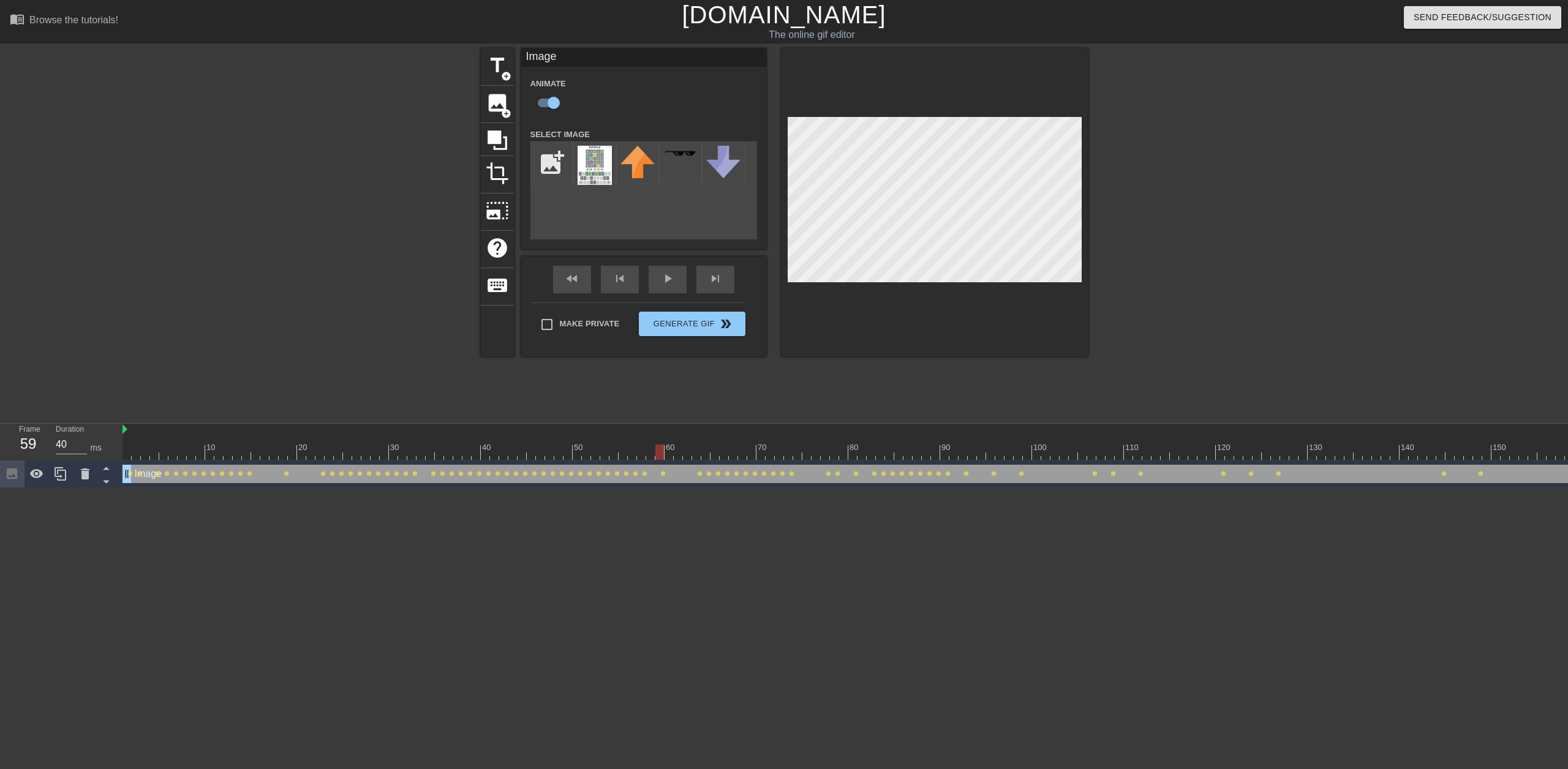
click div
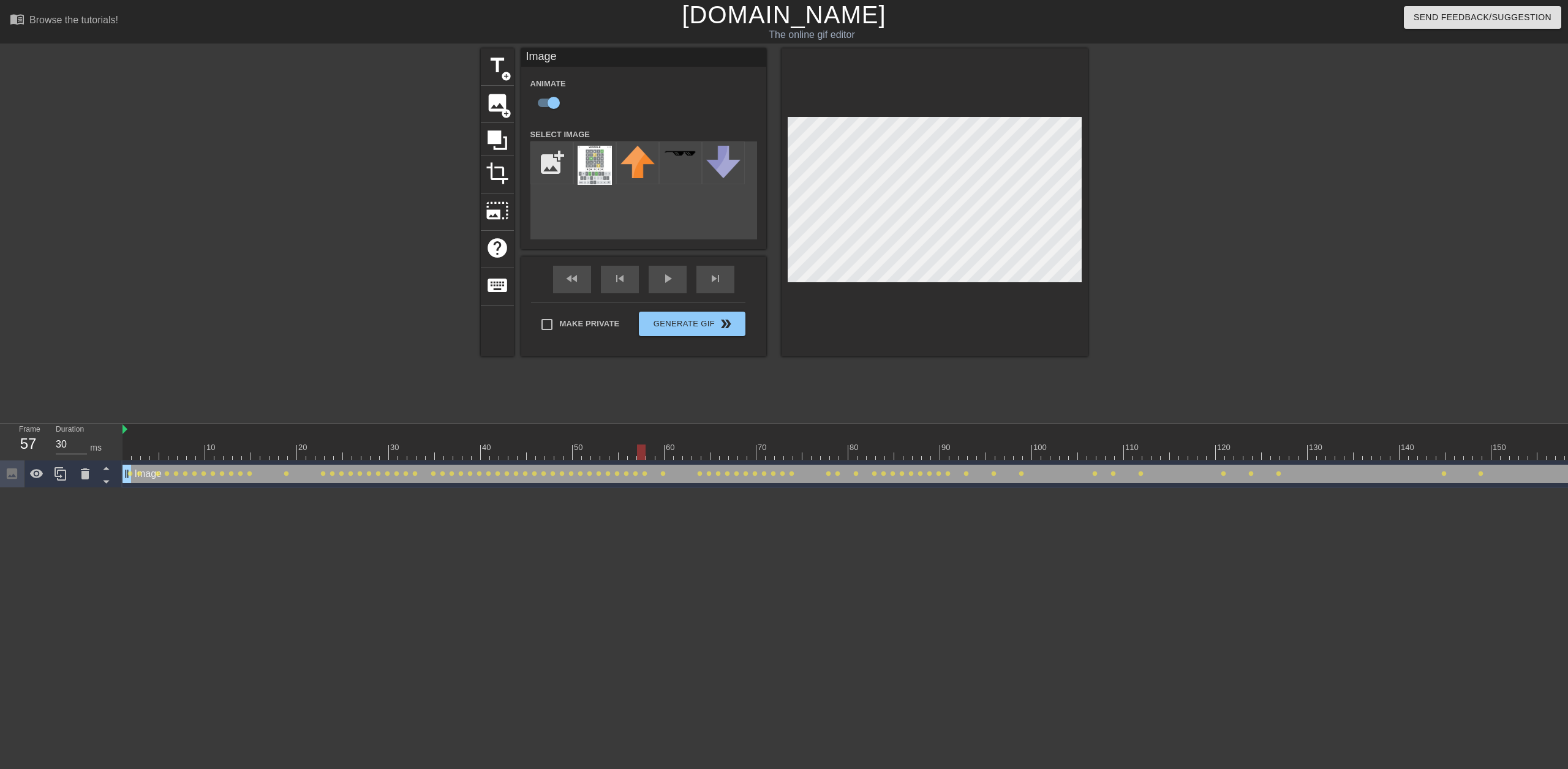
click div
click span "play_arrow"
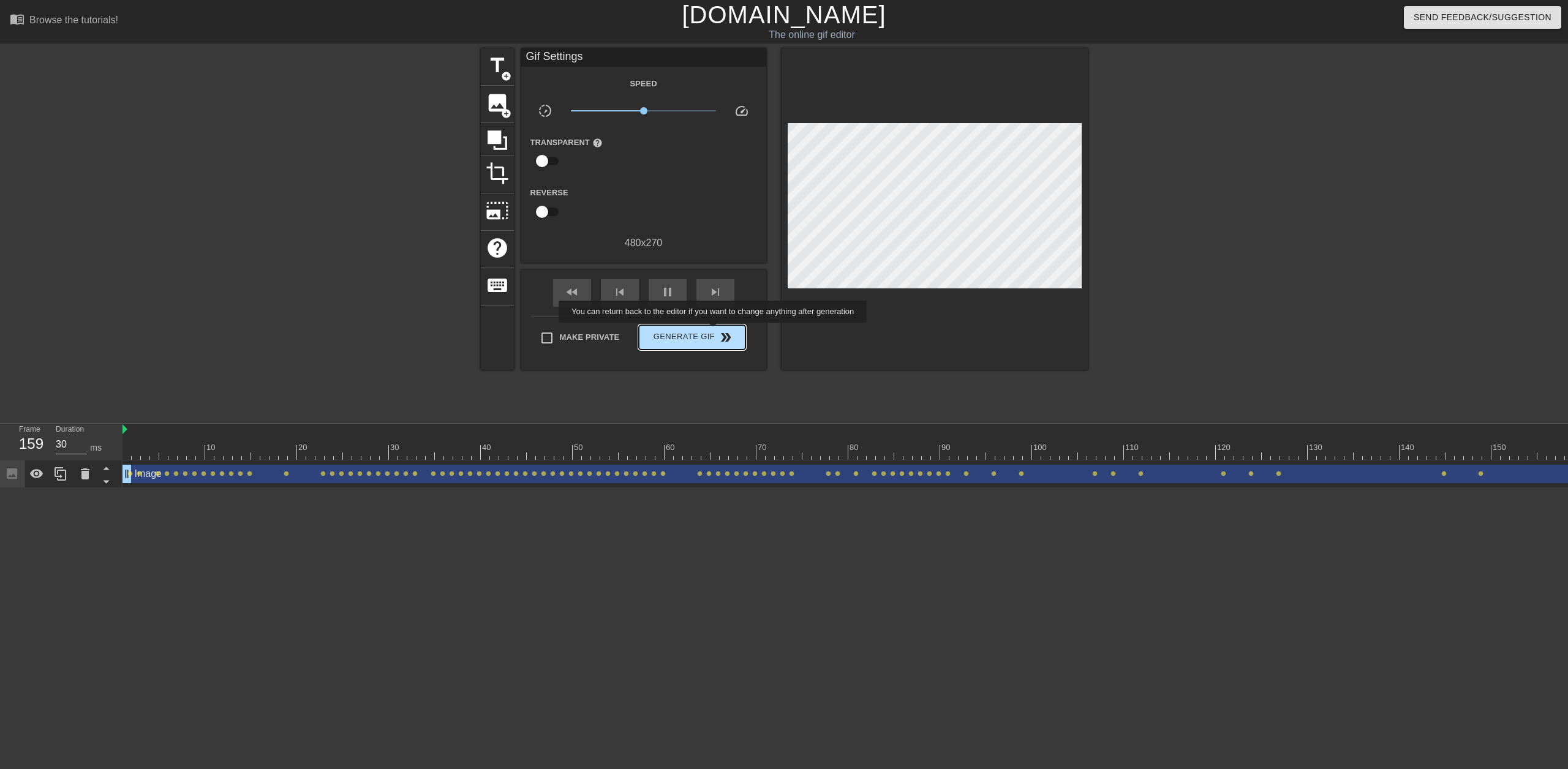
type input "40"
click span "Generate Gif double_arrow"
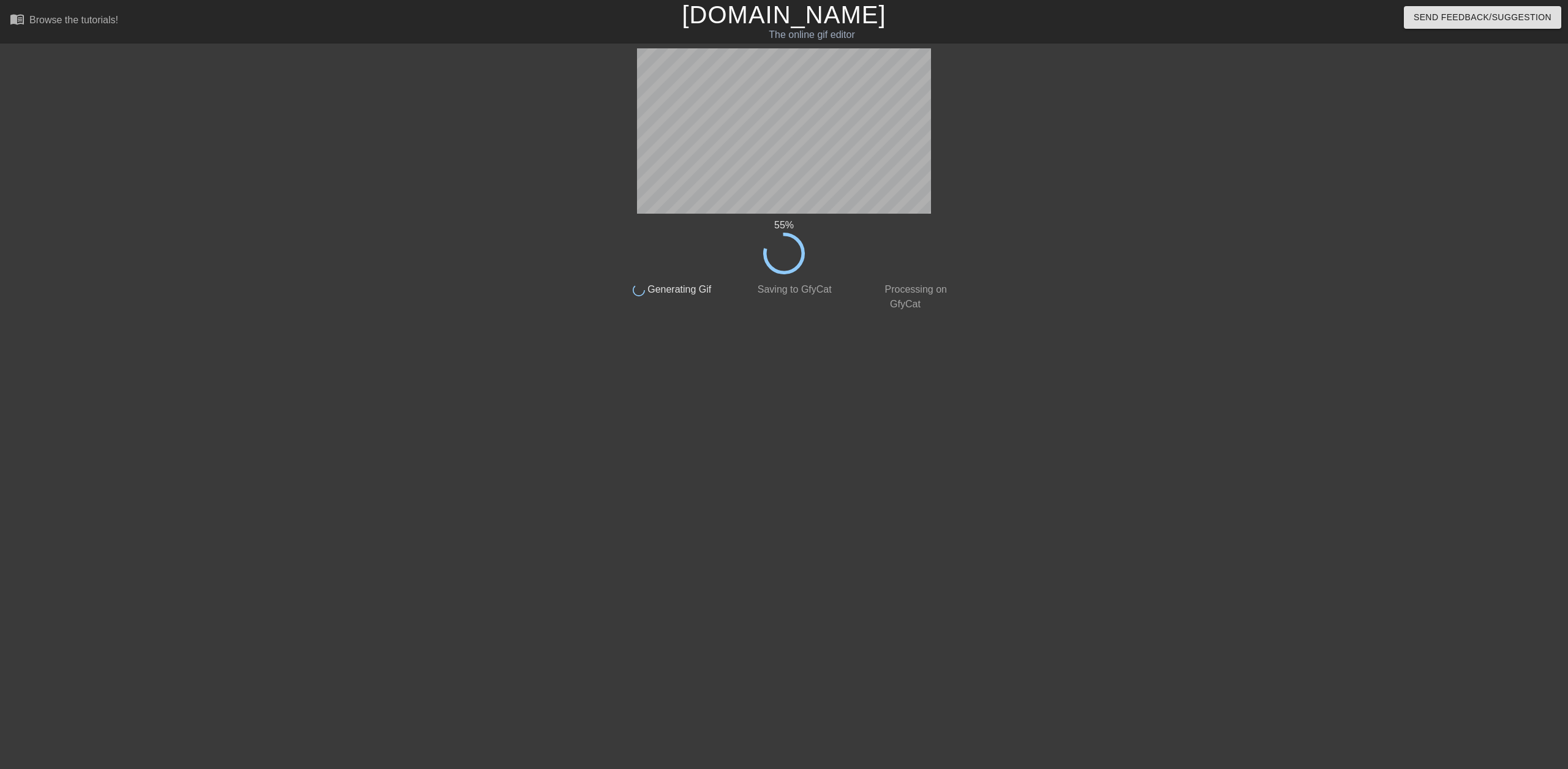
click div "55 % done Generating Gif done Saving to GfyCat done Processing on GfyCat title …"
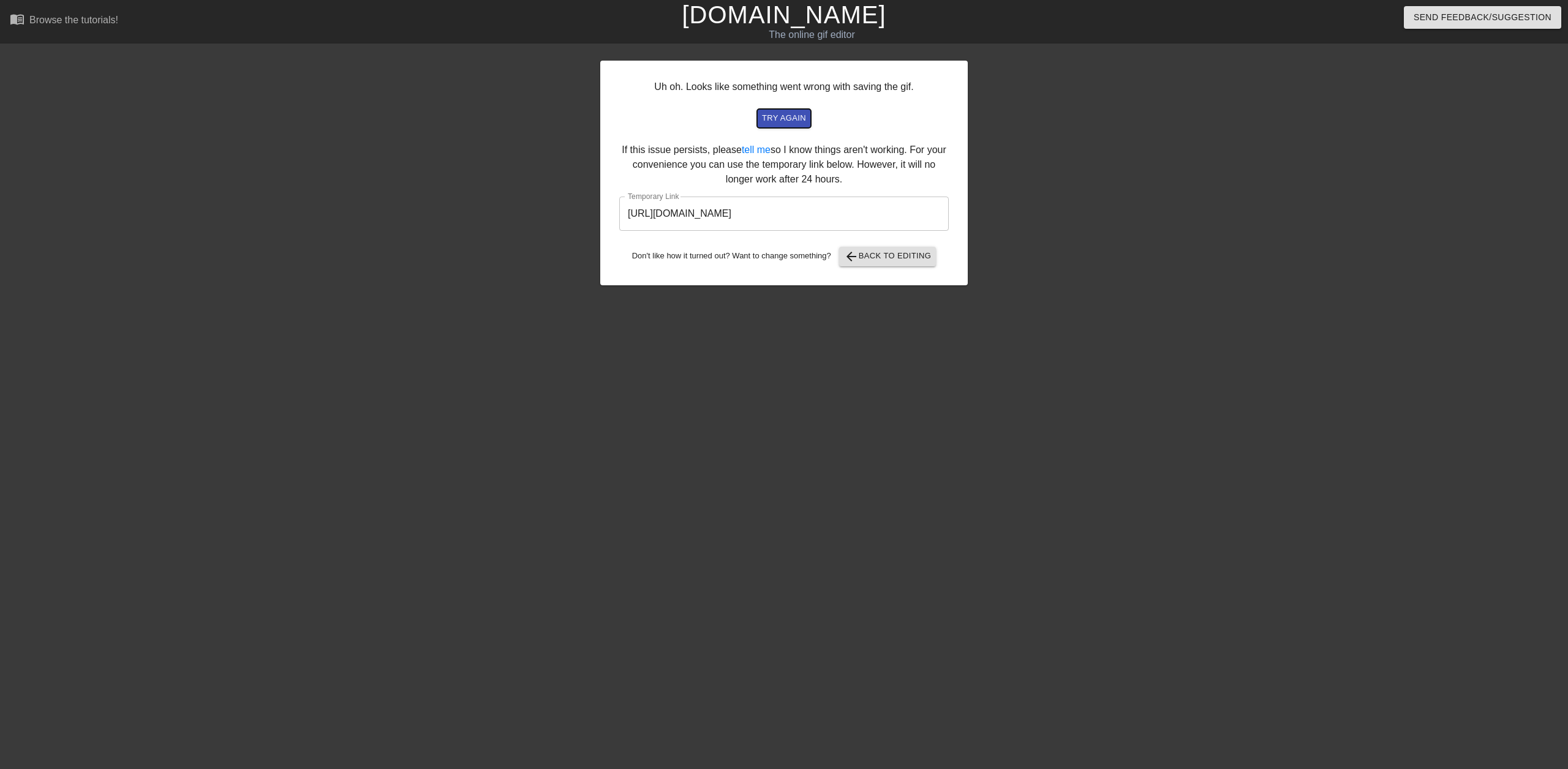
click span "try again"
drag, startPoint x: 891, startPoint y: 213, endPoint x: 615, endPoint y: 208, distance: 276.0
click div "Uh oh. Looks like something went wrong with saving the gif. try again If this i…"
